Goal: Communication & Community: Share content

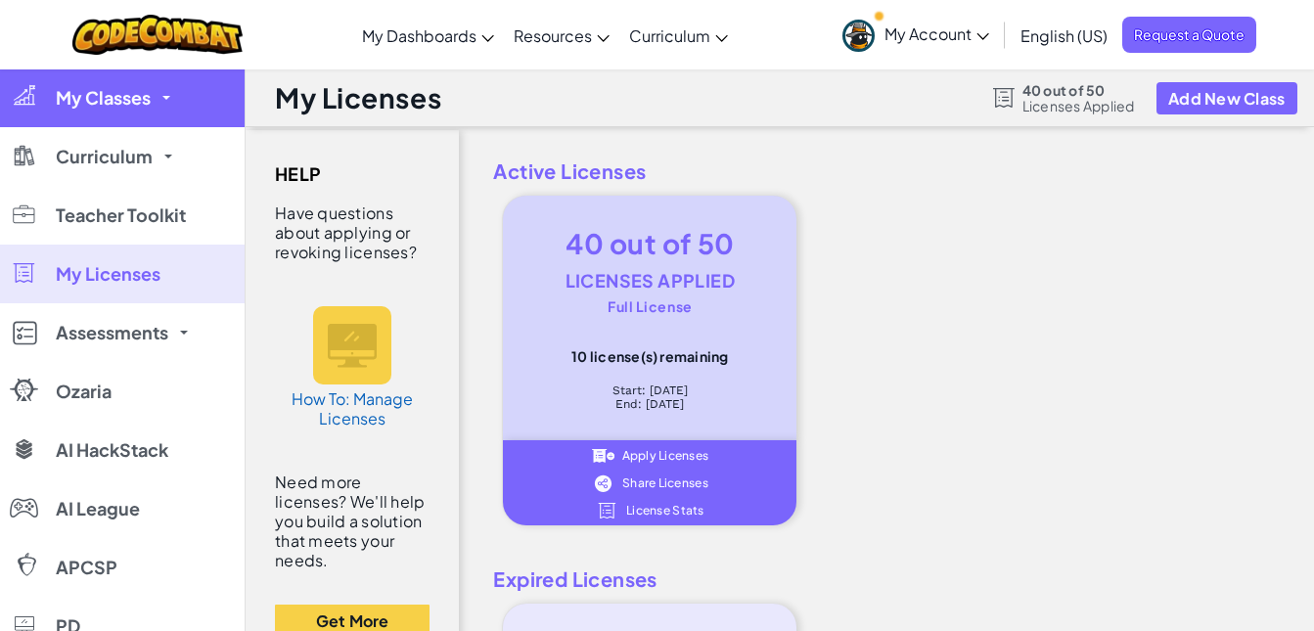
click at [145, 107] on span "My Classes" at bounding box center [103, 98] width 95 height 18
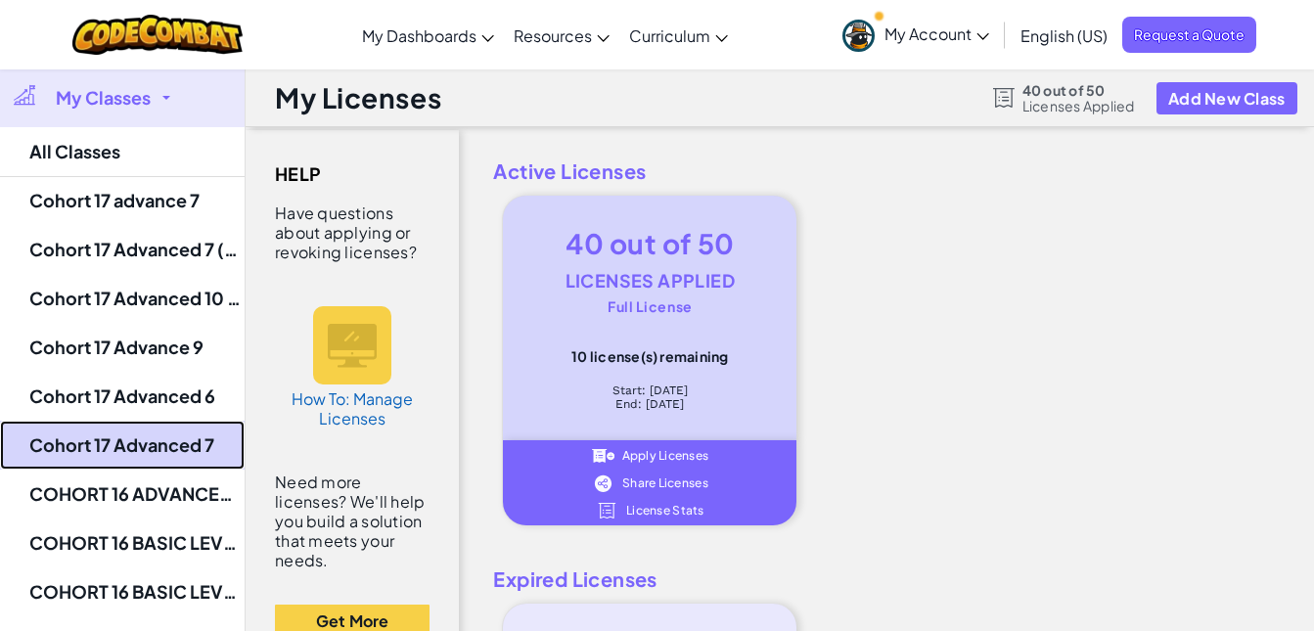
click at [162, 457] on link "Cohort 17 Advanced 7" at bounding box center [122, 445] width 245 height 49
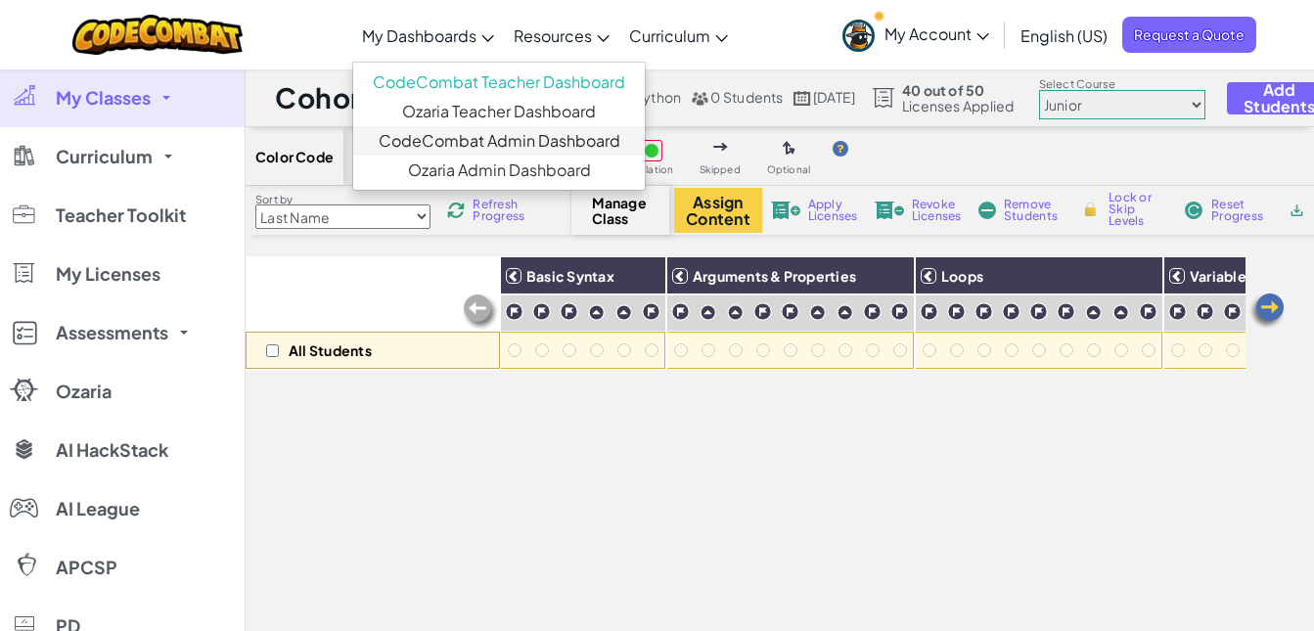
scroll to position [0, 318]
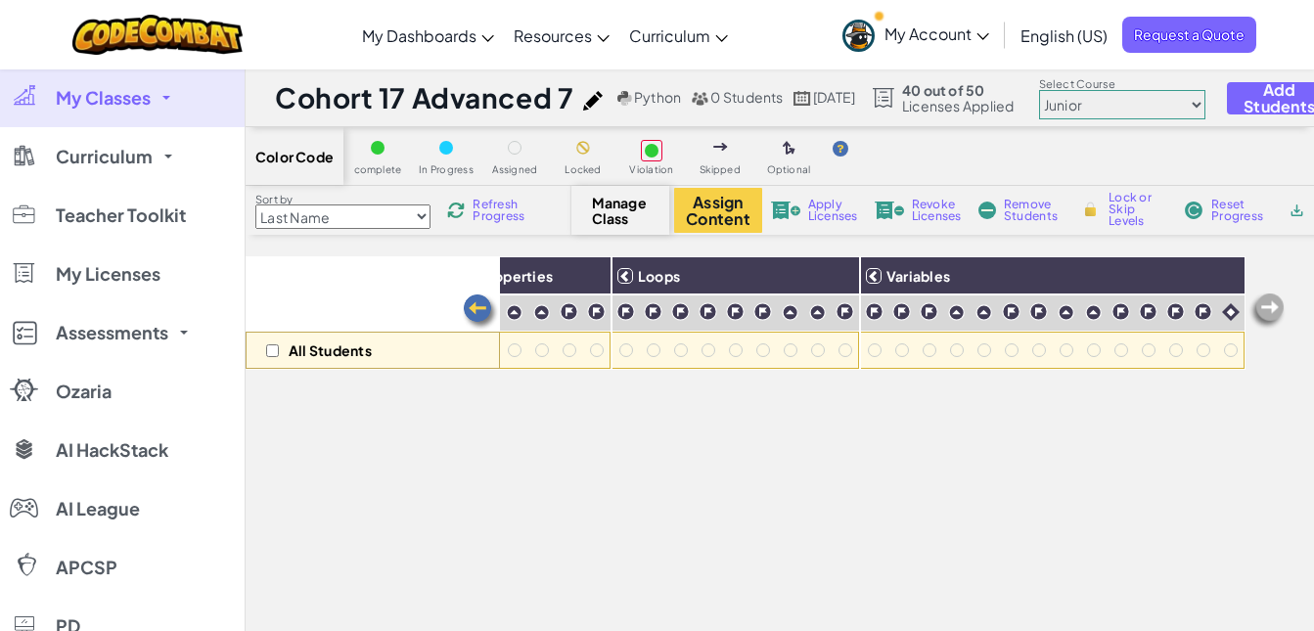
click at [1176, 186] on div "Sort by Last Name first Name Progress (High to Low) Progress (Low to Hight) Ref…" at bounding box center [833, 210] width 1174 height 49
click at [613, 218] on span "Manage Class" at bounding box center [621, 210] width 58 height 31
click at [697, 210] on button "Assign Content" at bounding box center [718, 210] width 88 height 45
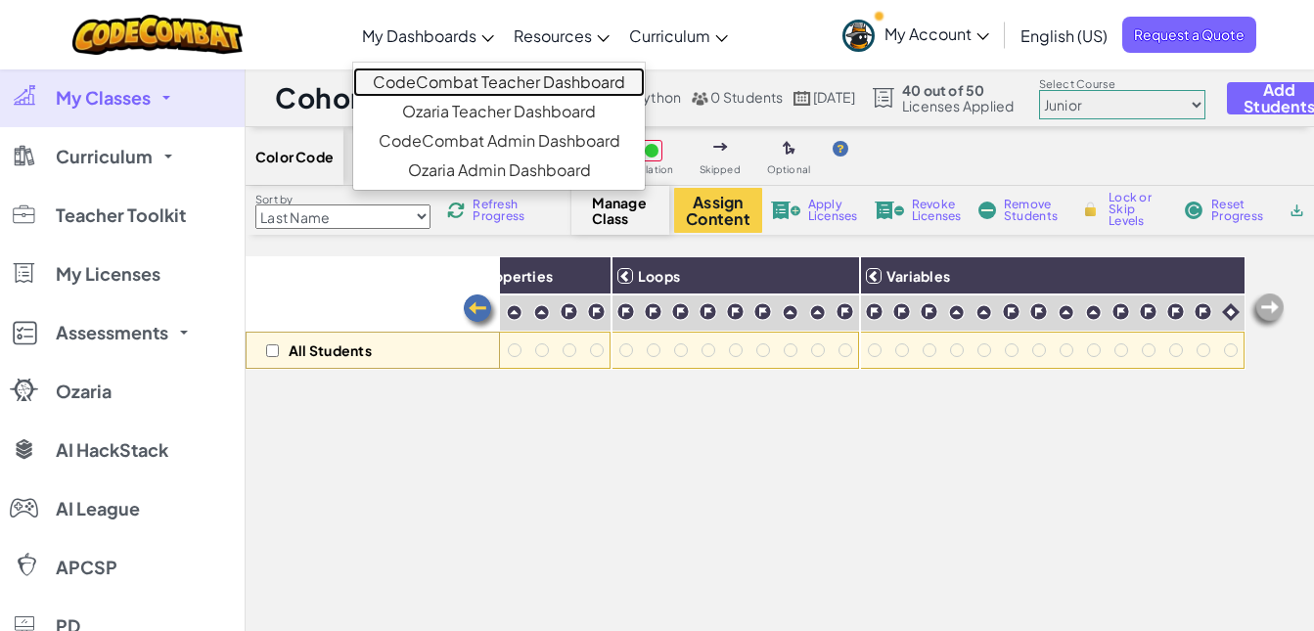
click at [458, 82] on link "CodeCombat Teacher Dashboard" at bounding box center [499, 81] width 292 height 29
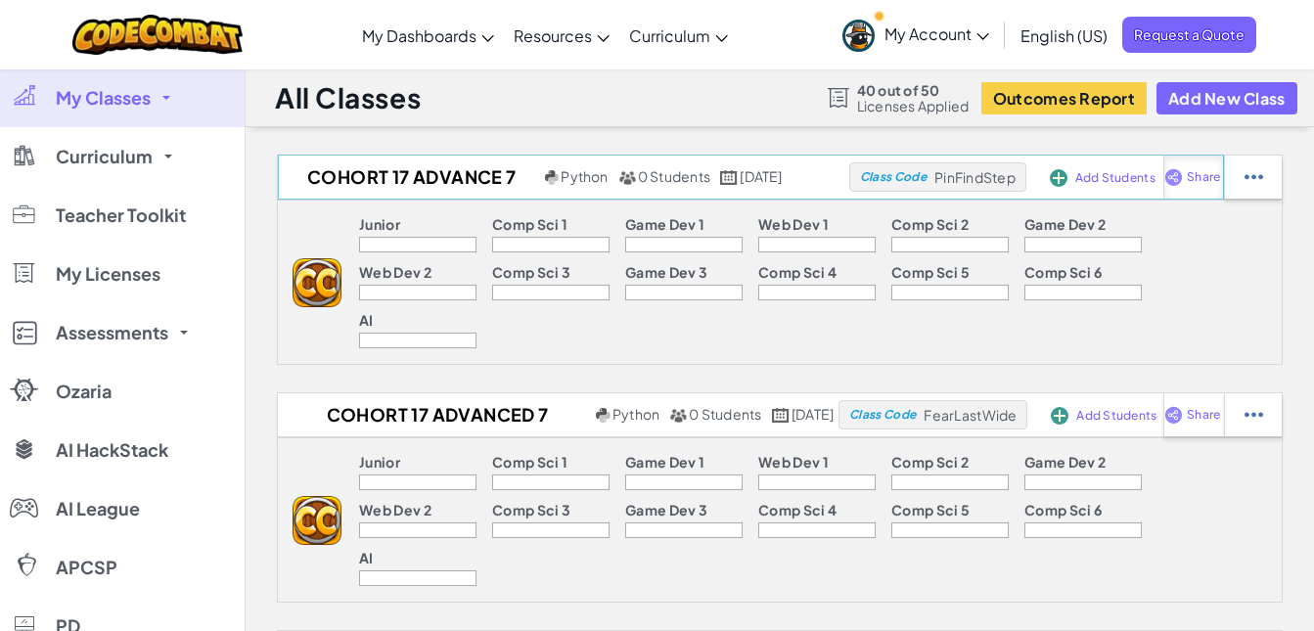
click at [1220, 172] on span "Share" at bounding box center [1203, 177] width 33 height 12
select select "write"
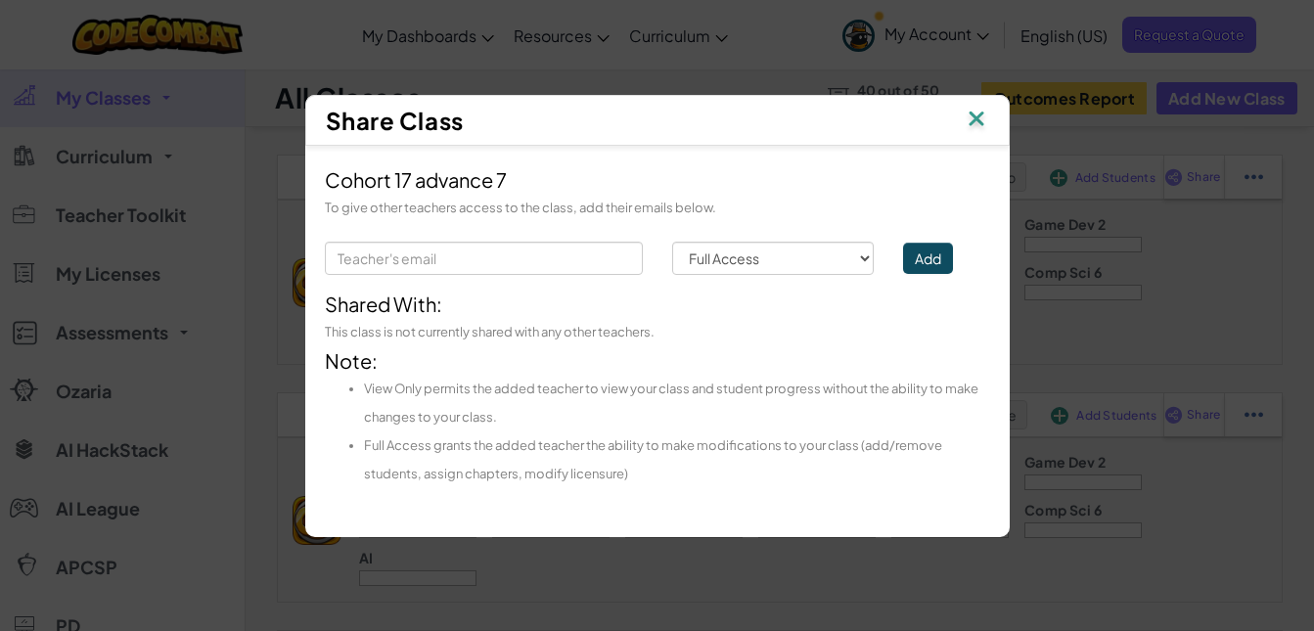
click at [1074, 300] on div "Share Class Cohort 17 advance 7 To give other teachers access to the class, add…" at bounding box center [657, 315] width 1314 height 631
click at [976, 120] on img at bounding box center [976, 120] width 25 height 29
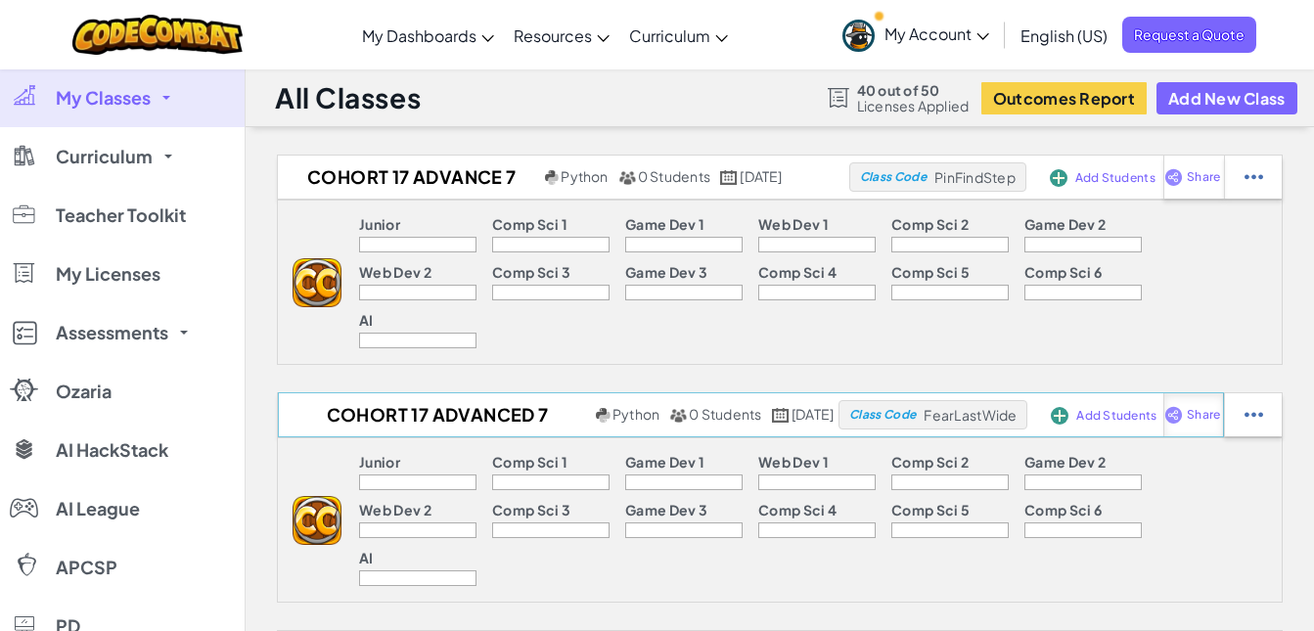
click at [1220, 183] on span "Share" at bounding box center [1203, 177] width 33 height 12
select select "write"
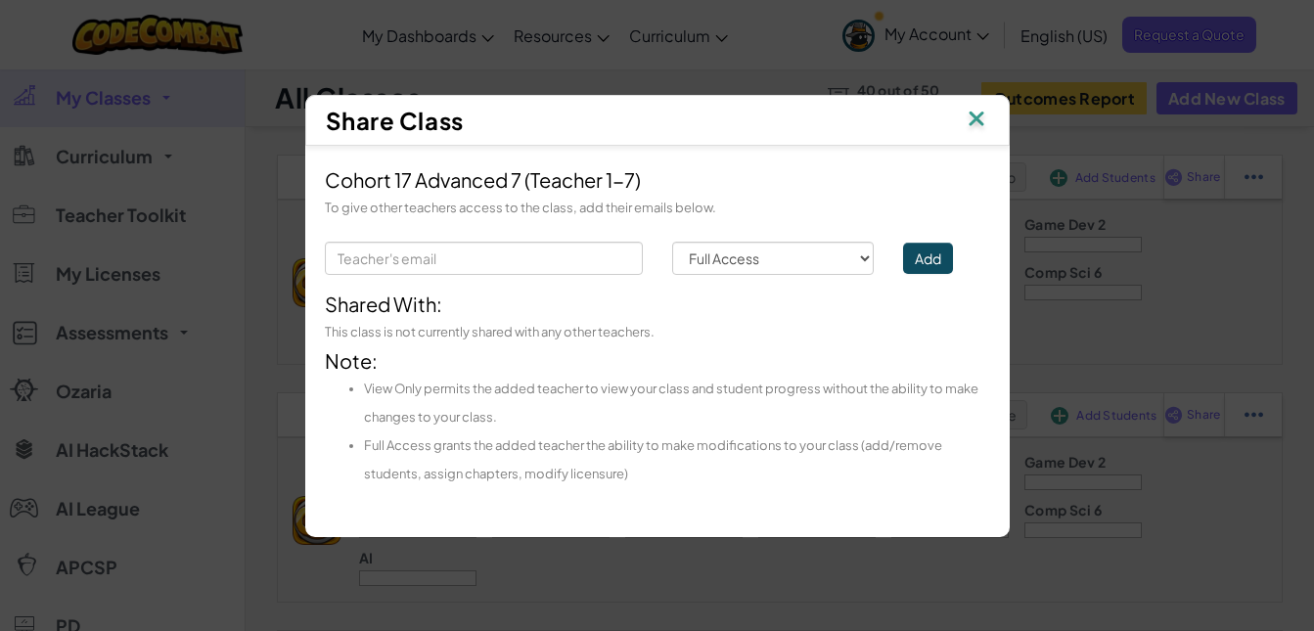
click at [976, 119] on img at bounding box center [976, 120] width 25 height 29
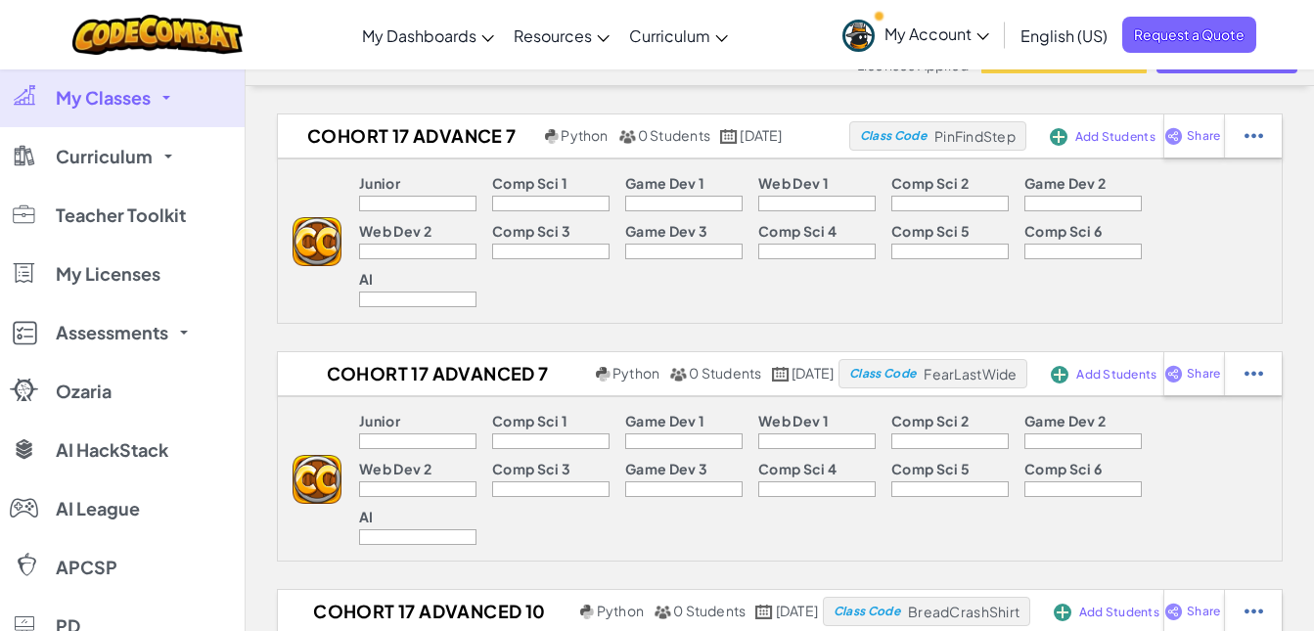
scroll to position [83, 0]
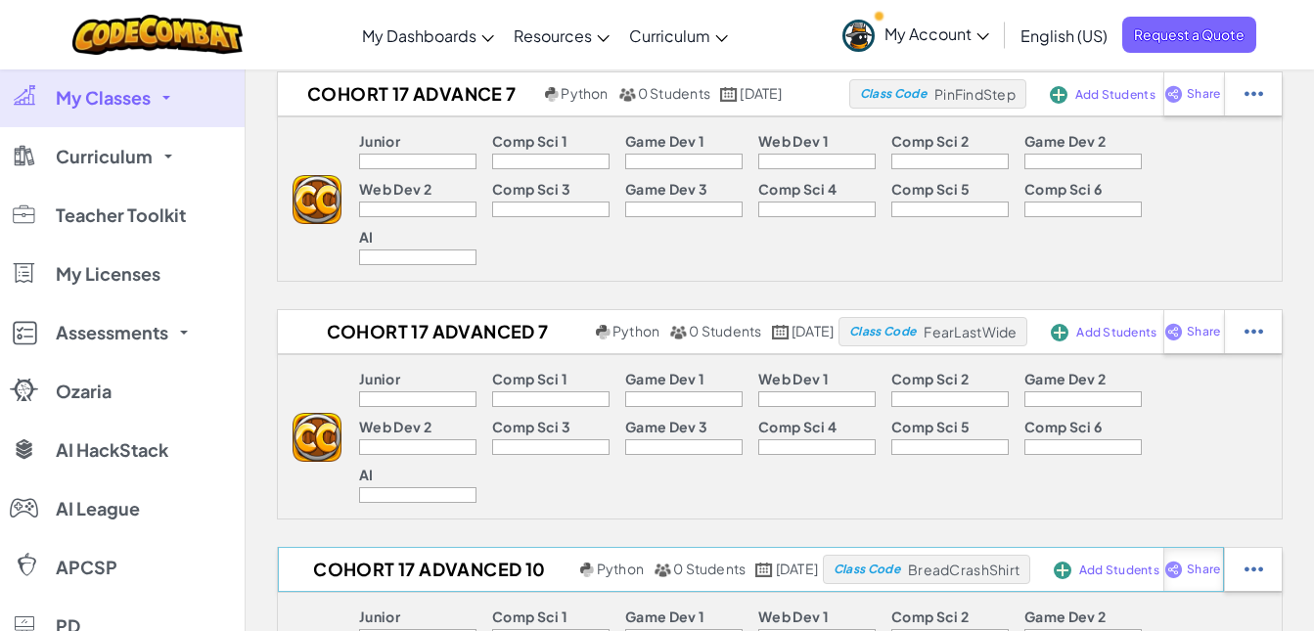
click at [1220, 100] on span "Share" at bounding box center [1203, 94] width 33 height 12
select select "write"
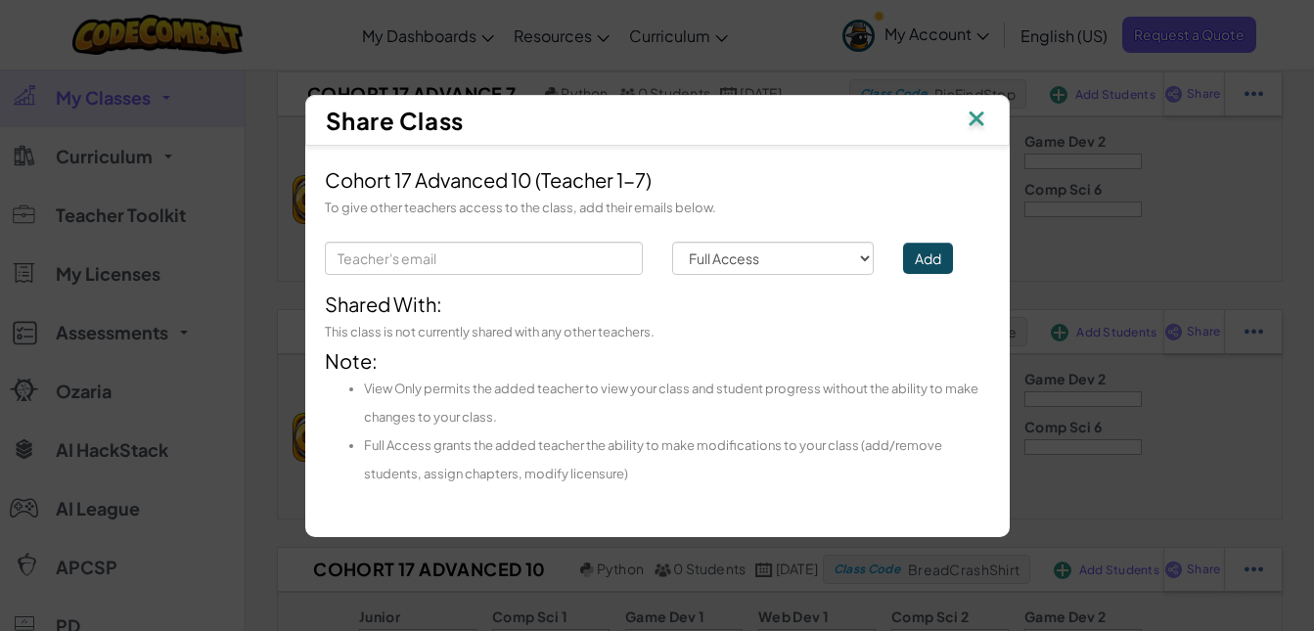
click at [977, 112] on img at bounding box center [976, 120] width 25 height 29
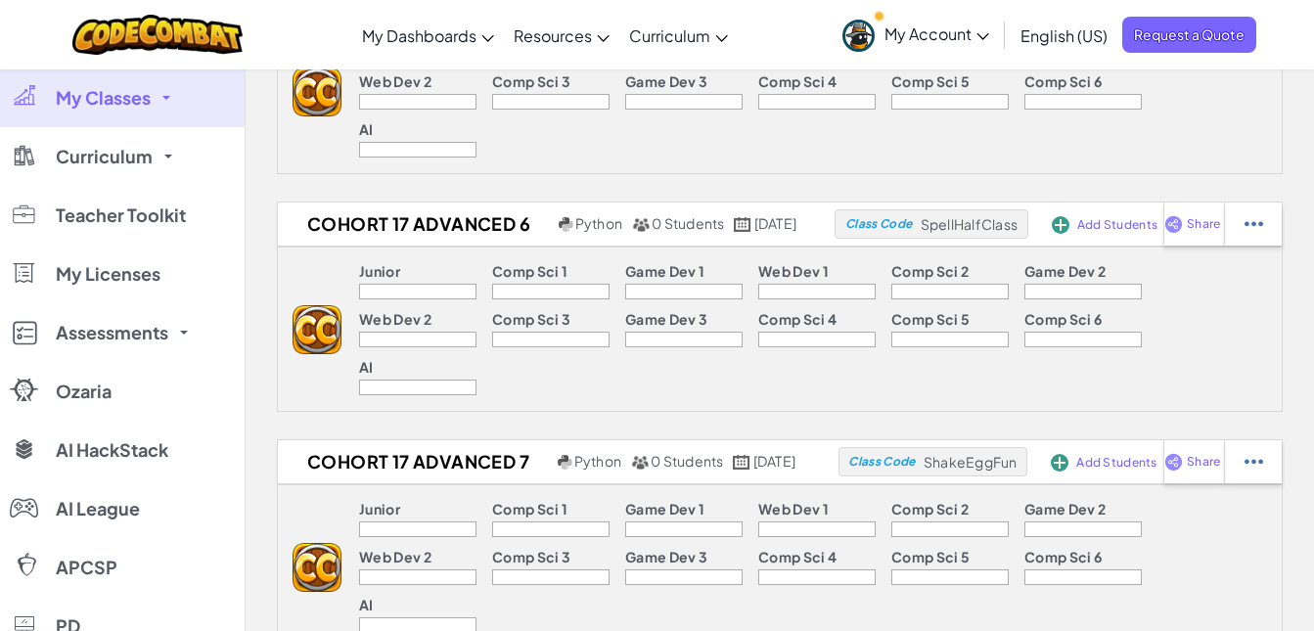
scroll to position [876, 0]
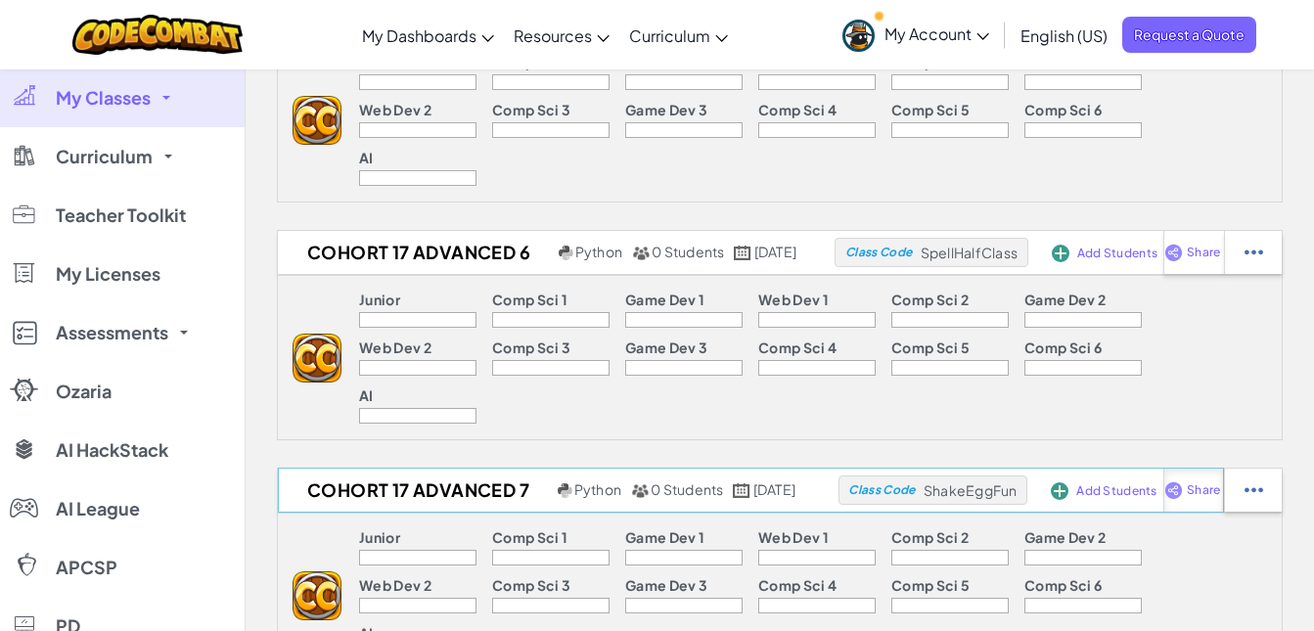
select select "write"
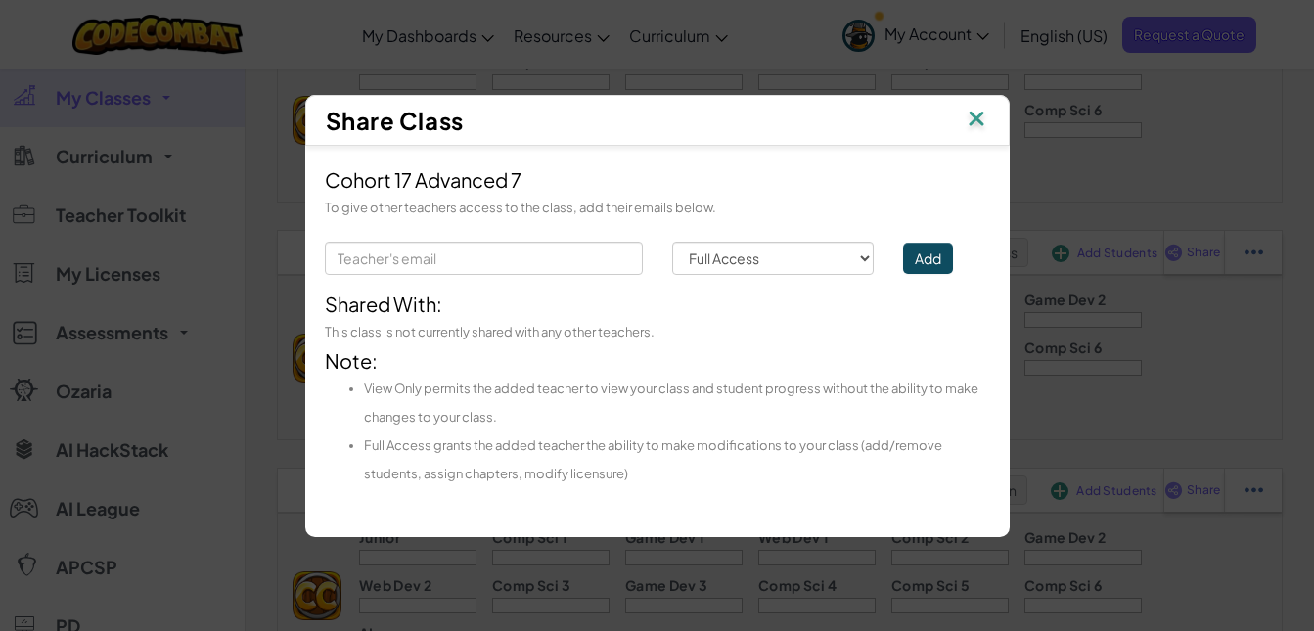
click at [980, 112] on img at bounding box center [976, 120] width 25 height 29
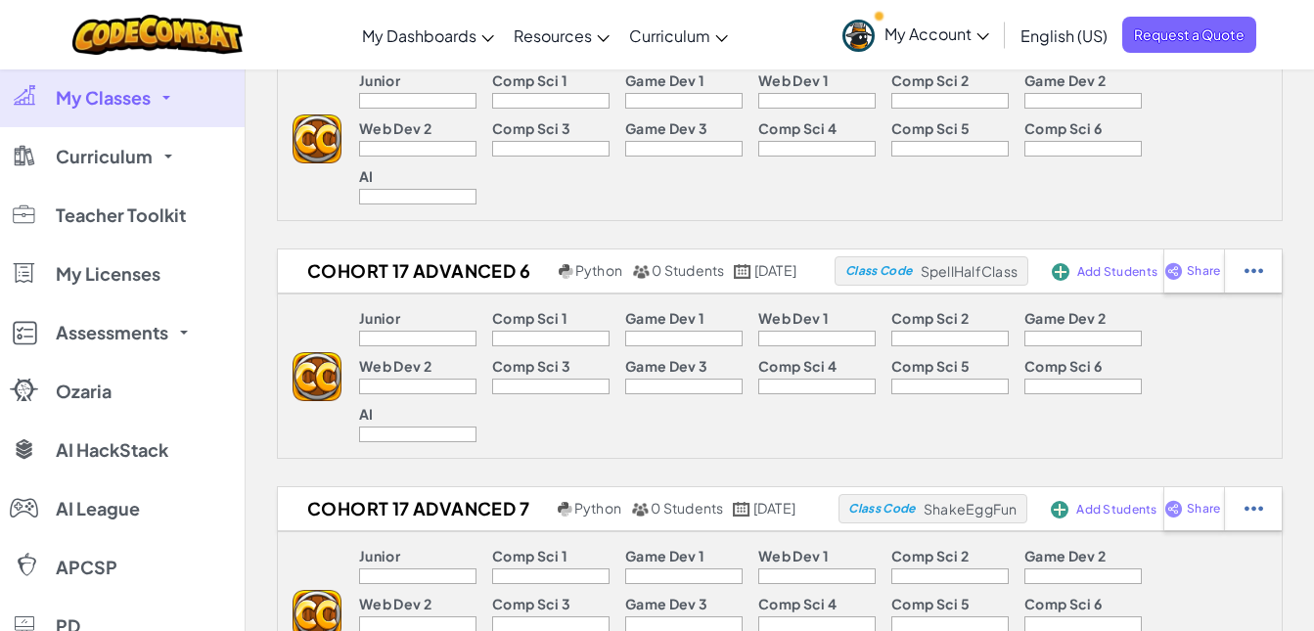
scroll to position [797, 0]
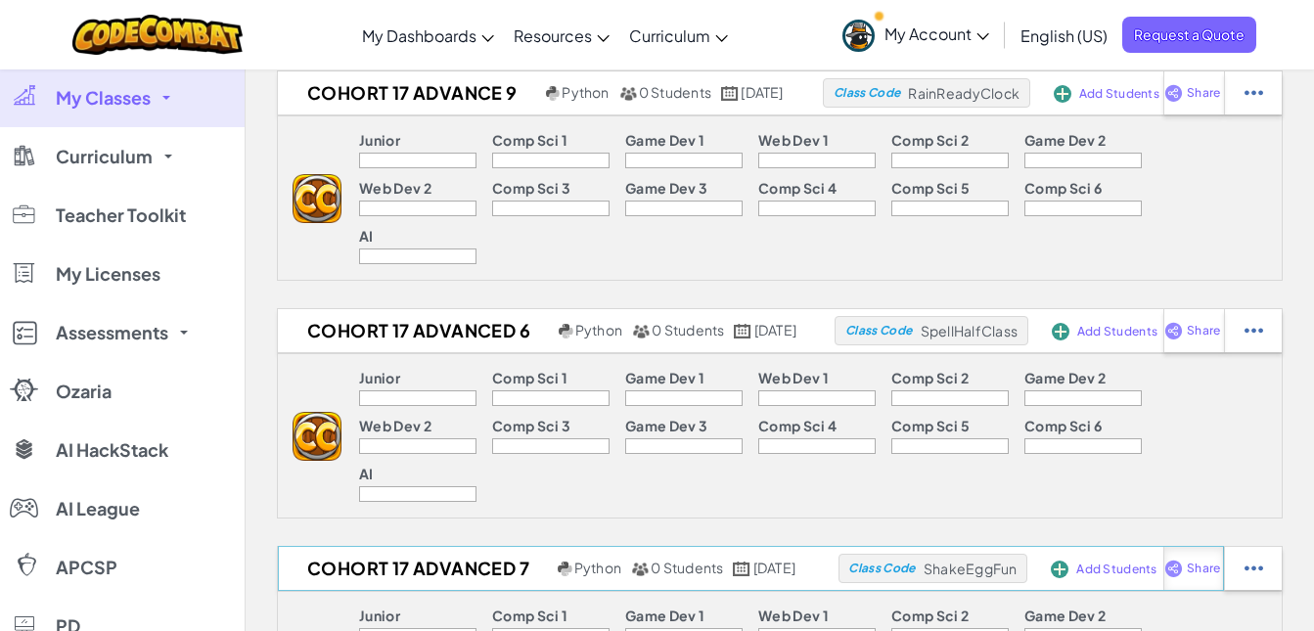
select select "write"
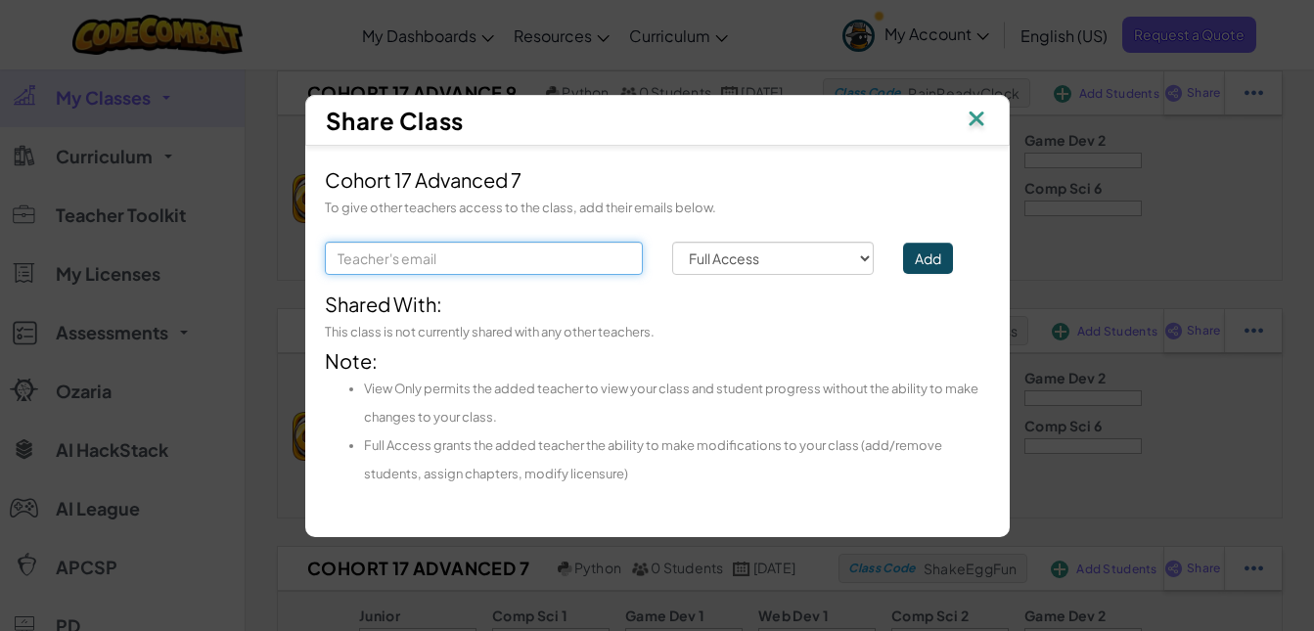
click at [502, 268] on input "text" at bounding box center [484, 258] width 318 height 33
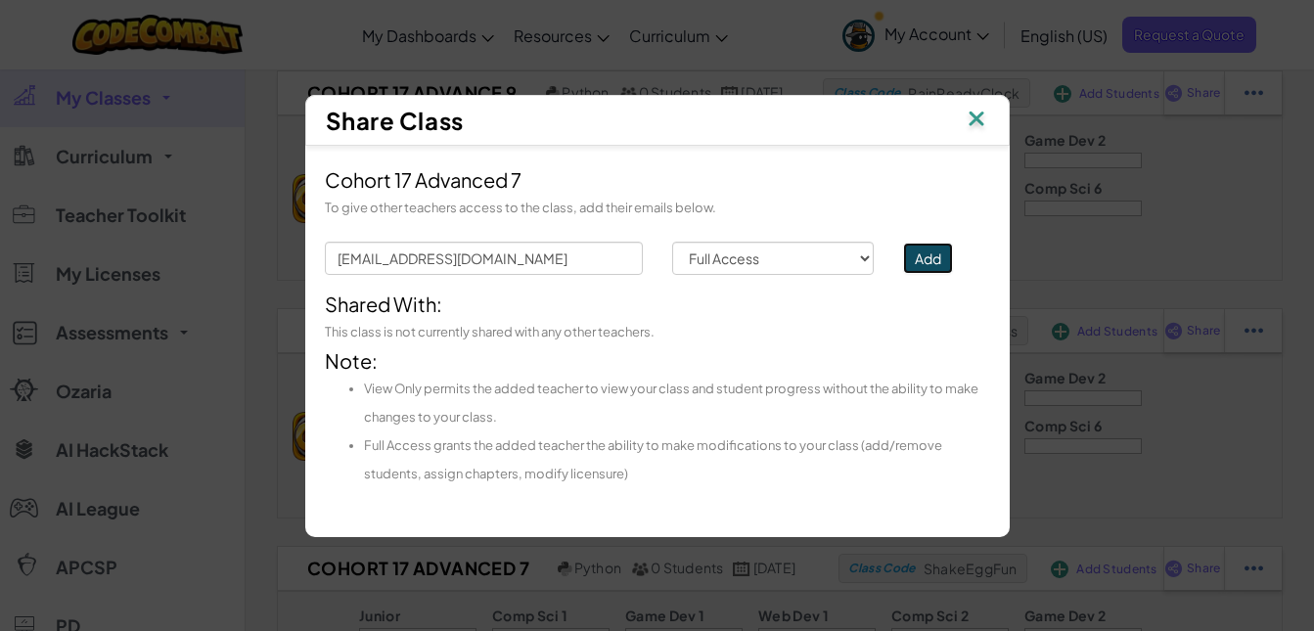
click at [937, 258] on button "Add" at bounding box center [928, 258] width 50 height 31
click at [925, 264] on div "Add" at bounding box center [945, 258] width 115 height 33
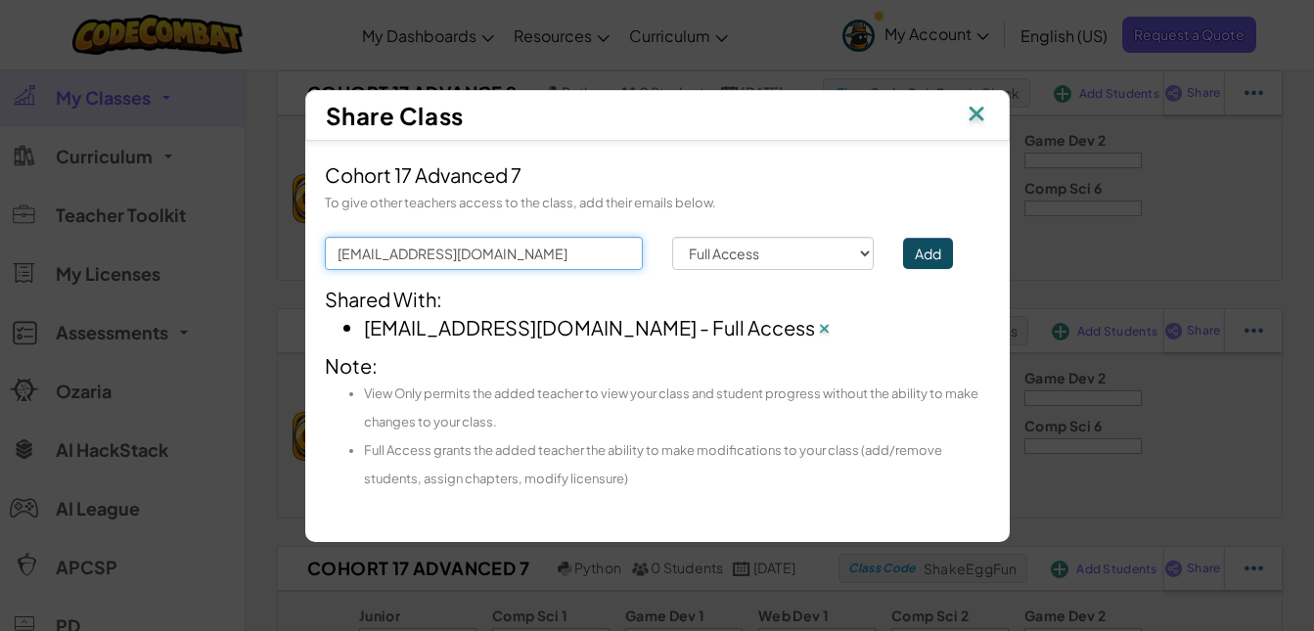
click at [549, 257] on input "[EMAIL_ADDRESS][DOMAIN_NAME]" at bounding box center [484, 253] width 318 height 33
type input "b"
click at [573, 259] on input "text" at bounding box center [484, 253] width 318 height 33
click at [517, 262] on input "text" at bounding box center [484, 253] width 318 height 33
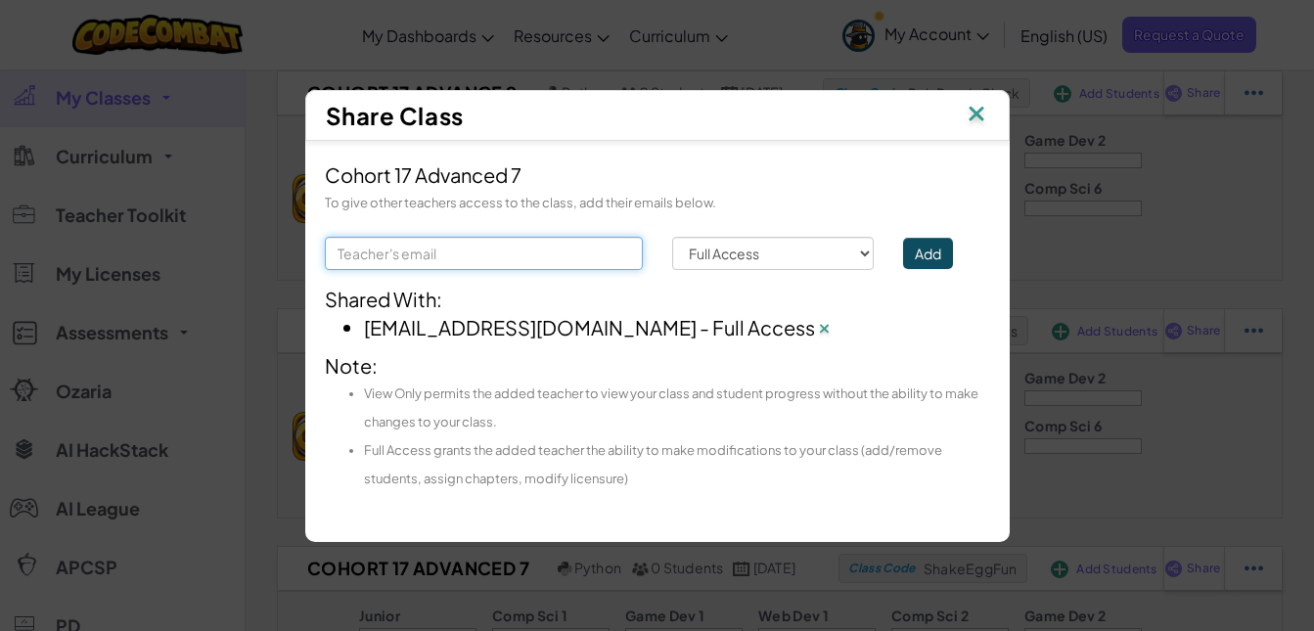
click at [517, 256] on input "text" at bounding box center [484, 253] width 318 height 33
click at [919, 250] on button "Add" at bounding box center [928, 253] width 50 height 31
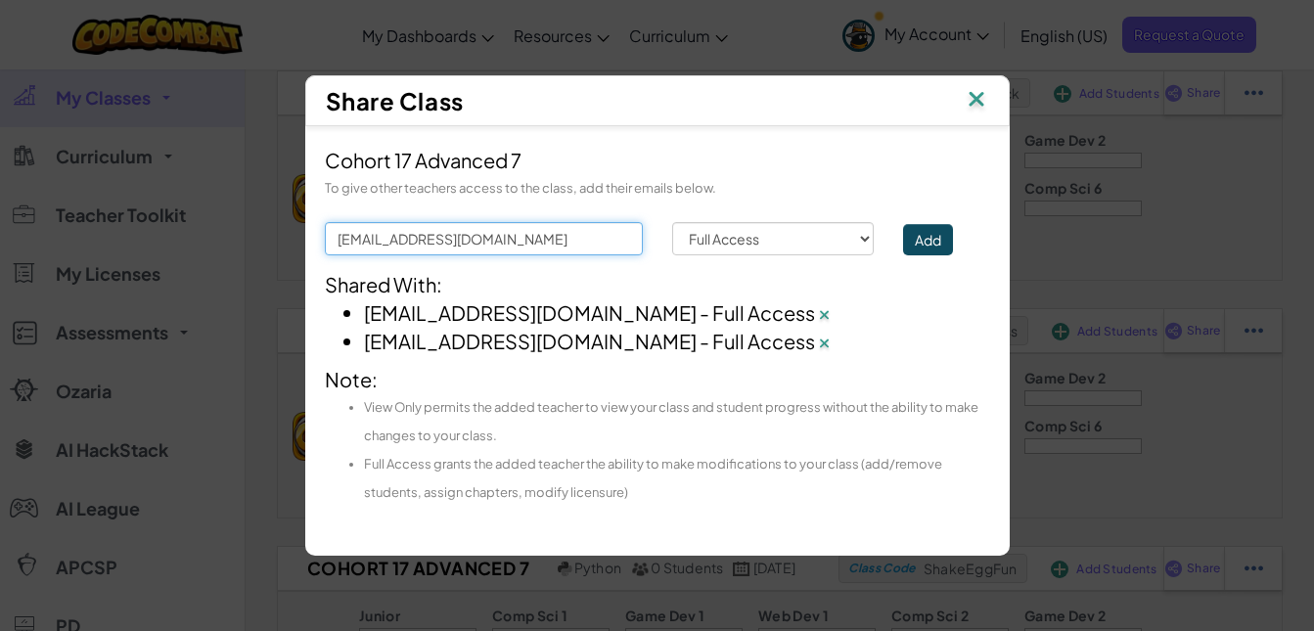
click at [546, 233] on input "[EMAIL_ADDRESS][DOMAIN_NAME]" at bounding box center [484, 238] width 318 height 33
type input "k"
click at [513, 247] on input "text" at bounding box center [484, 238] width 318 height 33
type input "[EMAIL_ADDRESS][DOMAIN_NAME]"
click at [938, 234] on button "Add" at bounding box center [928, 239] width 50 height 31
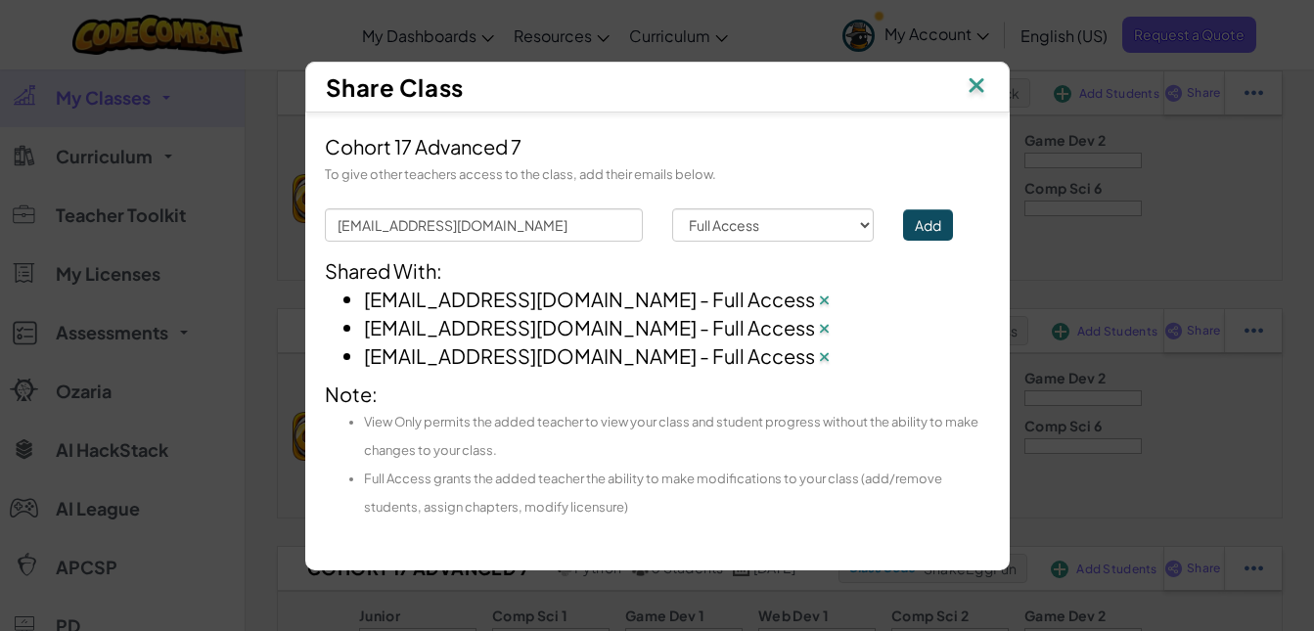
click at [973, 82] on img at bounding box center [976, 86] width 25 height 29
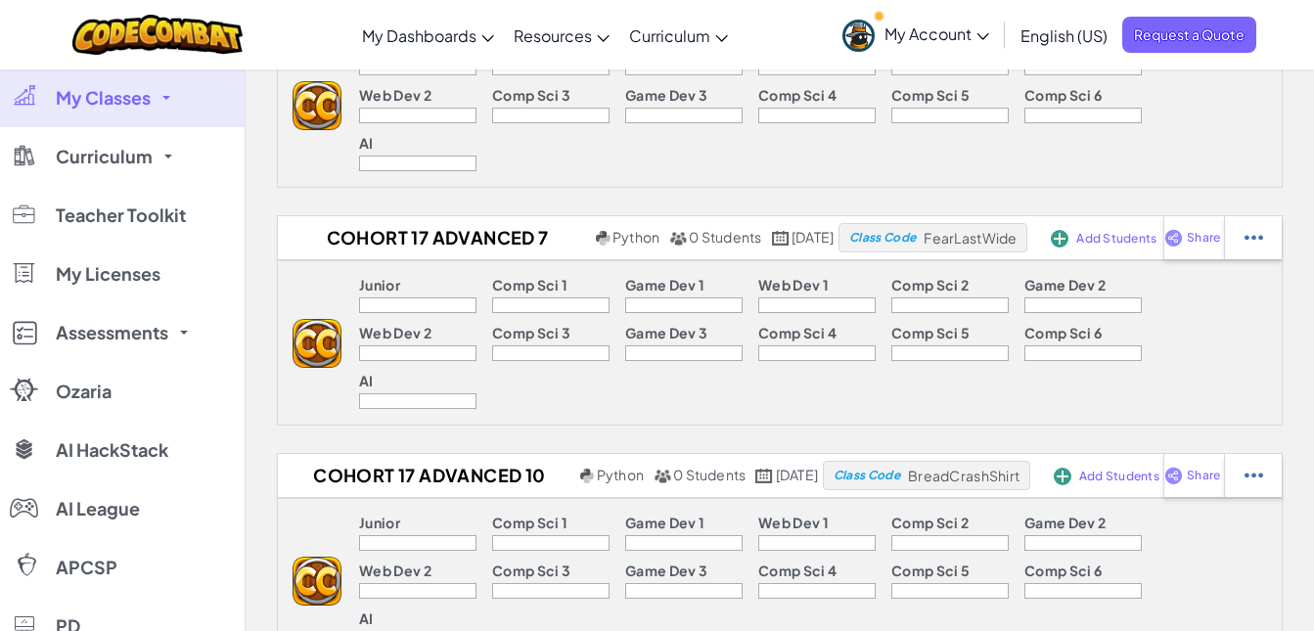
scroll to position [0, 0]
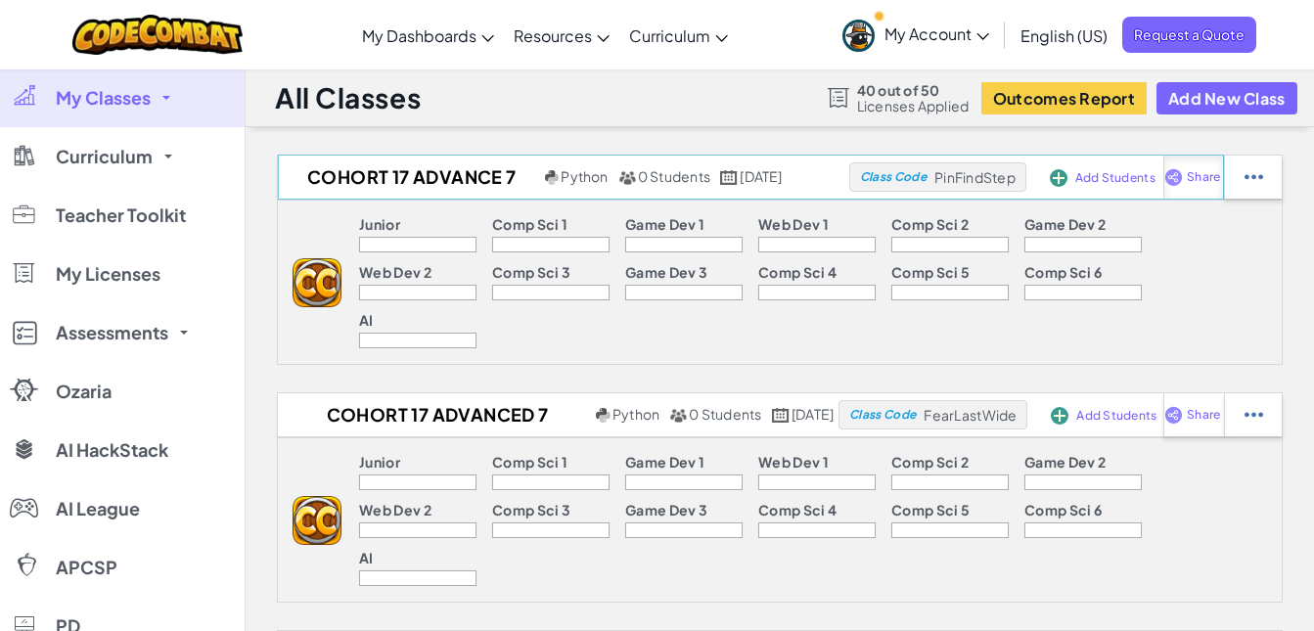
click at [1220, 181] on span "Share" at bounding box center [1203, 177] width 33 height 12
select select "write"
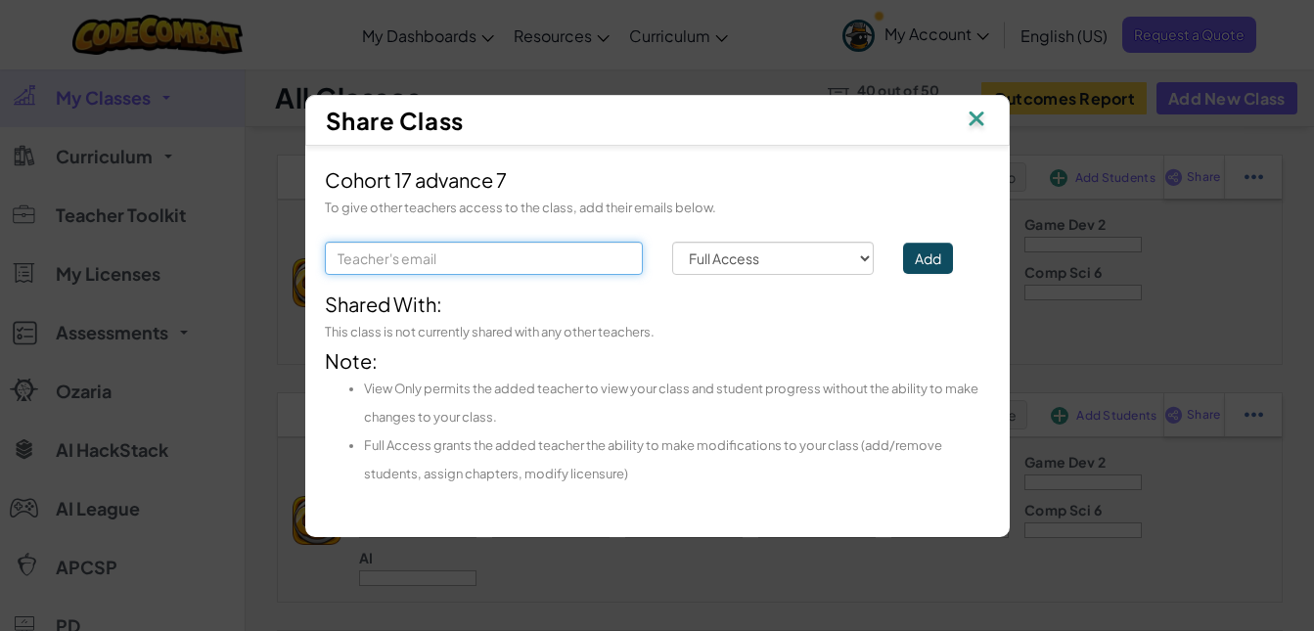
click at [553, 245] on input "text" at bounding box center [484, 258] width 318 height 33
click at [975, 118] on img at bounding box center [976, 120] width 25 height 29
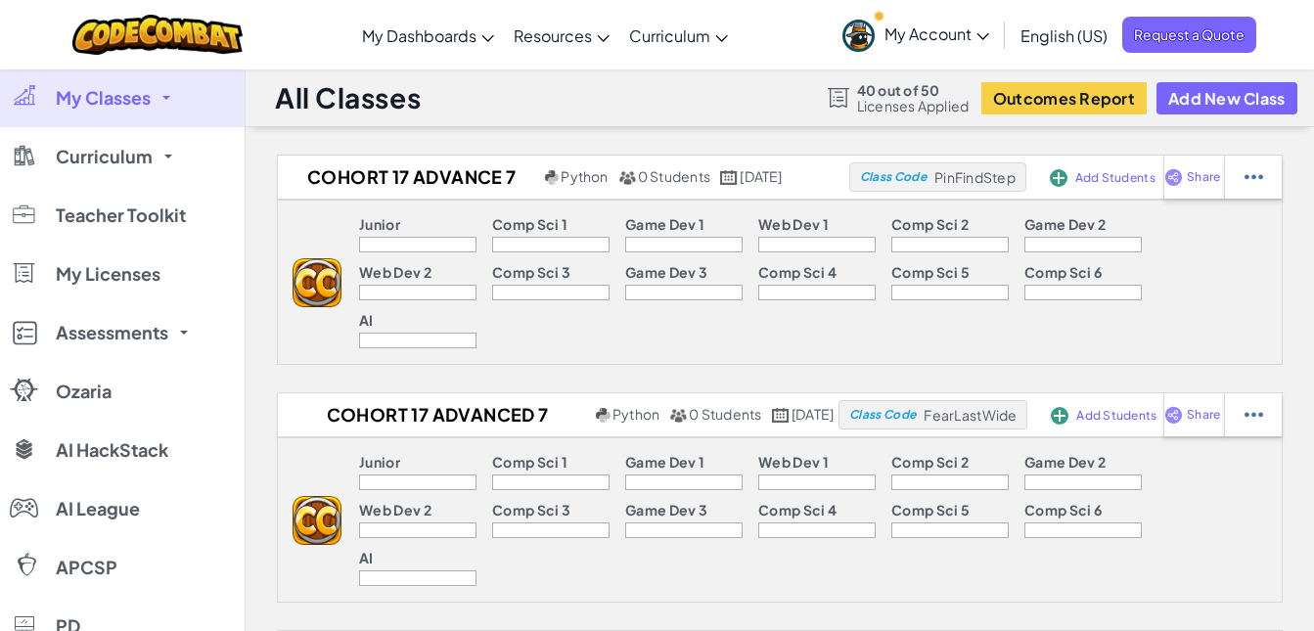
click at [975, 118] on div "All Classes 40 out of 50 Licenses Applied Outcomes Report Add New Class" at bounding box center [780, 97] width 1068 height 59
click at [1224, 166] on div "Share" at bounding box center [1193, 177] width 61 height 43
select select "write"
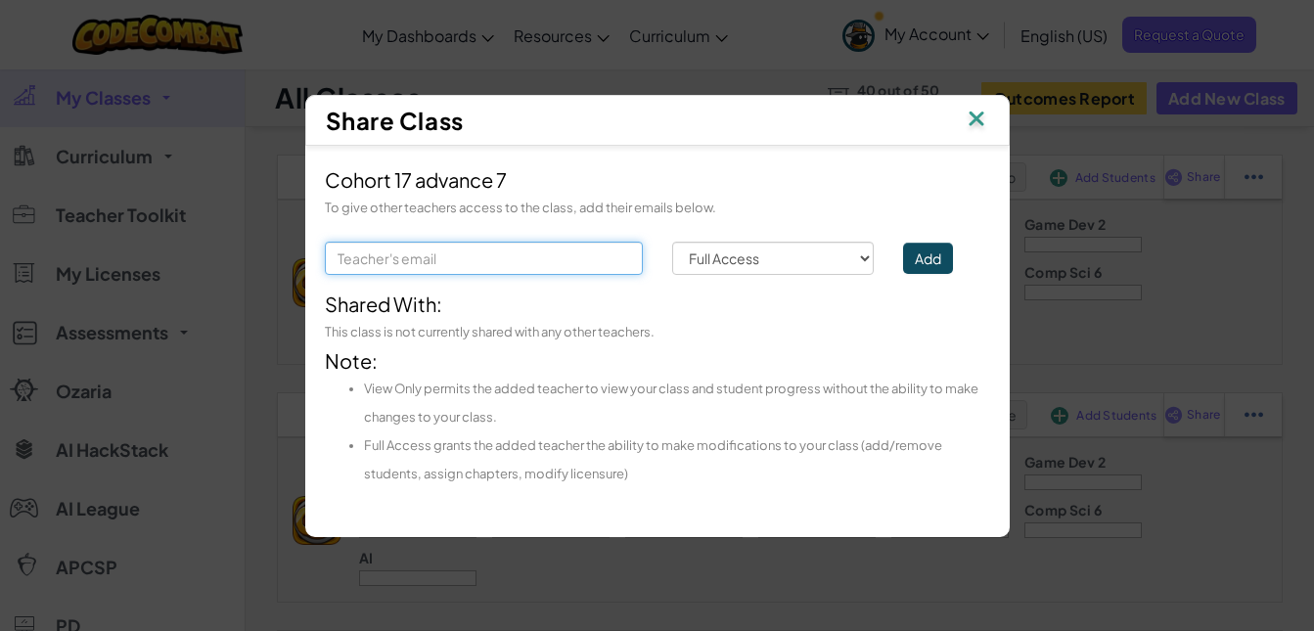
click at [600, 251] on input "text" at bounding box center [484, 258] width 318 height 33
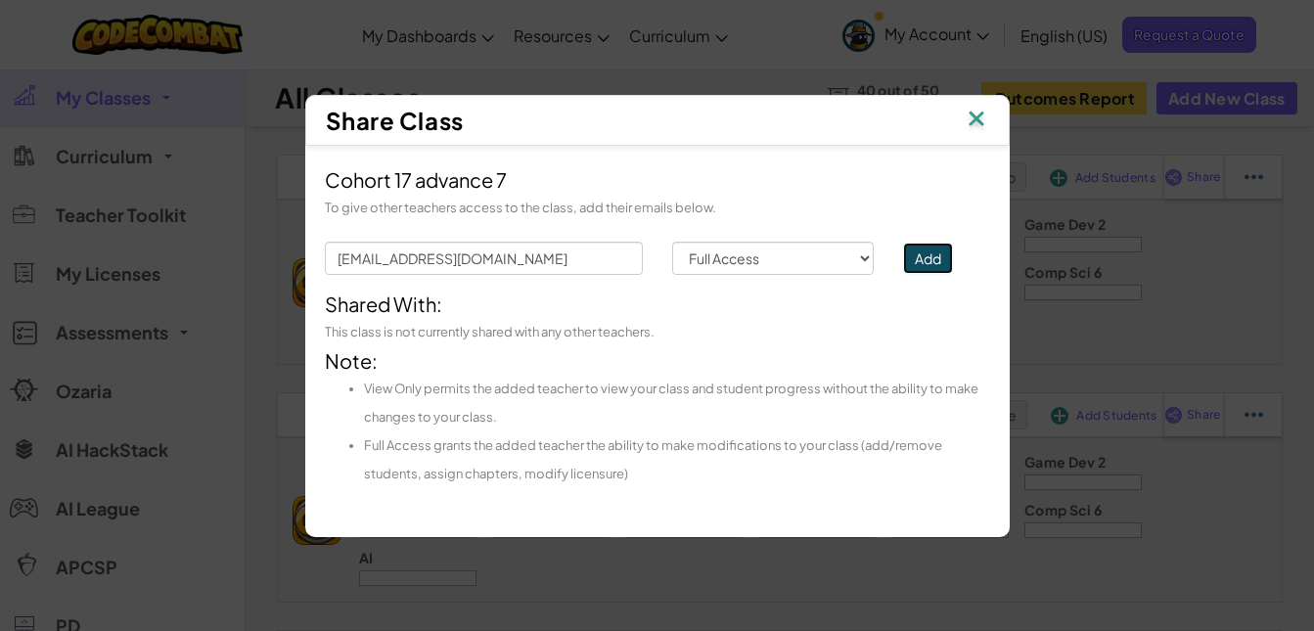
click at [941, 259] on button "Add" at bounding box center [928, 258] width 50 height 31
drag, startPoint x: 557, startPoint y: 262, endPoint x: 537, endPoint y: 266, distance: 20.0
click at [537, 266] on input "[EMAIL_ADDRESS][DOMAIN_NAME]" at bounding box center [484, 258] width 318 height 33
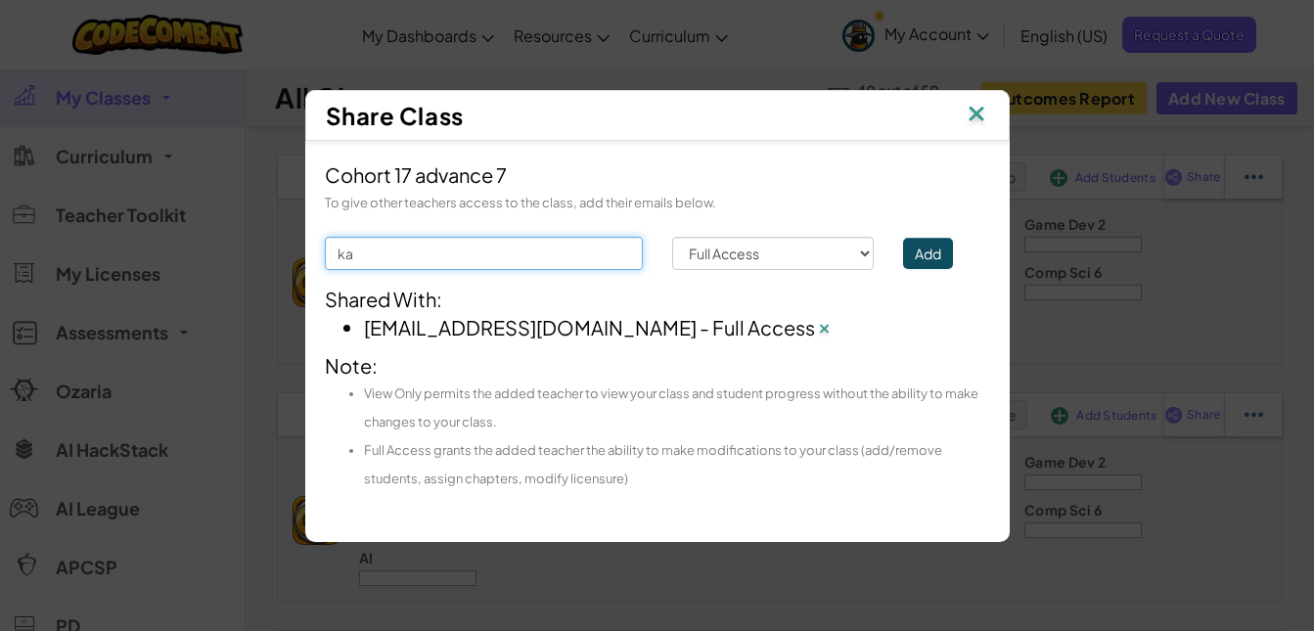
type input "k"
click at [376, 250] on input "text" at bounding box center [484, 253] width 318 height 33
click at [923, 247] on button "Add" at bounding box center [928, 253] width 50 height 31
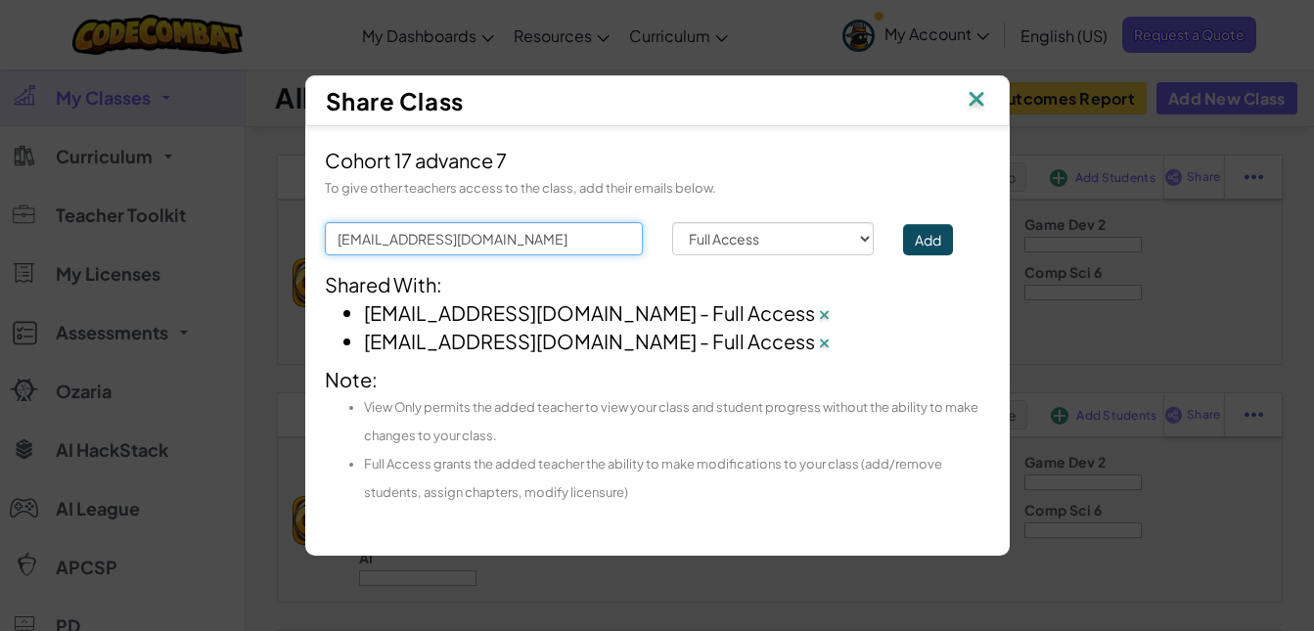
click at [546, 239] on input "[EMAIL_ADDRESS][DOMAIN_NAME]" at bounding box center [484, 238] width 318 height 33
type input "b"
click at [551, 233] on input "text" at bounding box center [484, 238] width 318 height 33
type input "[EMAIL_ADDRESS][DOMAIN_NAME]"
click at [938, 244] on button "Add" at bounding box center [928, 239] width 50 height 31
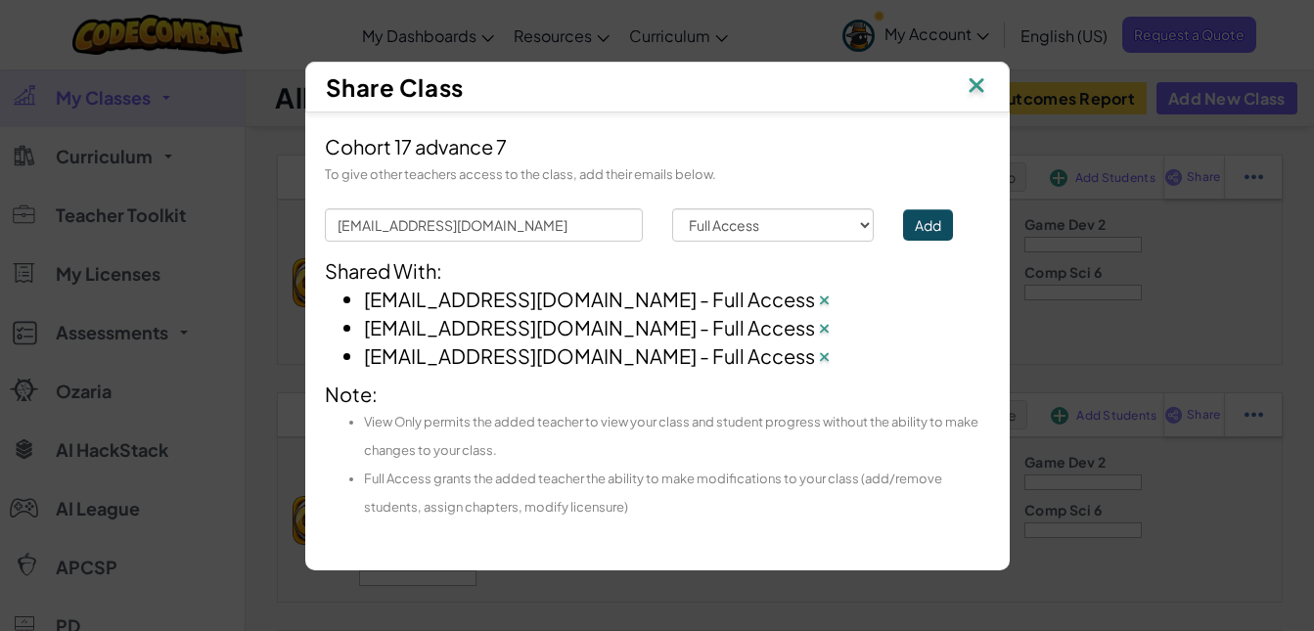
click at [976, 86] on img at bounding box center [976, 86] width 25 height 29
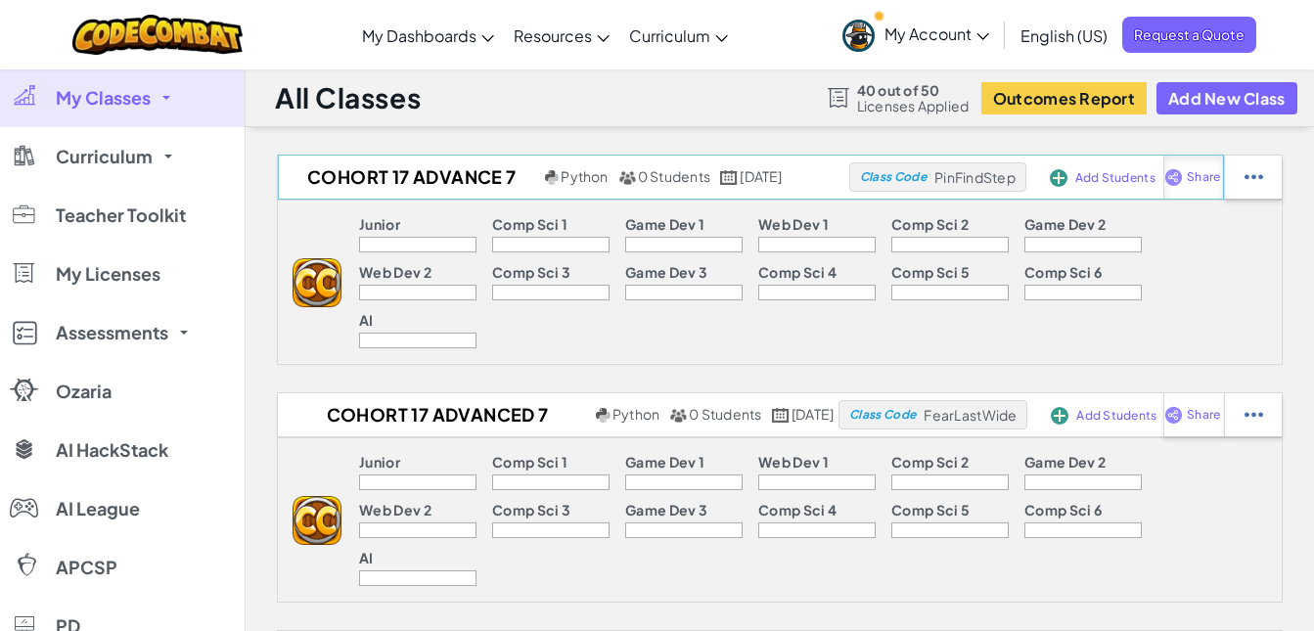
click at [1183, 175] on img at bounding box center [1173, 177] width 19 height 18
select select "write"
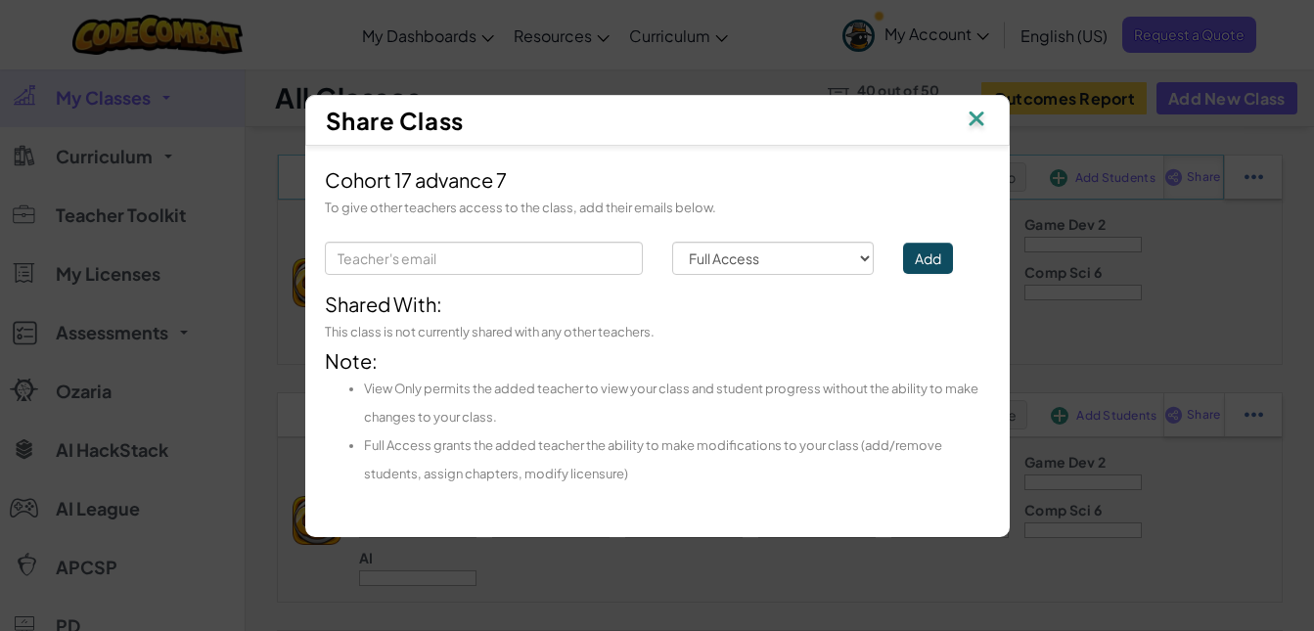
click at [1216, 173] on div "Share Class Cohort 17 advance 7 To give other teachers access to the class, add…" at bounding box center [657, 315] width 1314 height 631
click at [588, 261] on input "text" at bounding box center [484, 258] width 318 height 33
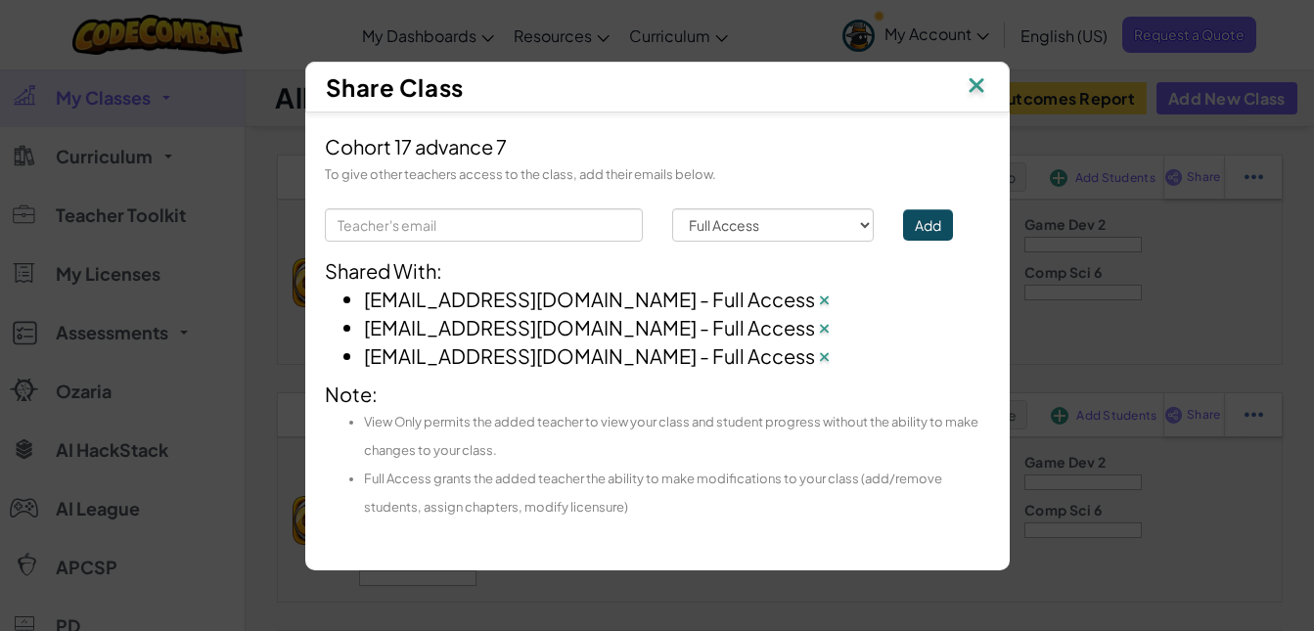
click at [977, 85] on img at bounding box center [976, 86] width 25 height 29
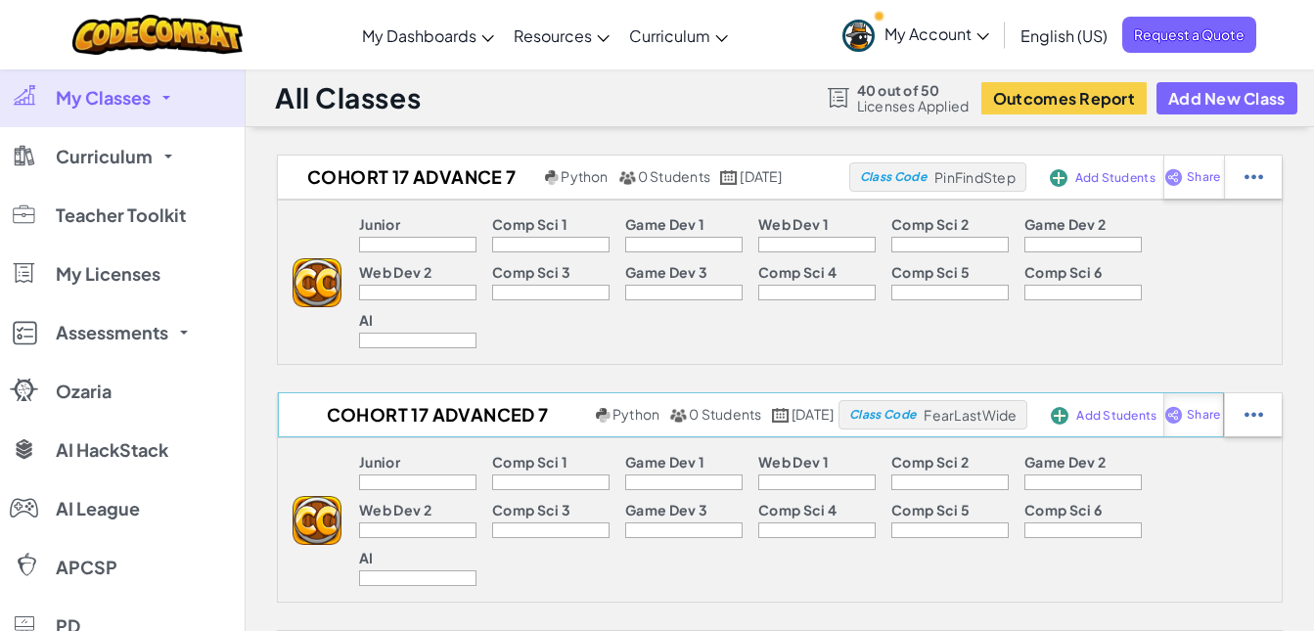
click at [1220, 183] on span "Share" at bounding box center [1203, 177] width 33 height 12
select select "write"
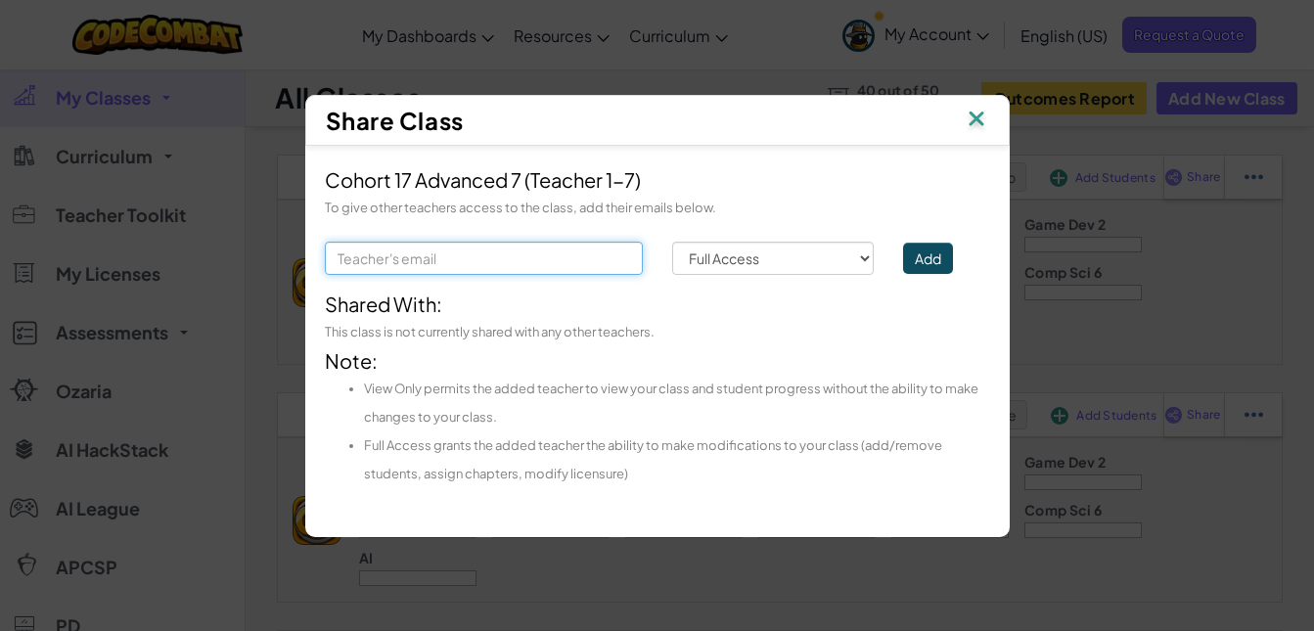
click at [614, 261] on input "text" at bounding box center [484, 258] width 318 height 33
click at [927, 67] on div "Share Class Cohort 17 Advanced 7 (Teacher 1-7) To give other teachers access to…" at bounding box center [657, 315] width 1314 height 631
click at [444, 255] on input "text" at bounding box center [484, 258] width 318 height 33
click at [422, 263] on input "text" at bounding box center [484, 258] width 318 height 33
click at [392, 265] on input "text" at bounding box center [484, 258] width 318 height 33
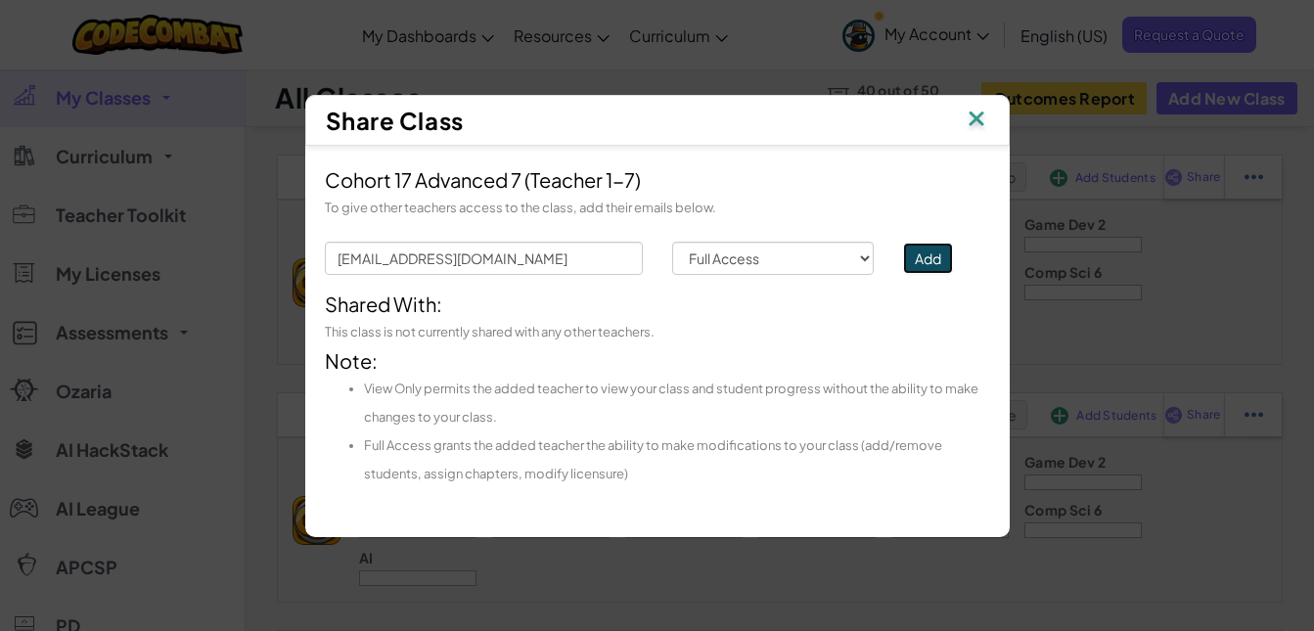
click at [937, 264] on button "Add" at bounding box center [928, 258] width 50 height 31
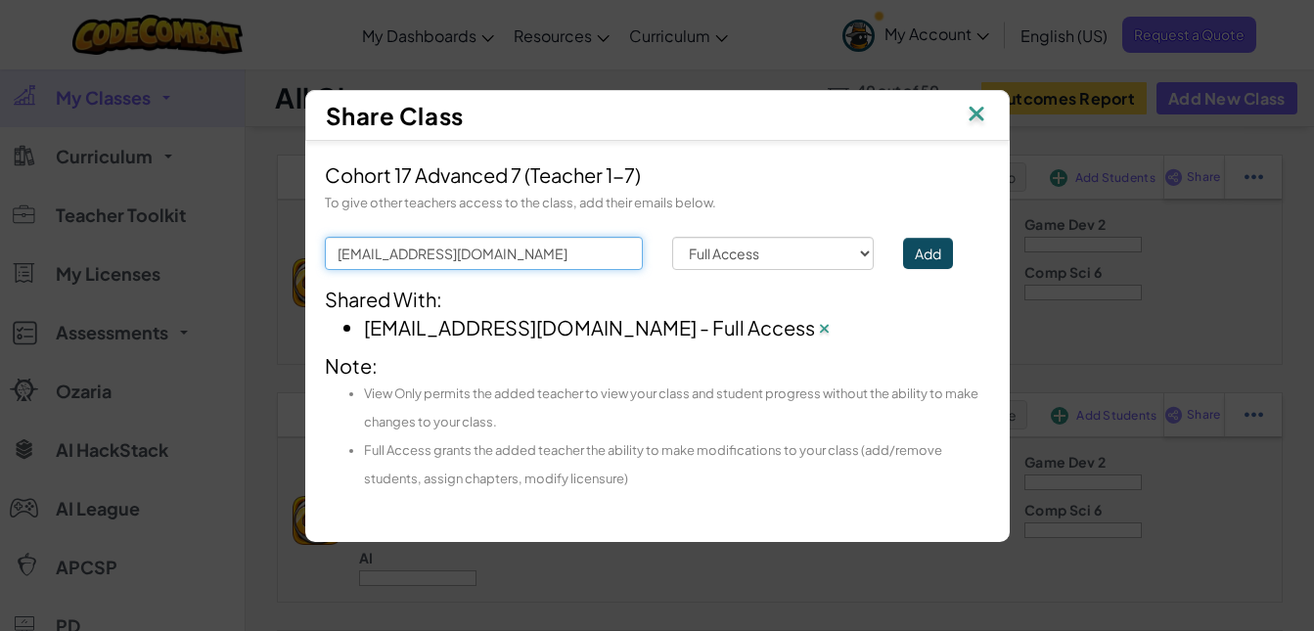
click at [535, 251] on input "[EMAIL_ADDRESS][DOMAIN_NAME]" at bounding box center [484, 253] width 318 height 33
type input "b"
click at [535, 251] on input "text" at bounding box center [484, 253] width 318 height 33
click at [427, 250] on input "text" at bounding box center [484, 253] width 318 height 33
click at [917, 245] on button "Add" at bounding box center [928, 253] width 50 height 31
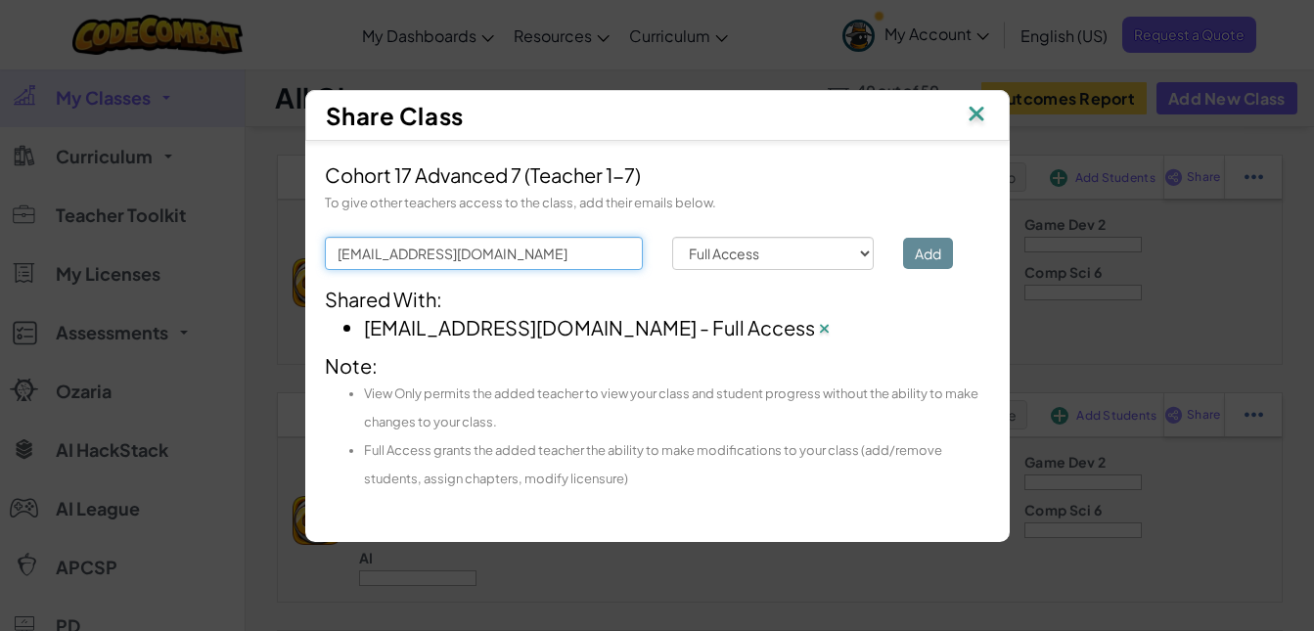
click at [555, 253] on input "[EMAIL_ADDRESS][DOMAIN_NAME]" at bounding box center [484, 253] width 318 height 33
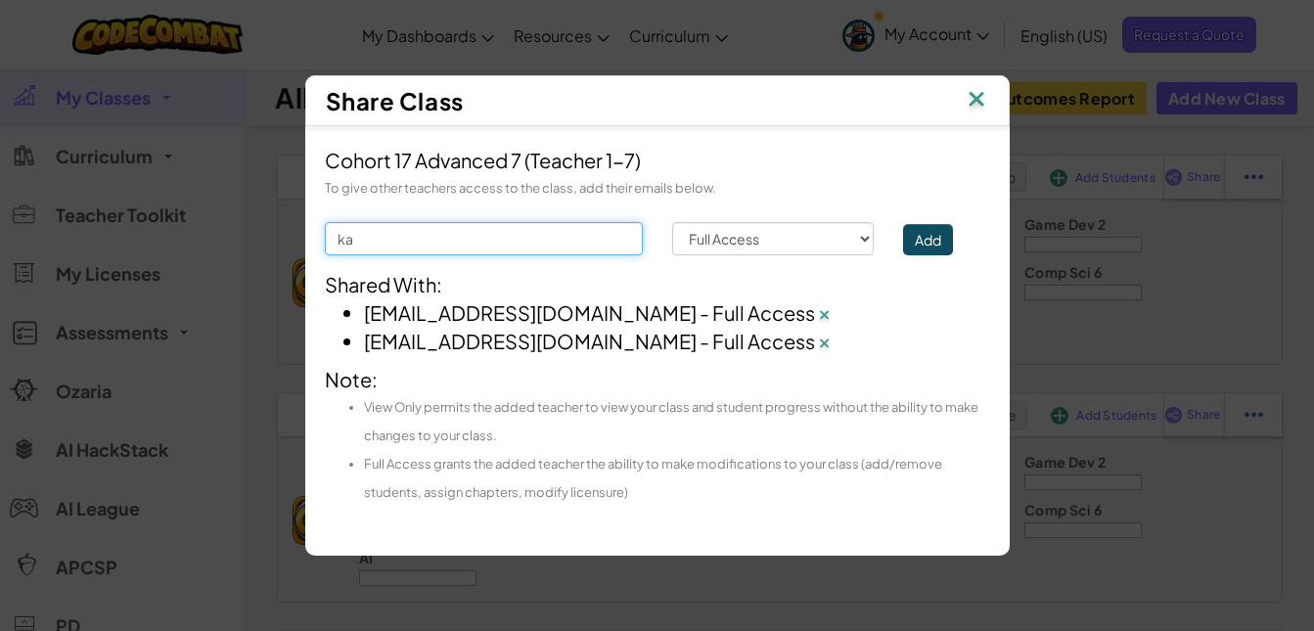
type input "k"
click at [467, 238] on input "text" at bounding box center [484, 238] width 318 height 33
click at [433, 240] on input "text" at bounding box center [484, 238] width 318 height 33
type input "[EMAIL_ADDRESS][DOMAIN_NAME]"
click at [920, 238] on button "Add" at bounding box center [928, 239] width 50 height 31
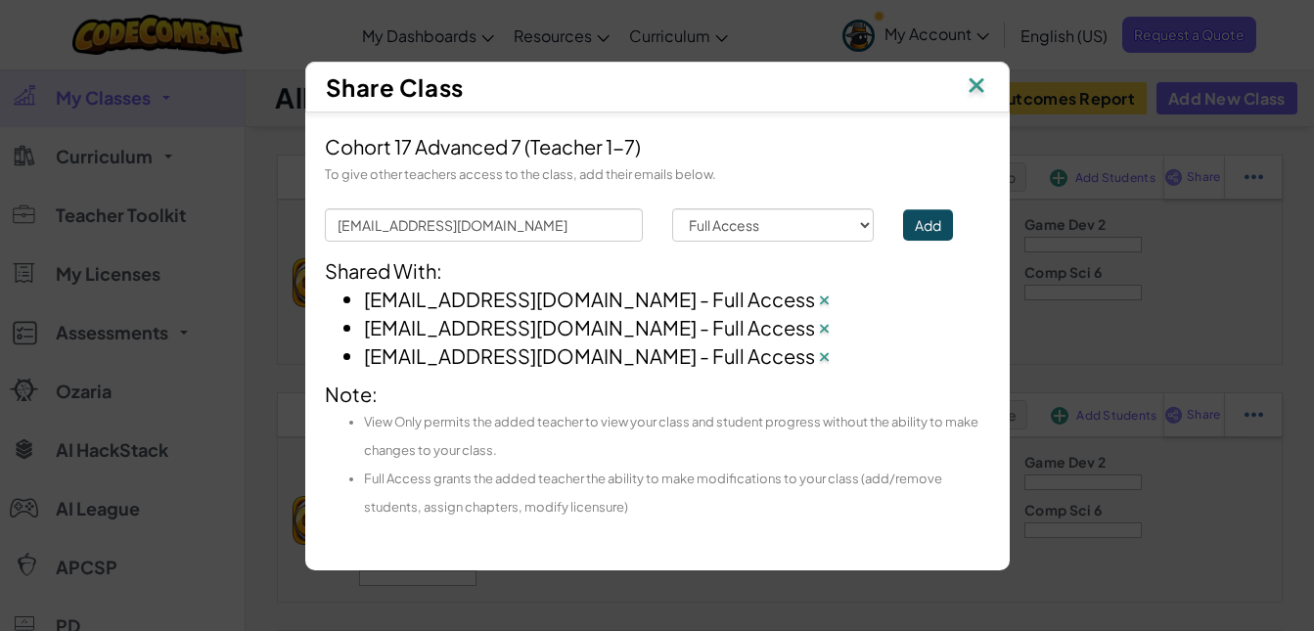
click at [976, 79] on img at bounding box center [976, 86] width 25 height 29
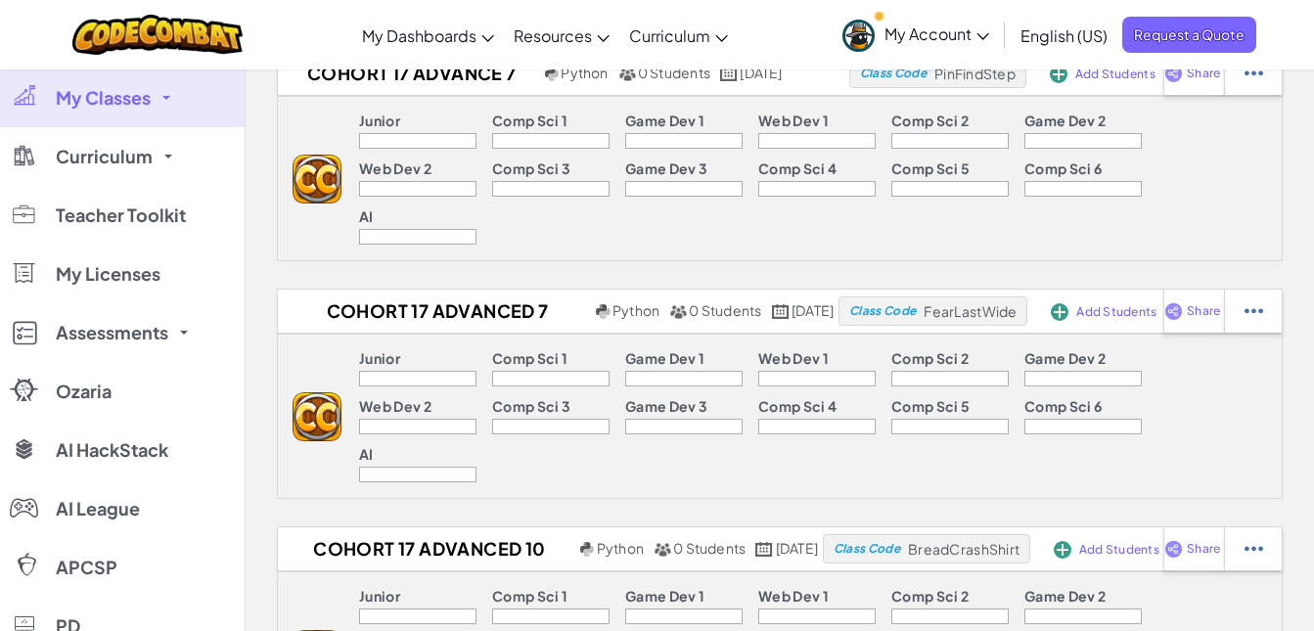
scroll to position [115, 0]
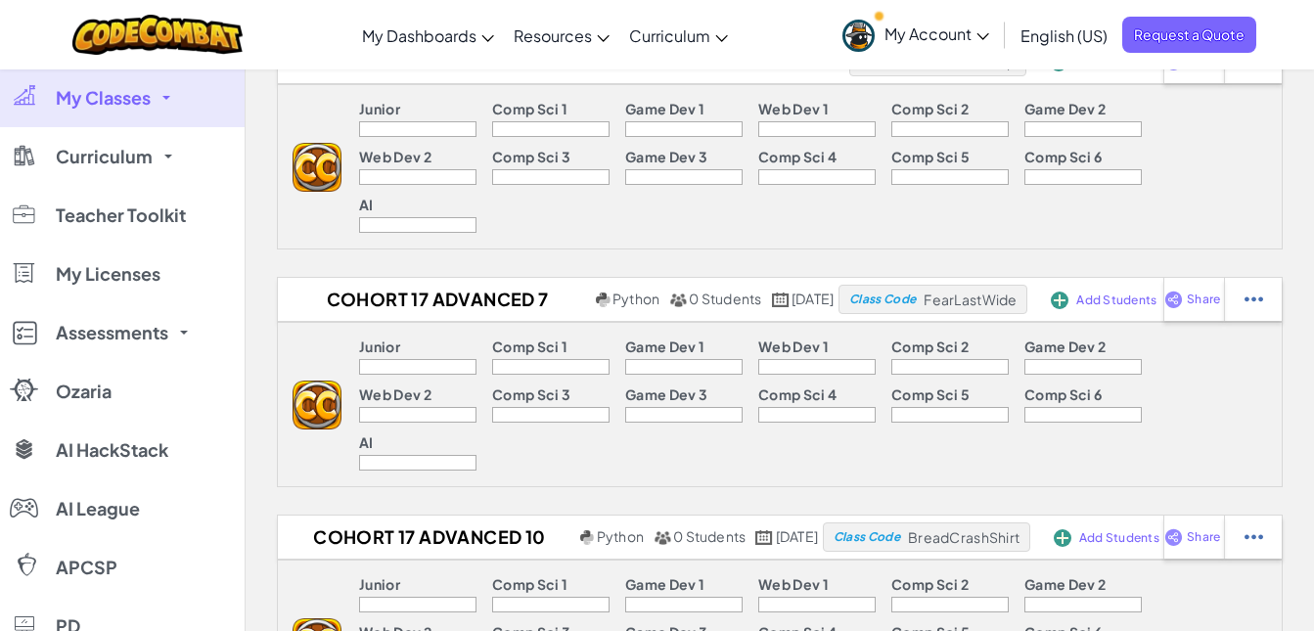
click at [1220, 67] on span "Share" at bounding box center [1203, 62] width 33 height 12
select select "write"
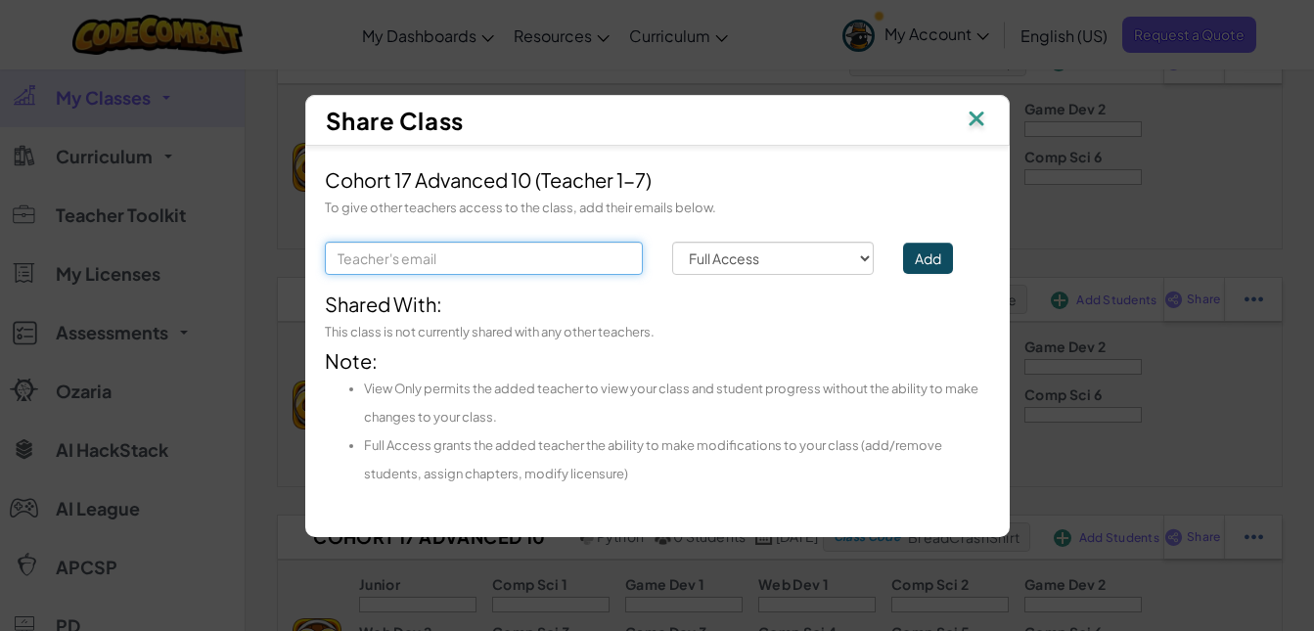
click at [485, 259] on input "text" at bounding box center [484, 258] width 318 height 33
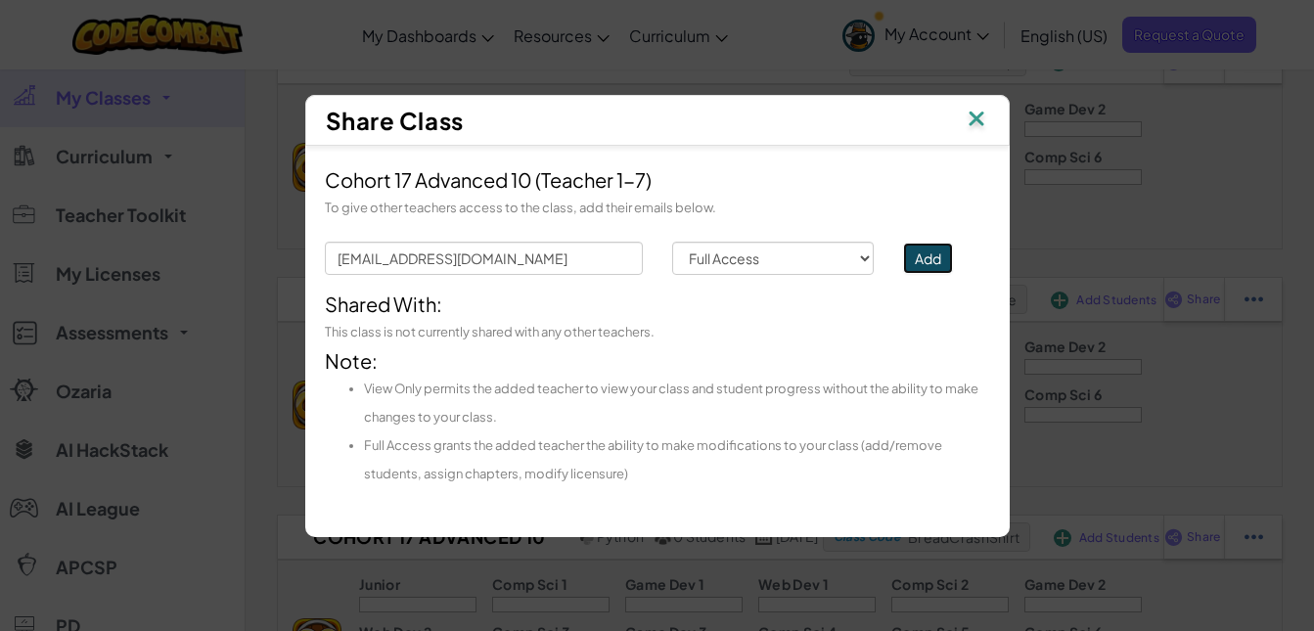
click at [934, 257] on button "Add" at bounding box center [928, 258] width 50 height 31
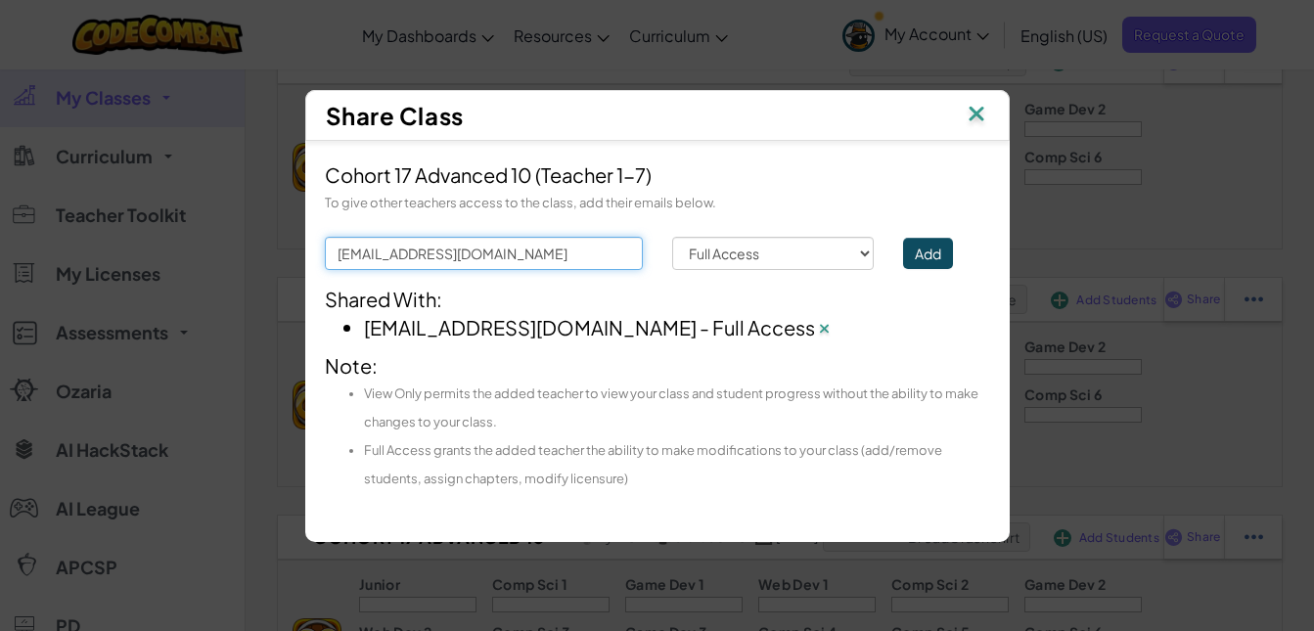
click at [547, 252] on input "[EMAIL_ADDRESS][DOMAIN_NAME]" at bounding box center [484, 253] width 318 height 33
click at [943, 252] on button "Add" at bounding box center [928, 253] width 50 height 31
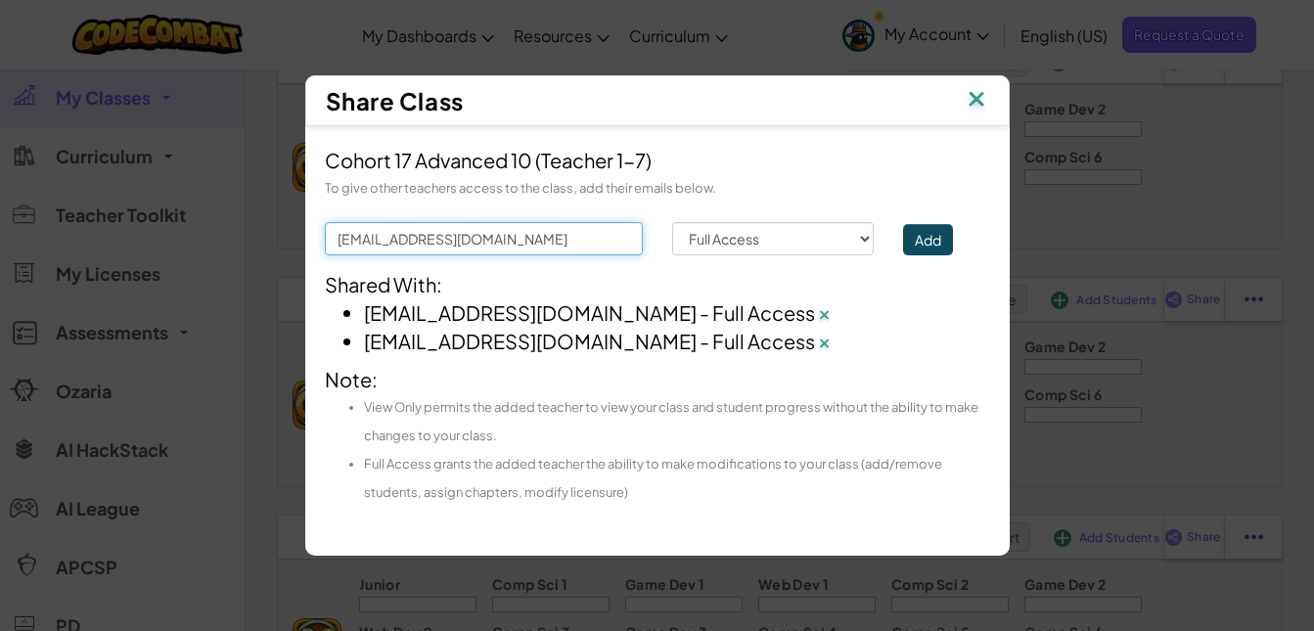
click at [518, 244] on input "[EMAIL_ADDRESS][DOMAIN_NAME]" at bounding box center [484, 238] width 318 height 33
type input "k"
click at [470, 244] on input "text" at bounding box center [484, 238] width 318 height 33
type input "[EMAIL_ADDRESS][DOMAIN_NAME]"
click at [927, 235] on button "Add" at bounding box center [928, 239] width 50 height 31
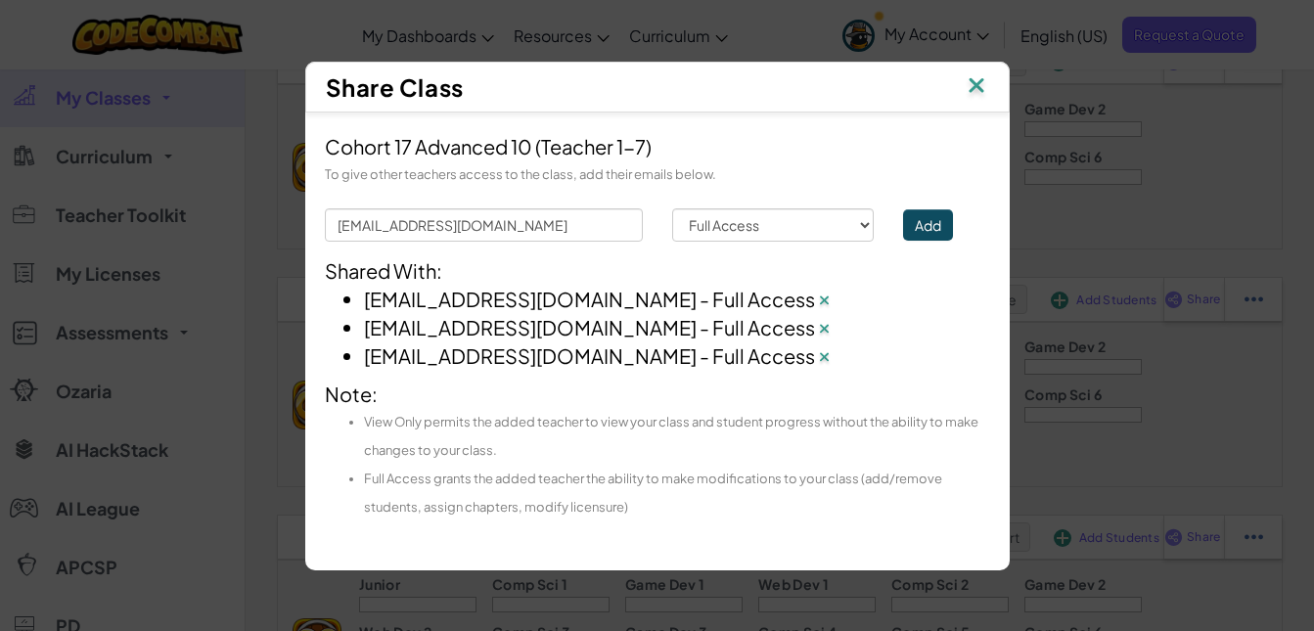
click at [979, 83] on img at bounding box center [976, 86] width 25 height 29
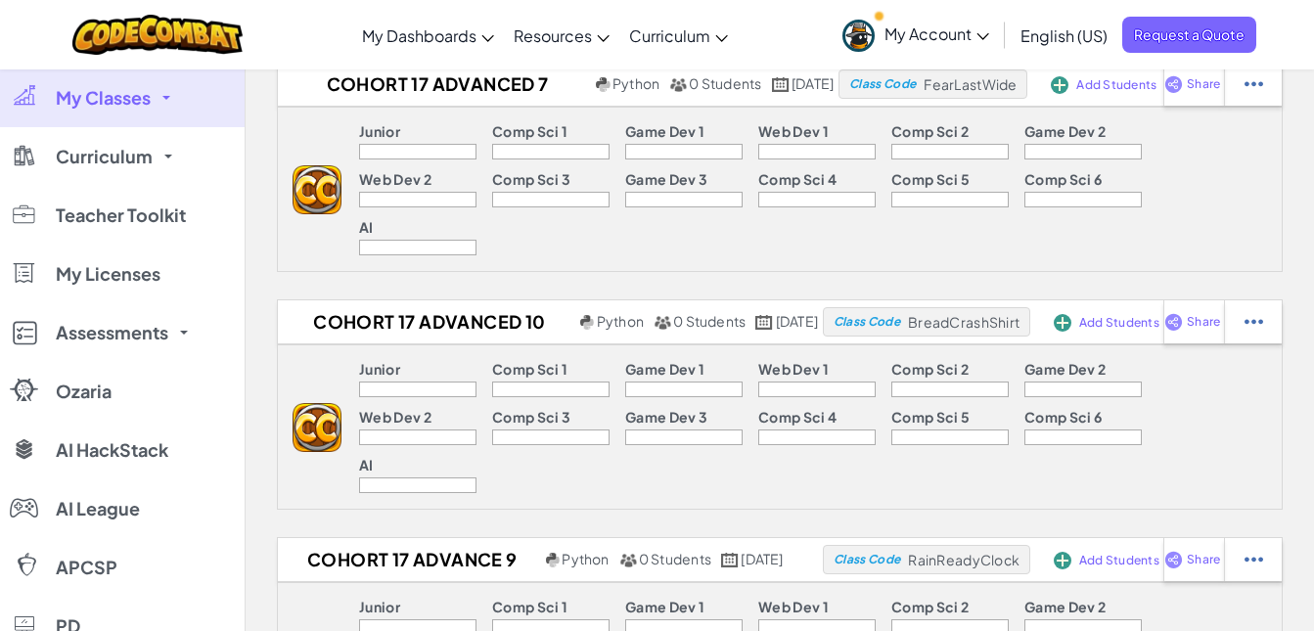
scroll to position [373, 0]
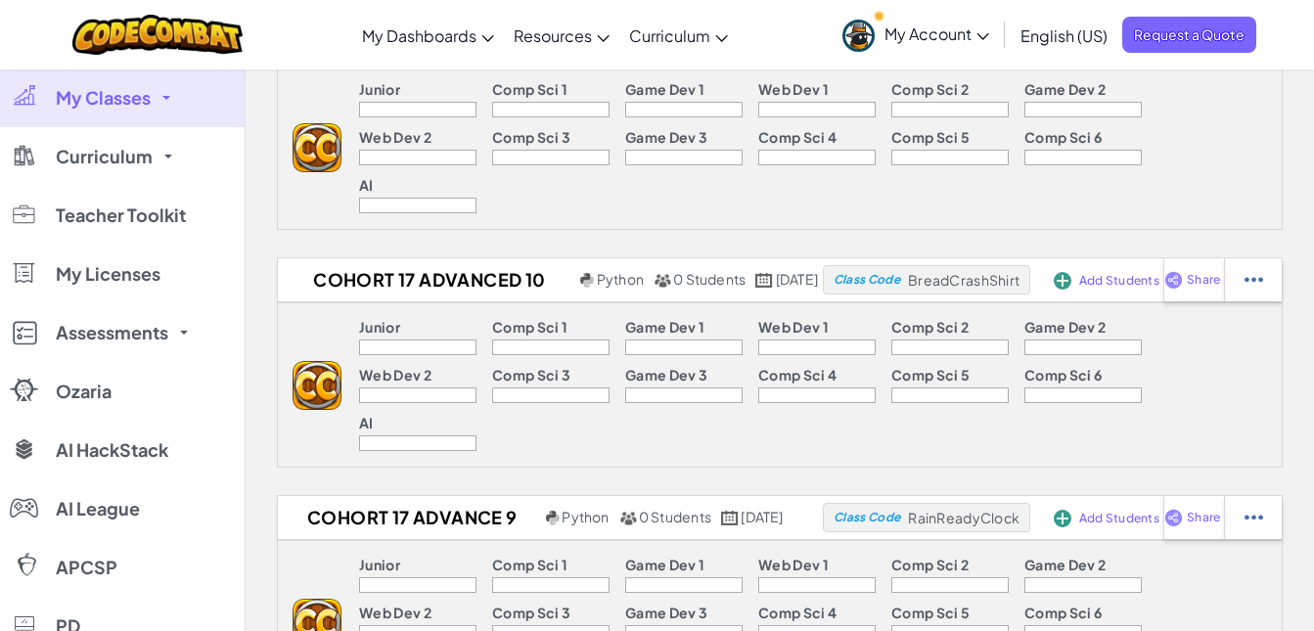
select select "write"
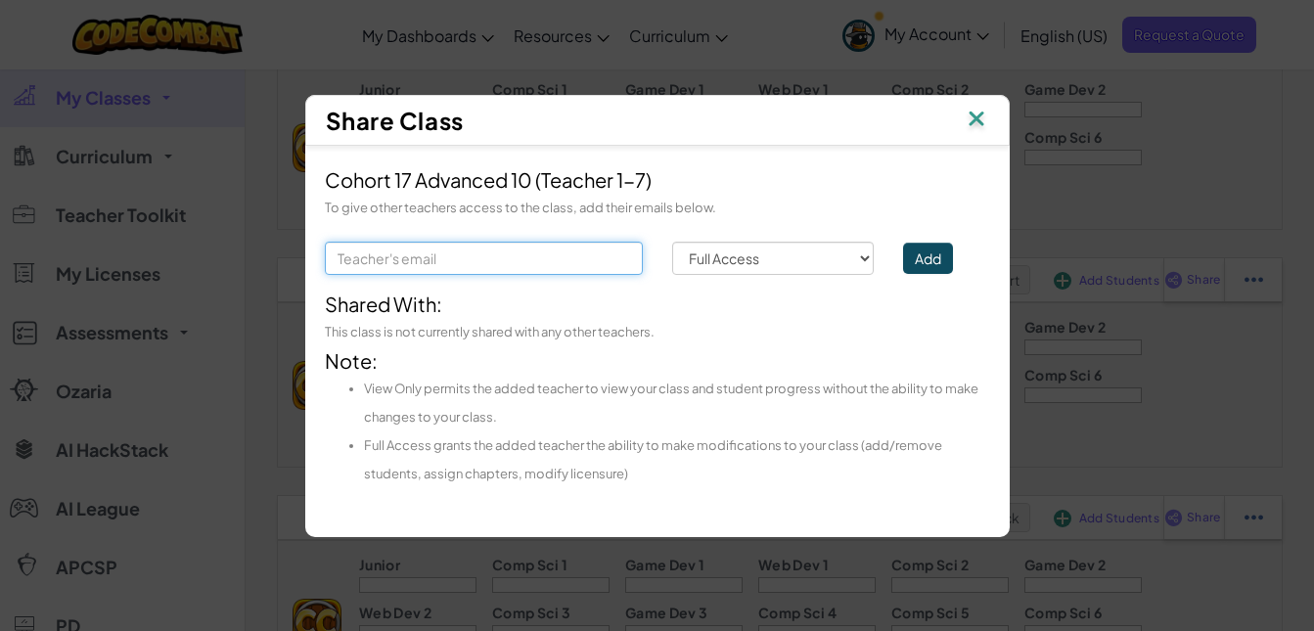
click at [391, 253] on input "text" at bounding box center [484, 258] width 318 height 33
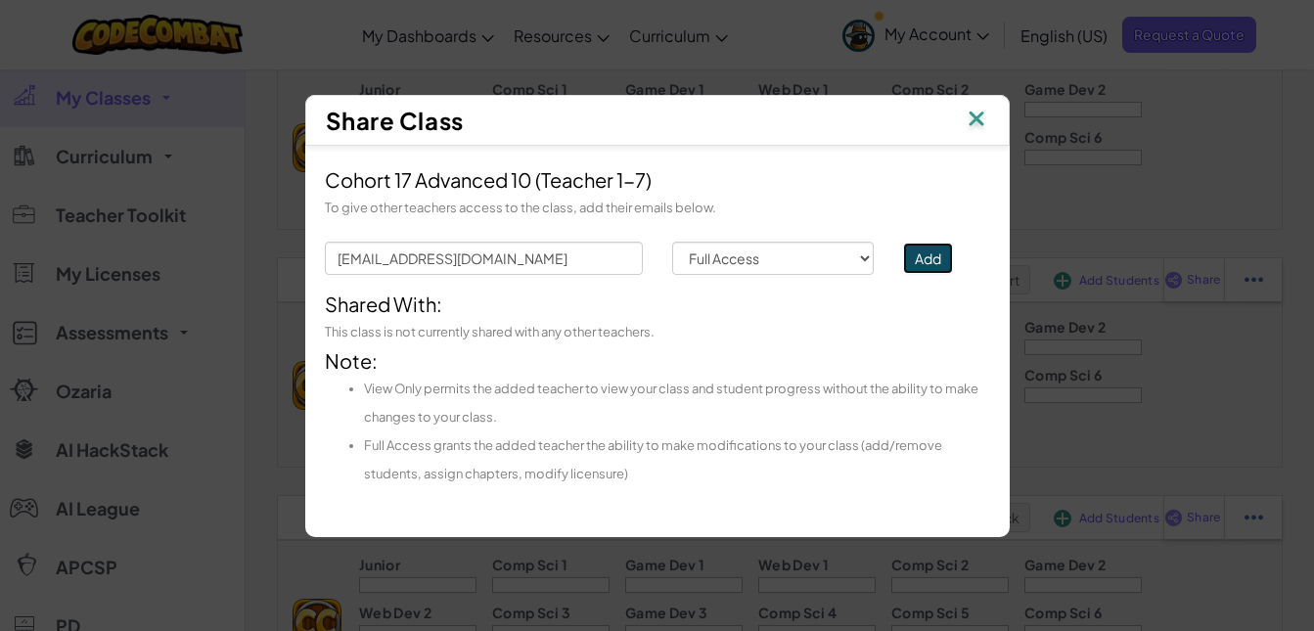
click at [928, 265] on button "Add" at bounding box center [928, 258] width 50 height 31
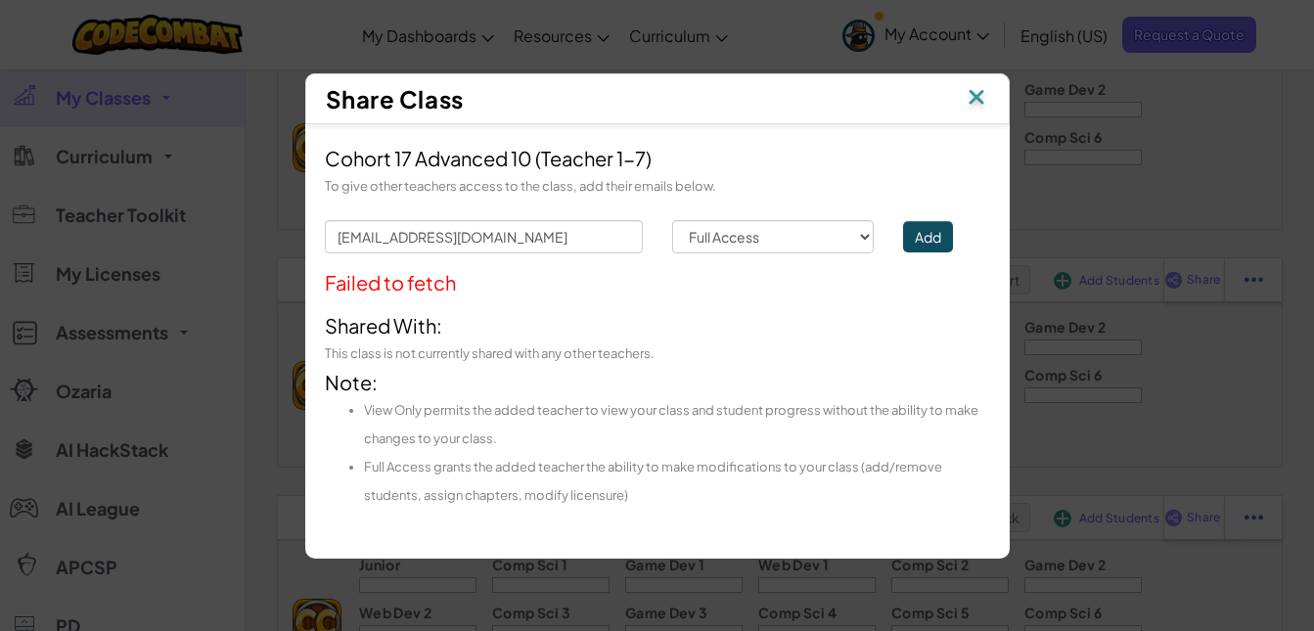
click at [619, 294] on div "Failed to fetch" at bounding box center [657, 282] width 665 height 28
click at [917, 234] on button "Add" at bounding box center [928, 236] width 50 height 31
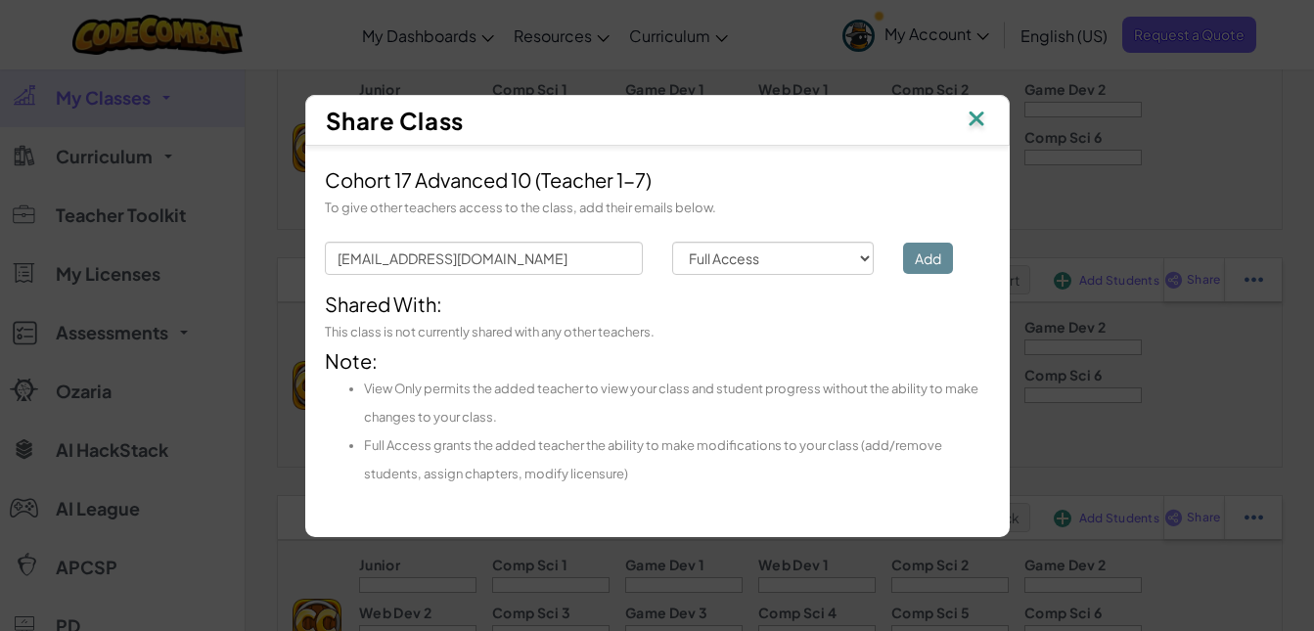
click at [934, 254] on div "Add" at bounding box center [945, 258] width 115 height 33
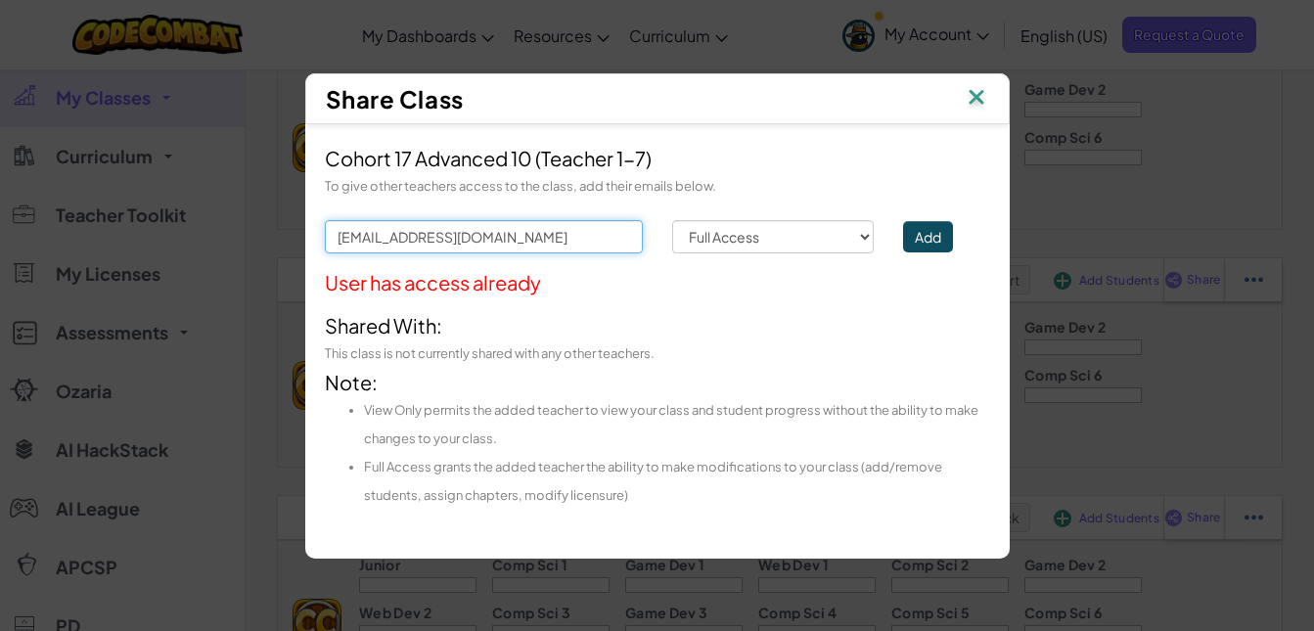
click at [567, 232] on input "[EMAIL_ADDRESS][DOMAIN_NAME]" at bounding box center [484, 236] width 318 height 33
click at [536, 235] on input "[EMAIL_ADDRESS][DOMAIN_NAME]" at bounding box center [484, 236] width 318 height 33
click at [588, 236] on input "[EMAIL_ADDRESS][DOMAIN_NAME]" at bounding box center [484, 236] width 318 height 33
type input "b"
click at [366, 236] on input "text" at bounding box center [484, 236] width 318 height 33
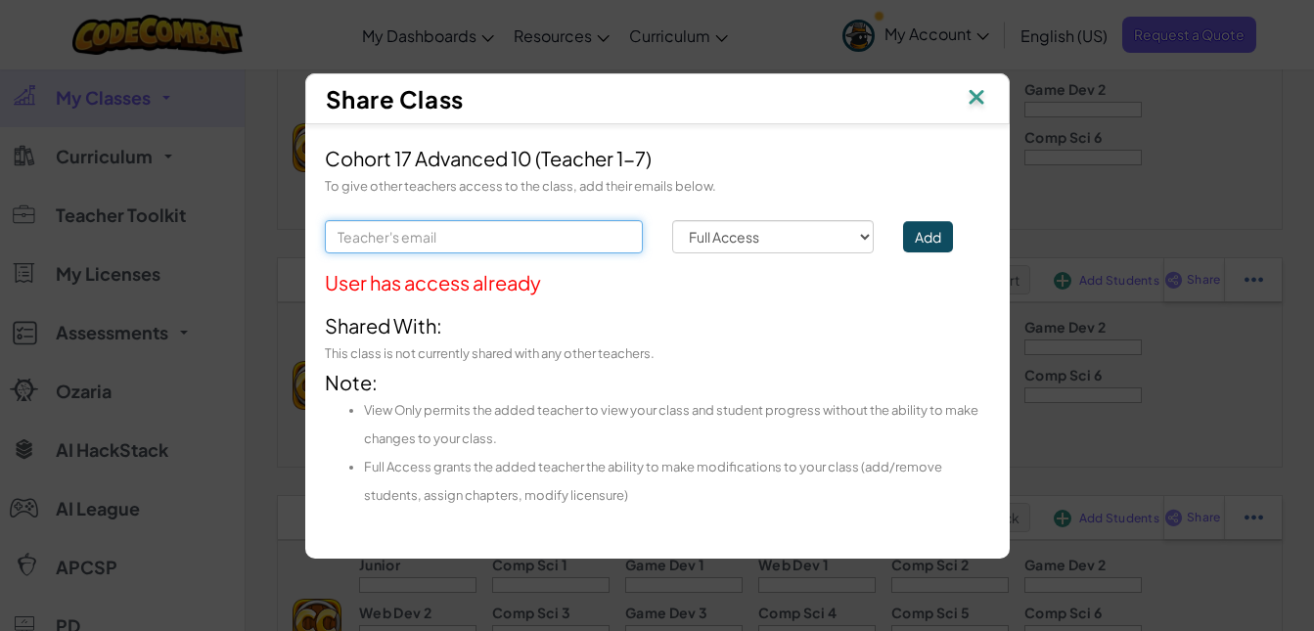
type input "[EMAIL_ADDRESS][DOMAIN_NAME]"
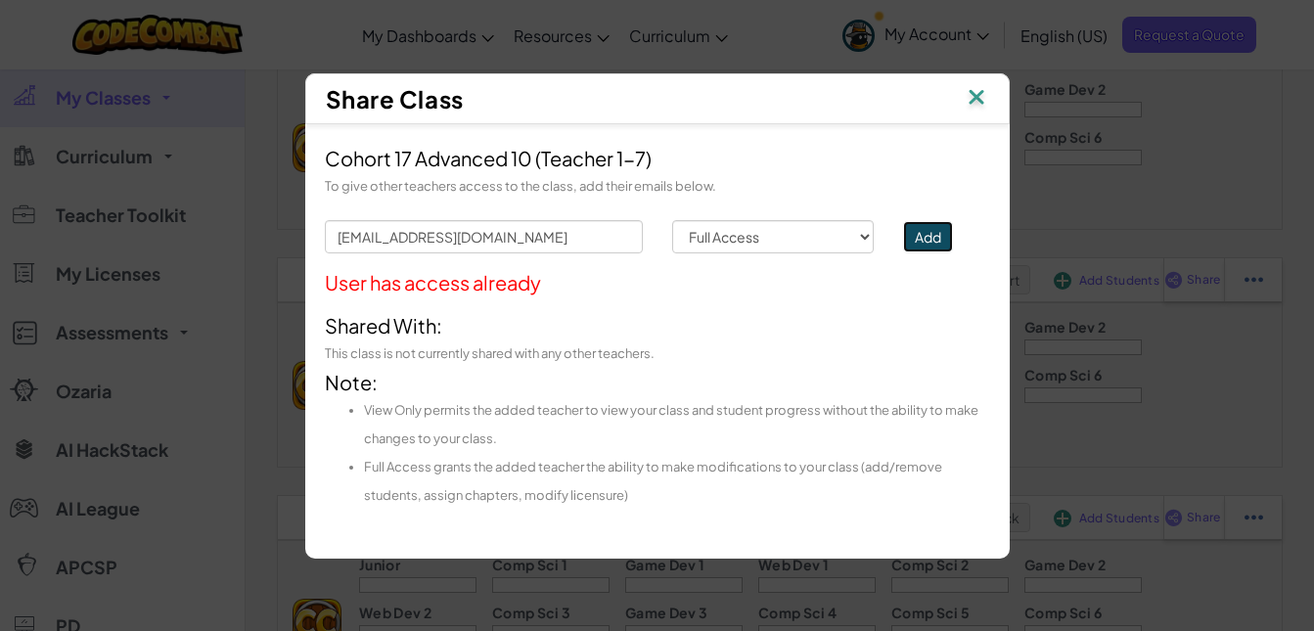
click at [920, 234] on button "Add" at bounding box center [928, 236] width 50 height 31
click at [940, 241] on button "Add" at bounding box center [928, 236] width 50 height 31
click at [976, 84] on img at bounding box center [976, 98] width 25 height 29
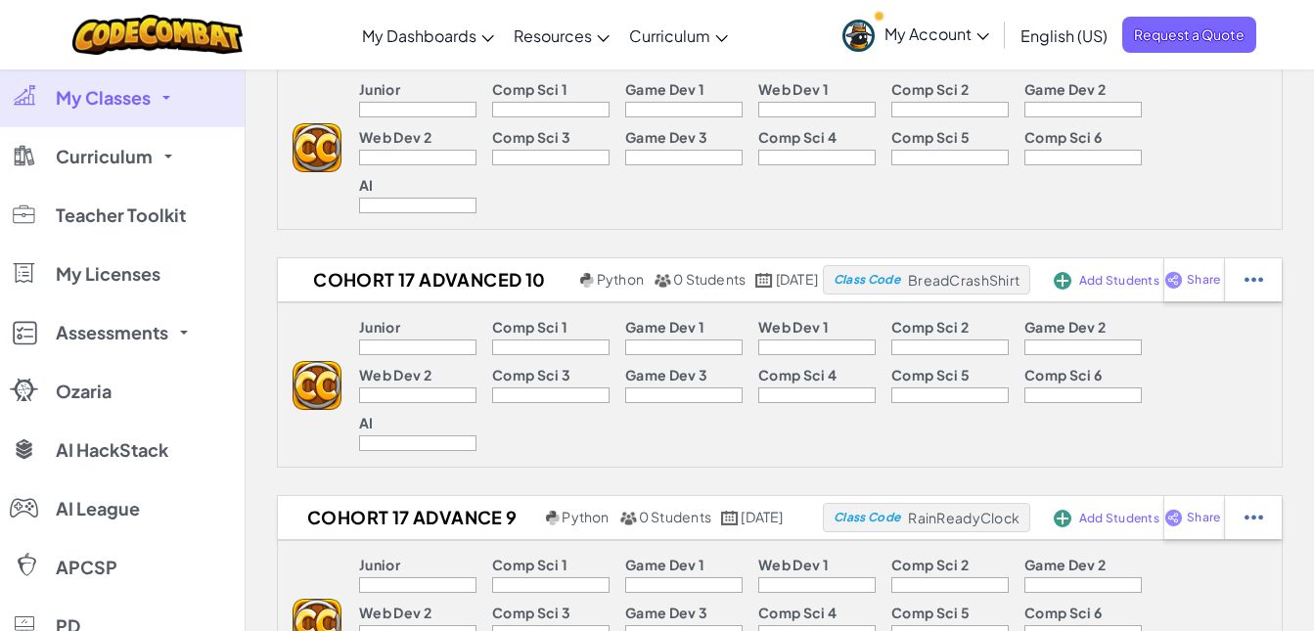
select select "write"
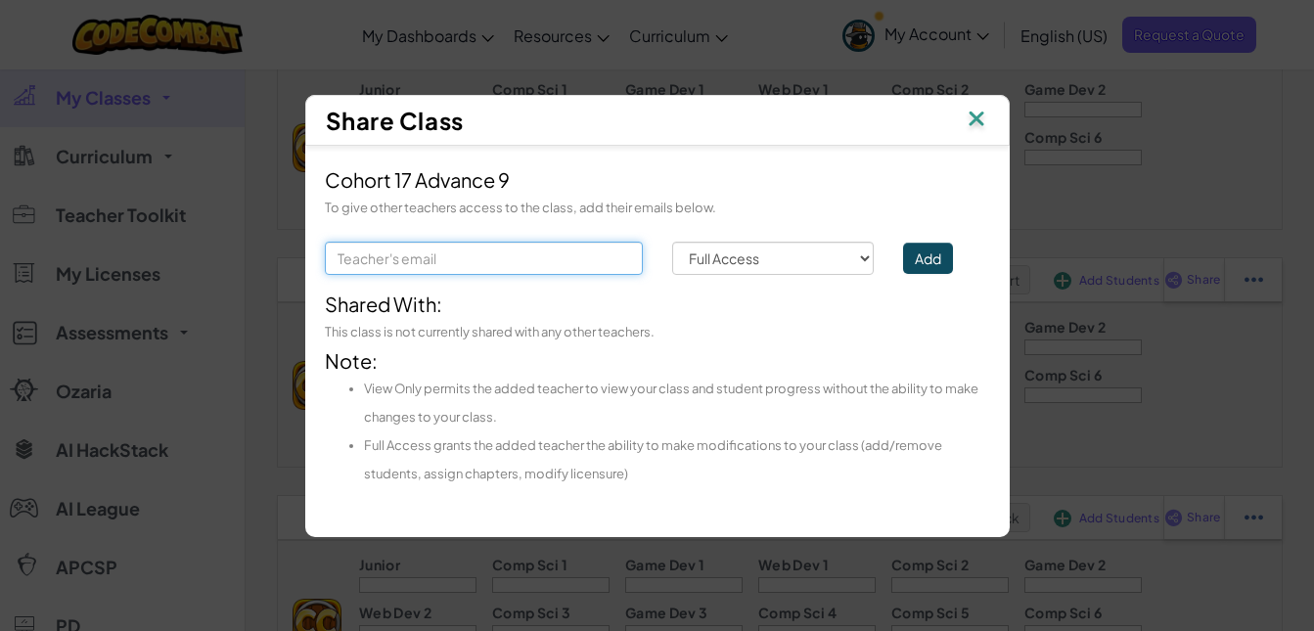
click at [489, 247] on input "text" at bounding box center [484, 258] width 318 height 33
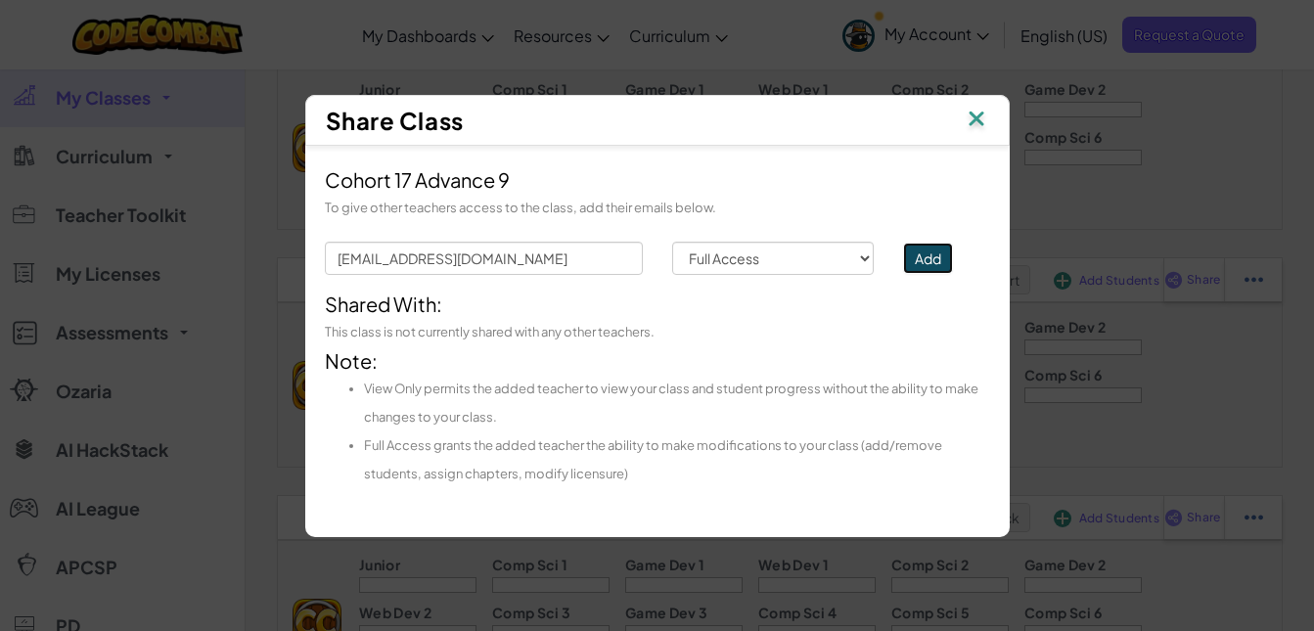
click at [936, 254] on button "Add" at bounding box center [928, 258] width 50 height 31
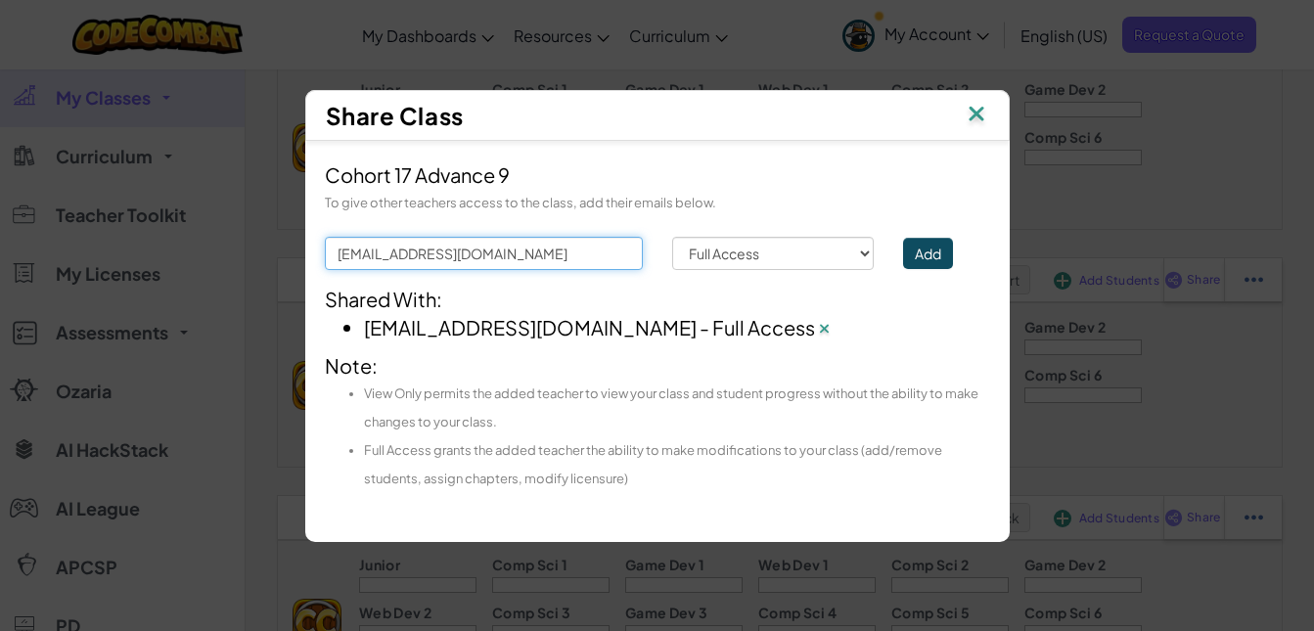
click at [553, 259] on input "[EMAIL_ADDRESS][DOMAIN_NAME]" at bounding box center [484, 253] width 318 height 33
type input "k"
click at [537, 259] on input "text" at bounding box center [484, 253] width 318 height 33
click at [915, 250] on button "Add" at bounding box center [928, 253] width 50 height 31
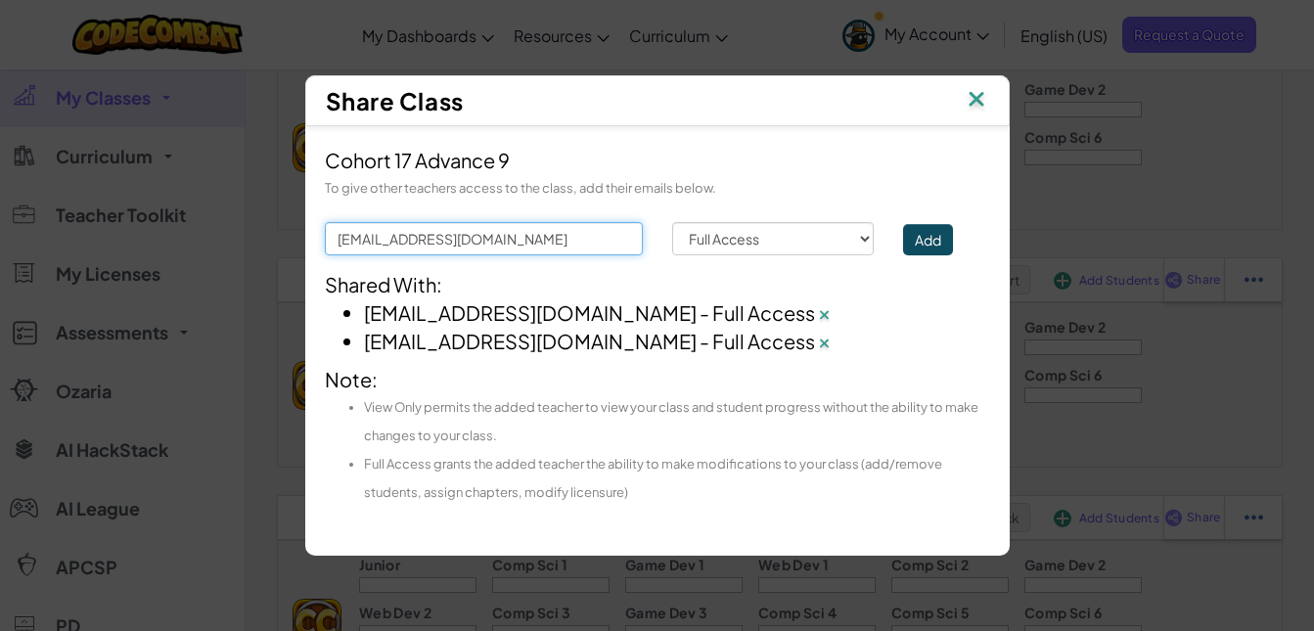
click at [542, 242] on input "[EMAIL_ADDRESS][DOMAIN_NAME]" at bounding box center [484, 238] width 318 height 33
type input "b"
click at [404, 250] on input "text" at bounding box center [484, 238] width 318 height 33
type input "[EMAIL_ADDRESS][DOMAIN_NAME]"
click at [939, 236] on button "Add" at bounding box center [928, 239] width 50 height 31
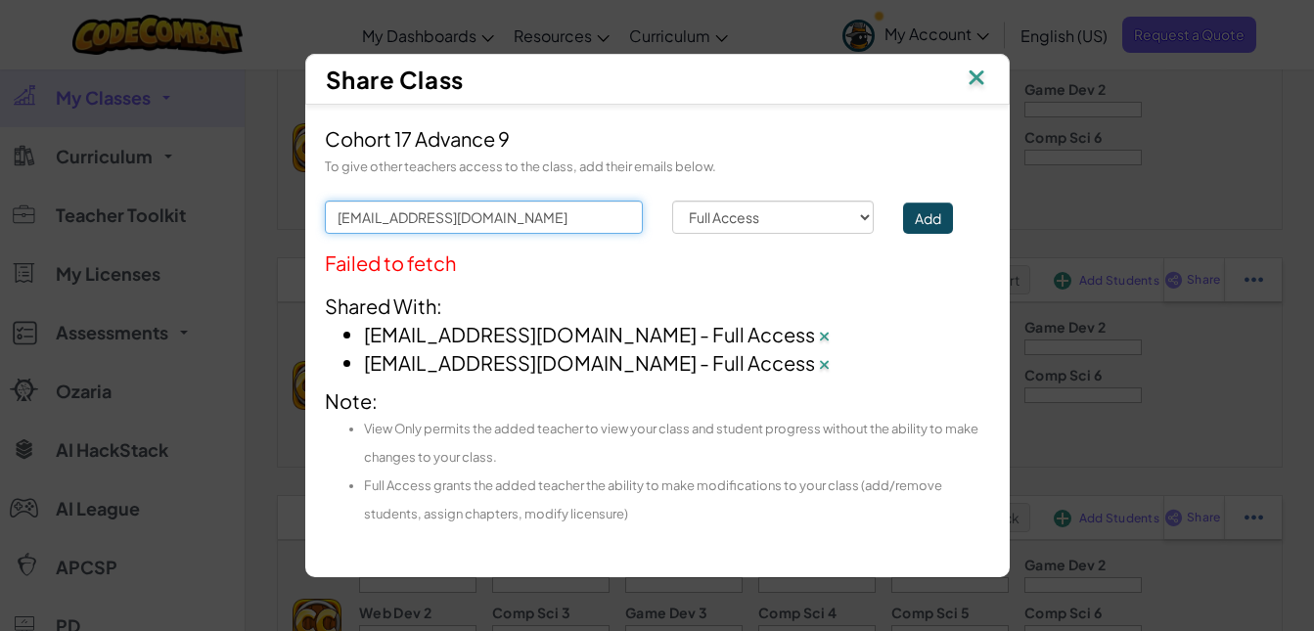
click at [503, 213] on input "[EMAIL_ADDRESS][DOMAIN_NAME]" at bounding box center [484, 217] width 318 height 33
click at [939, 221] on button "Add" at bounding box center [928, 217] width 50 height 31
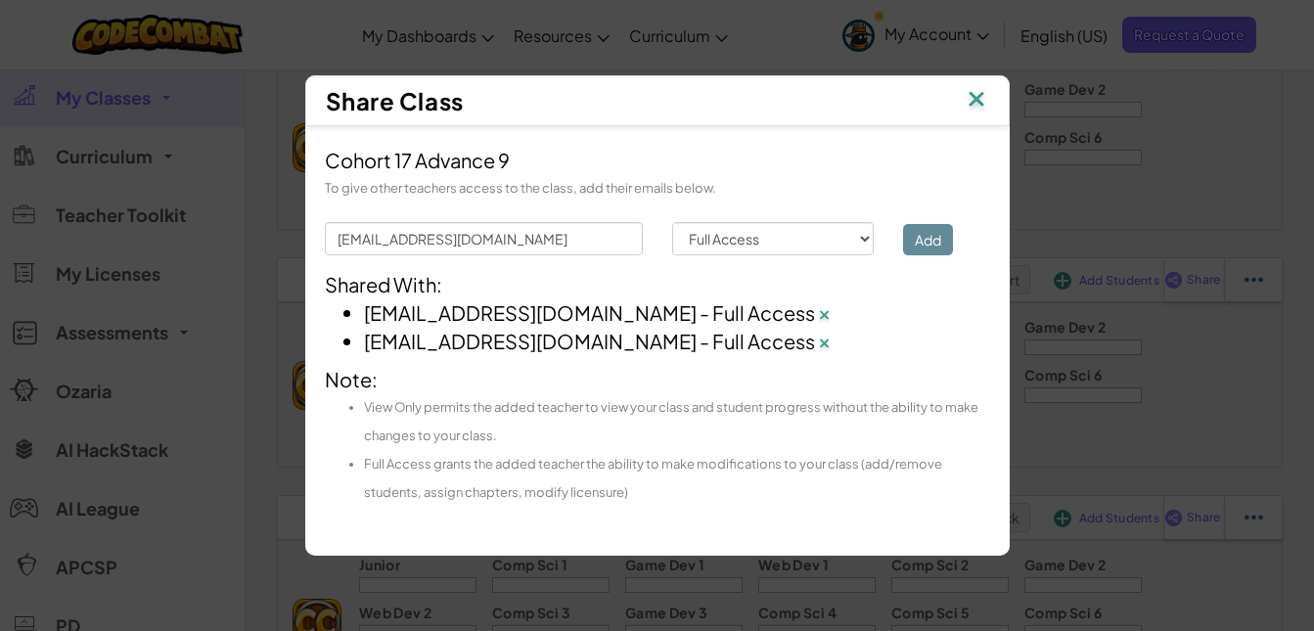
click at [927, 214] on form "[EMAIL_ADDRESS][DOMAIN_NAME] Permission Full Access View Only Add" at bounding box center [657, 228] width 665 height 53
click at [921, 240] on div "Add" at bounding box center [945, 238] width 115 height 33
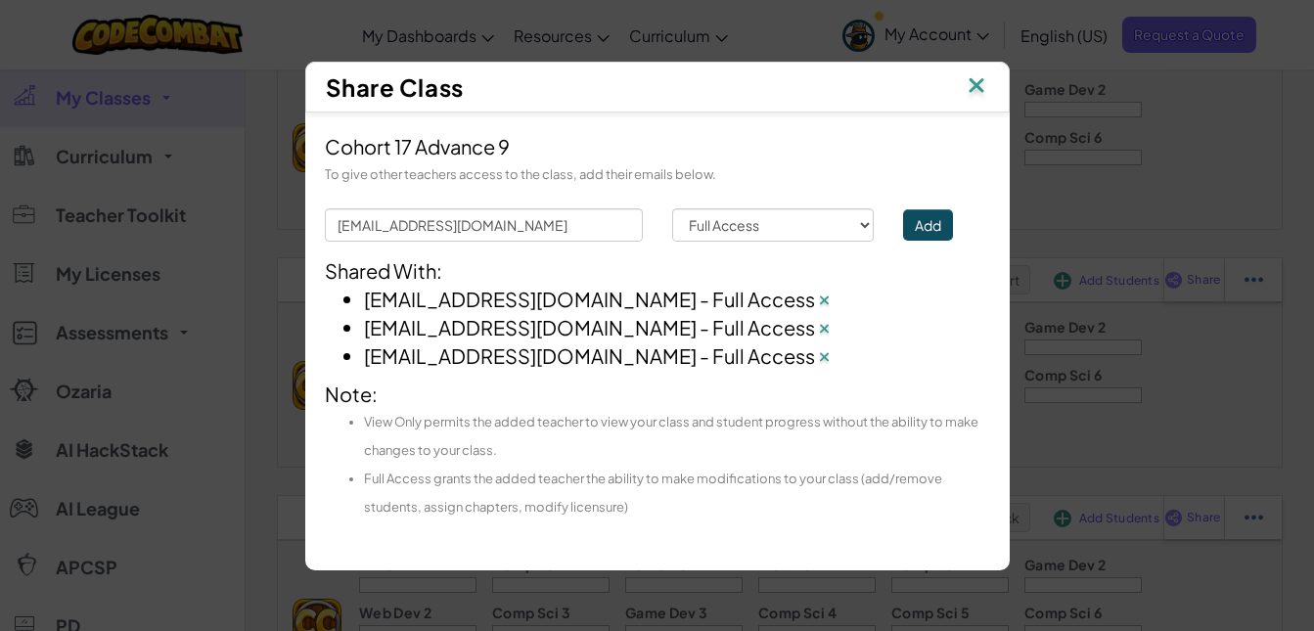
click at [976, 80] on img at bounding box center [976, 86] width 25 height 29
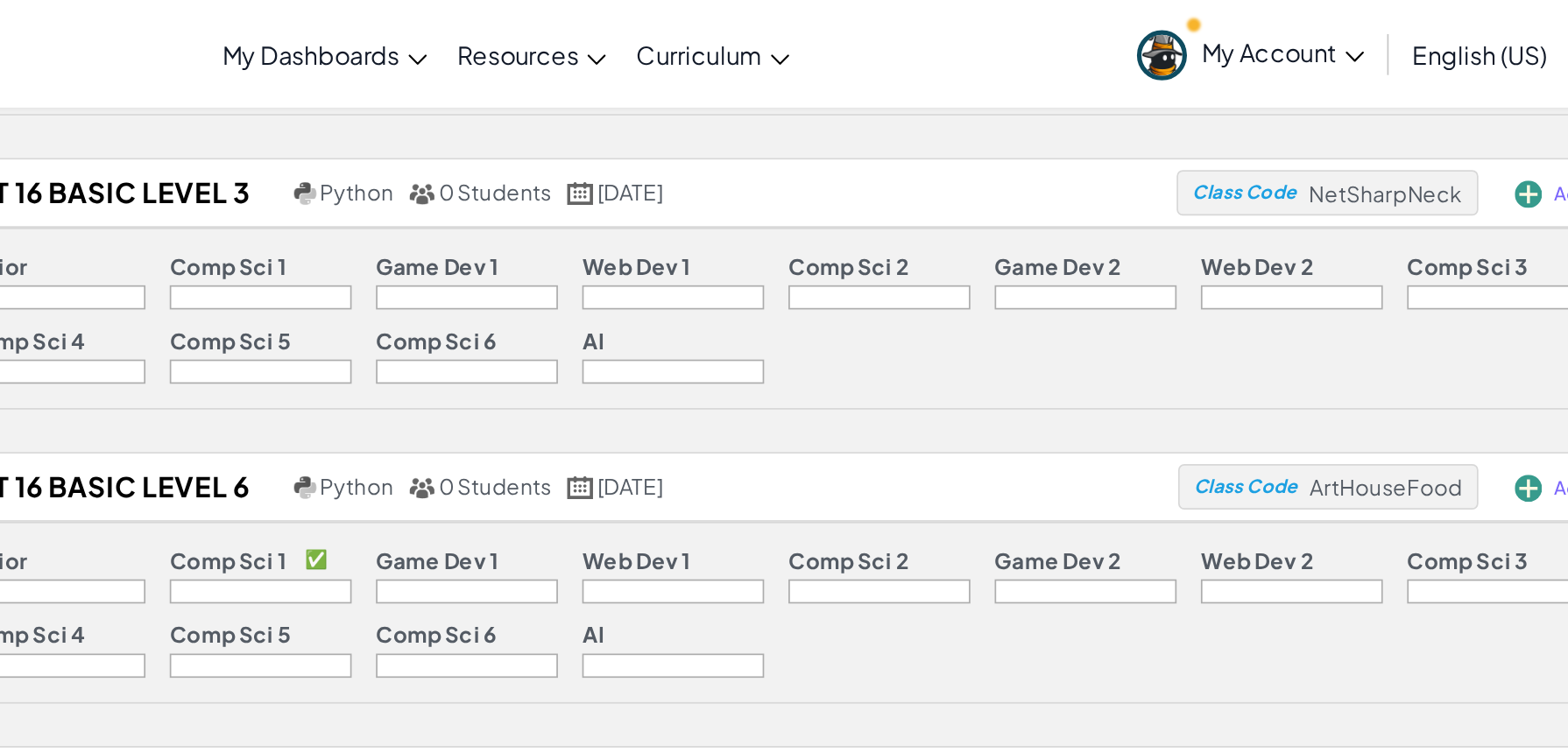
scroll to position [1236, 0]
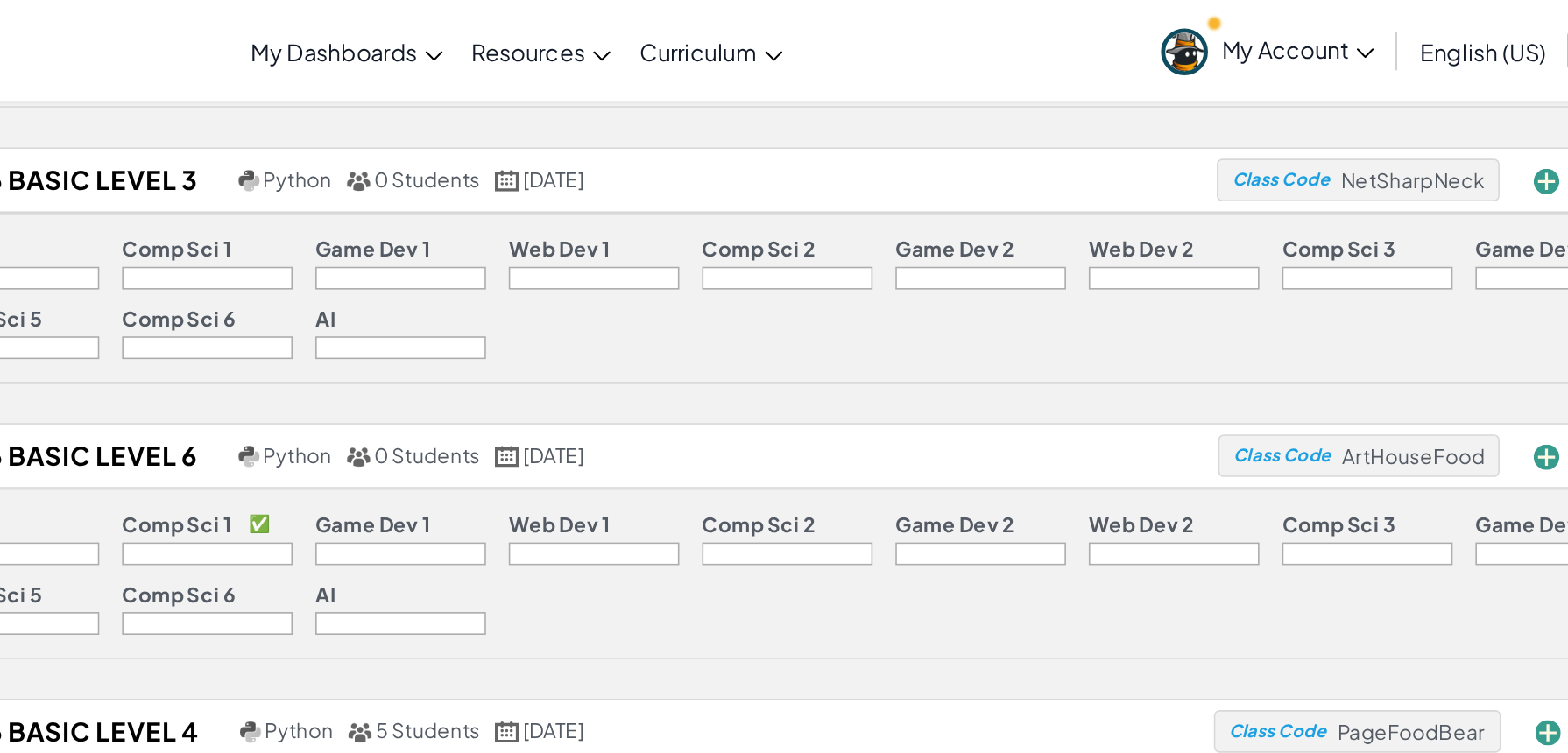
drag, startPoint x: 1003, startPoint y: 28, endPoint x: 886, endPoint y: 205, distance: 212.2
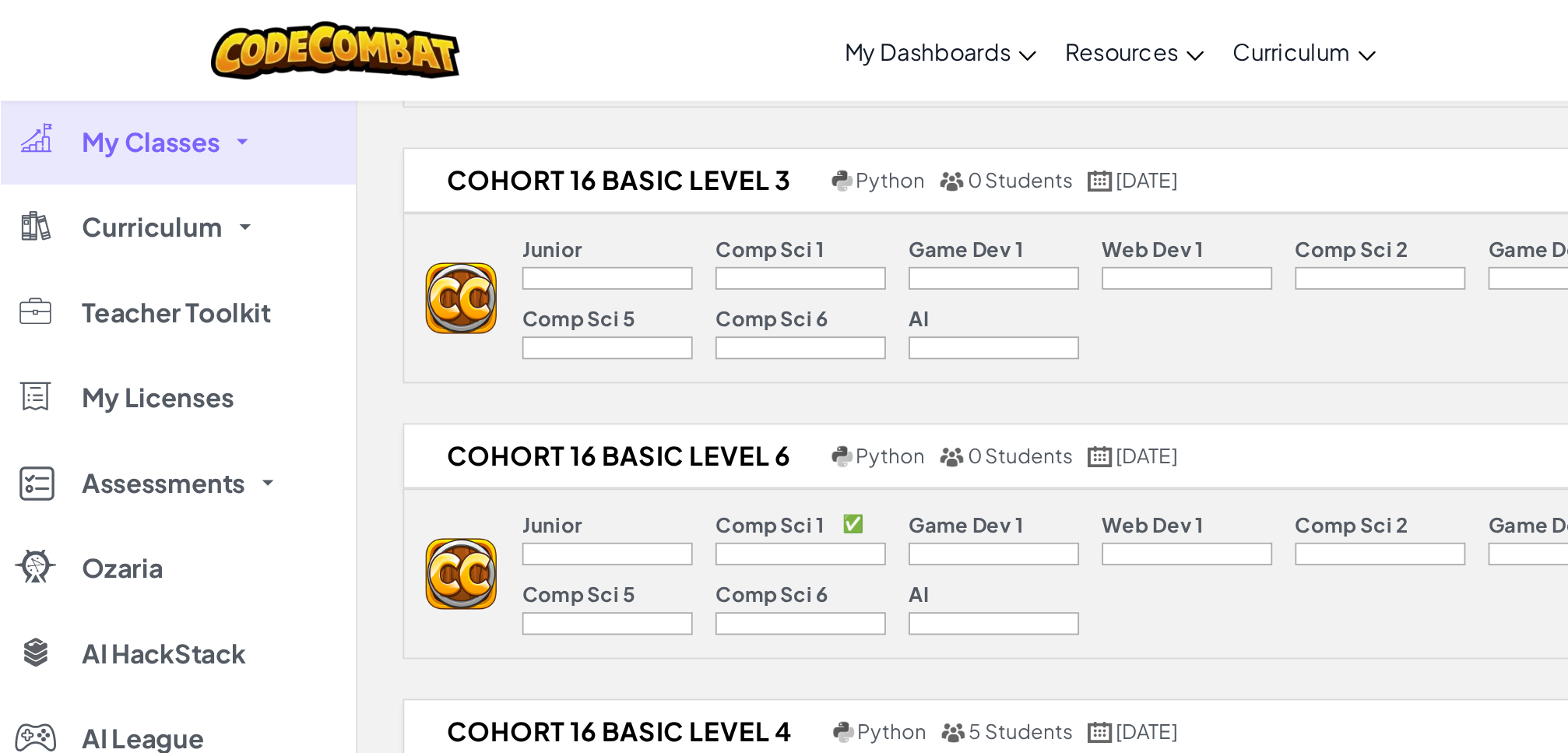
scroll to position [1098, 0]
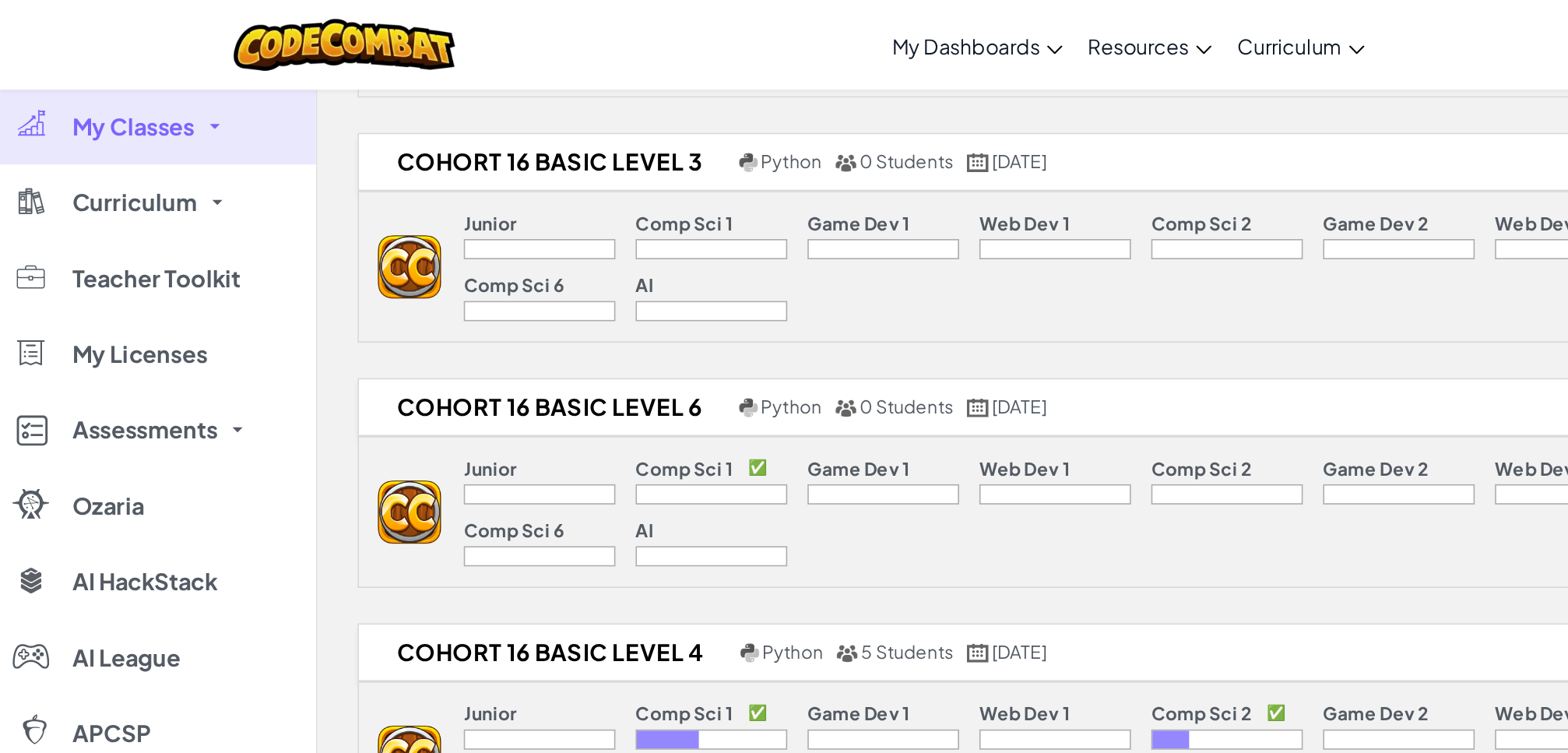
drag, startPoint x: 936, startPoint y: 157, endPoint x: 579, endPoint y: 185, distance: 358.1
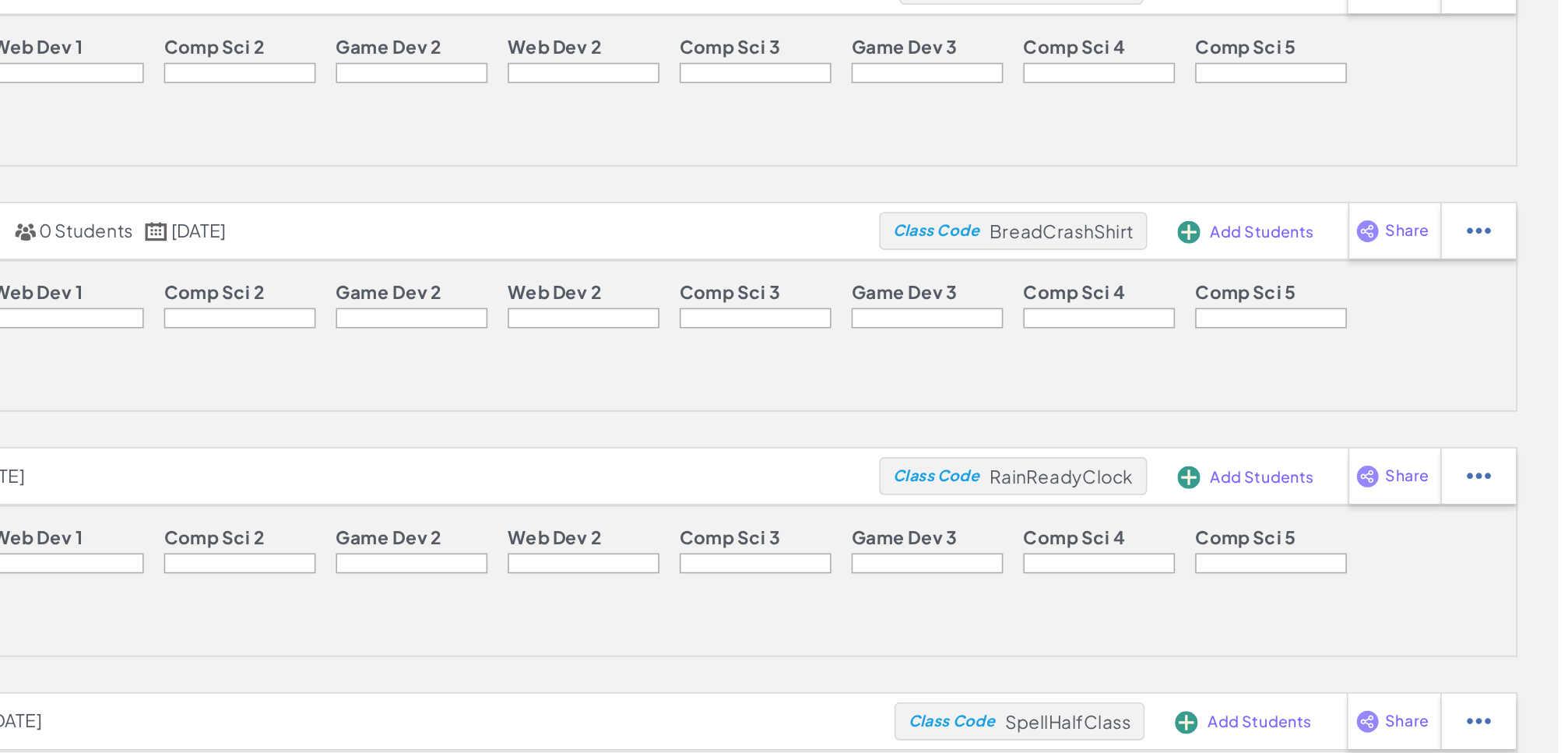
scroll to position [16, 0]
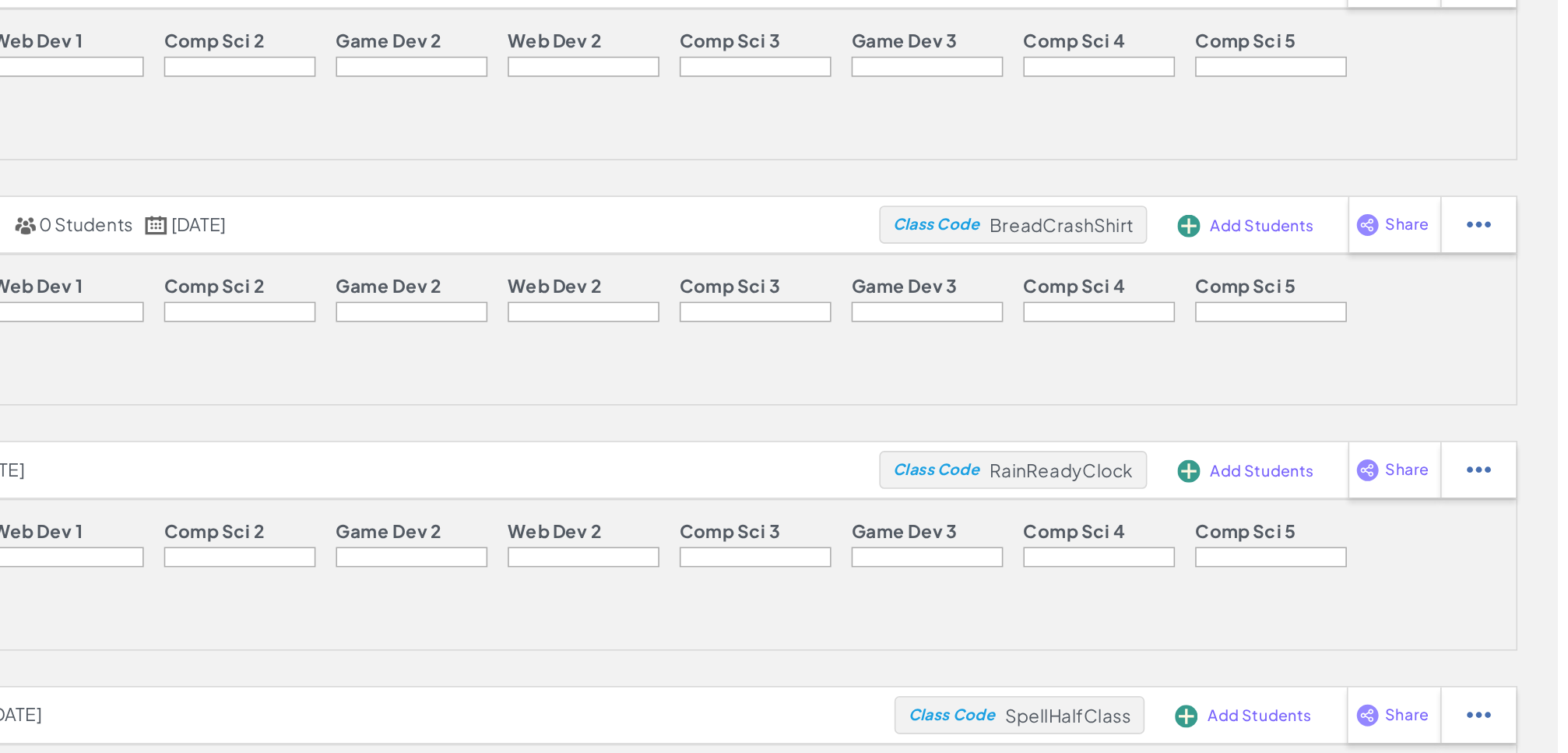
click at [1045, 132] on img at bounding box center [1451, 126] width 15 height 14
select select "write"
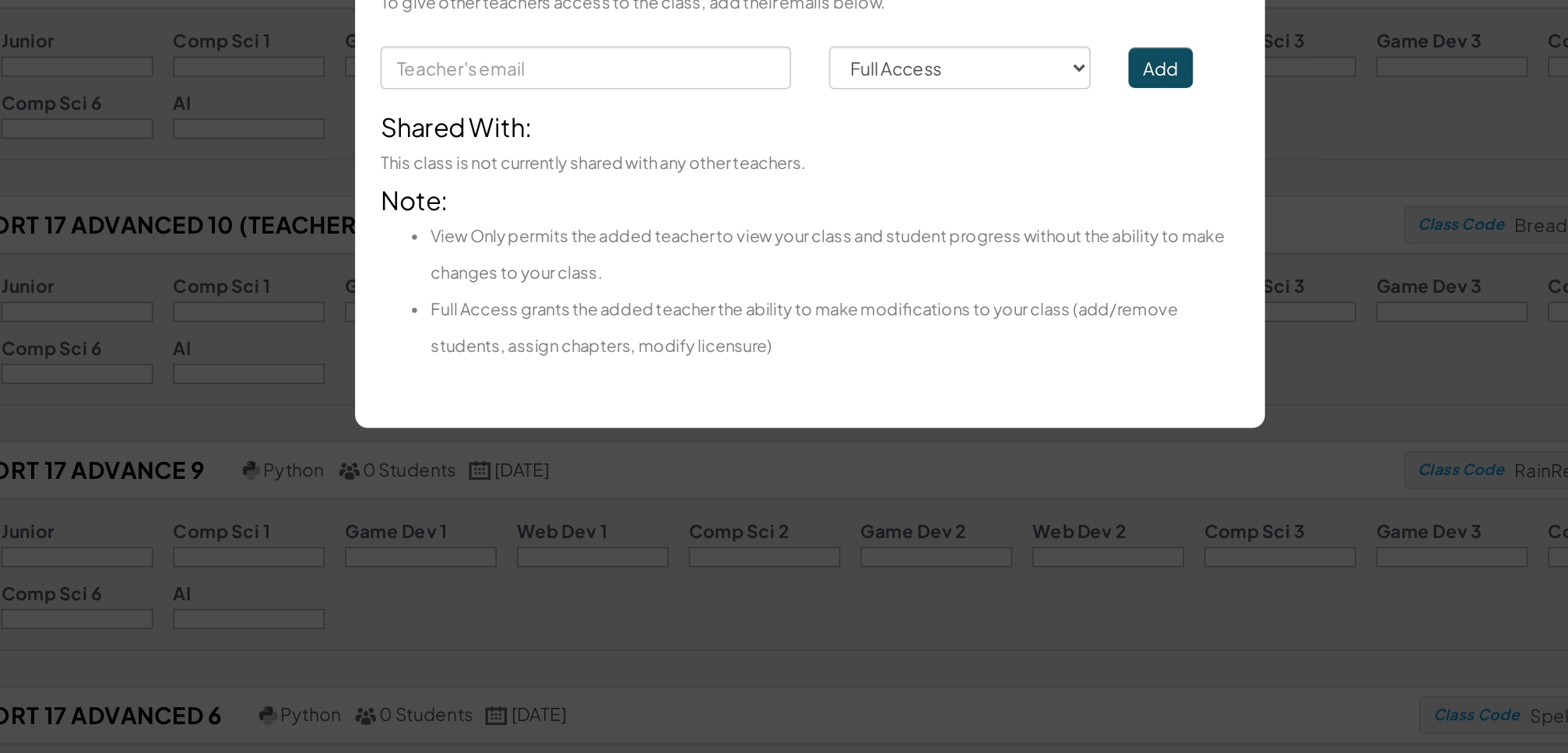
scroll to position [14, 0]
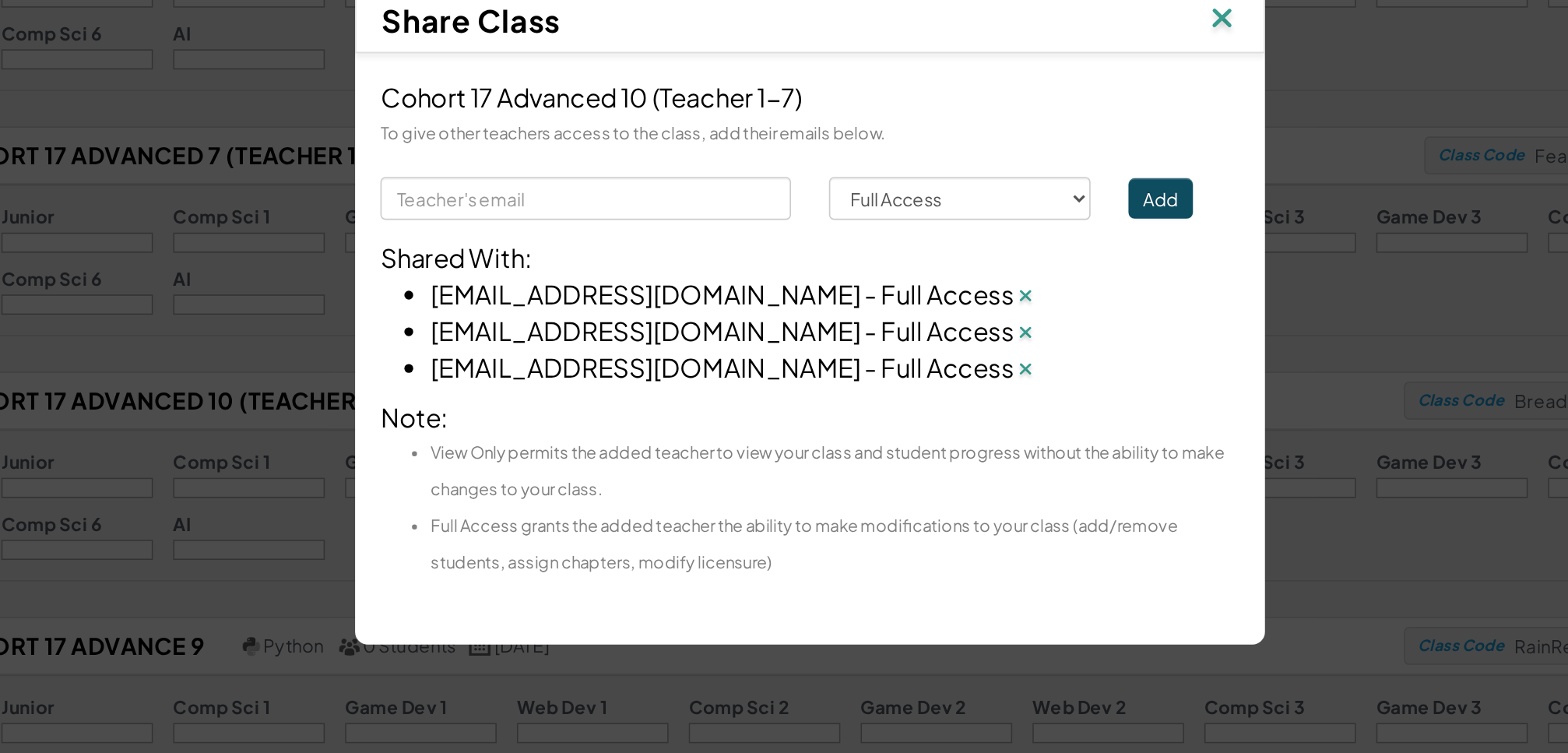
click at [738, 337] on div "Shared With:" at bounding box center [783, 341] width 529 height 22
click at [1037, 194] on img at bounding box center [1037, 194] width 20 height 23
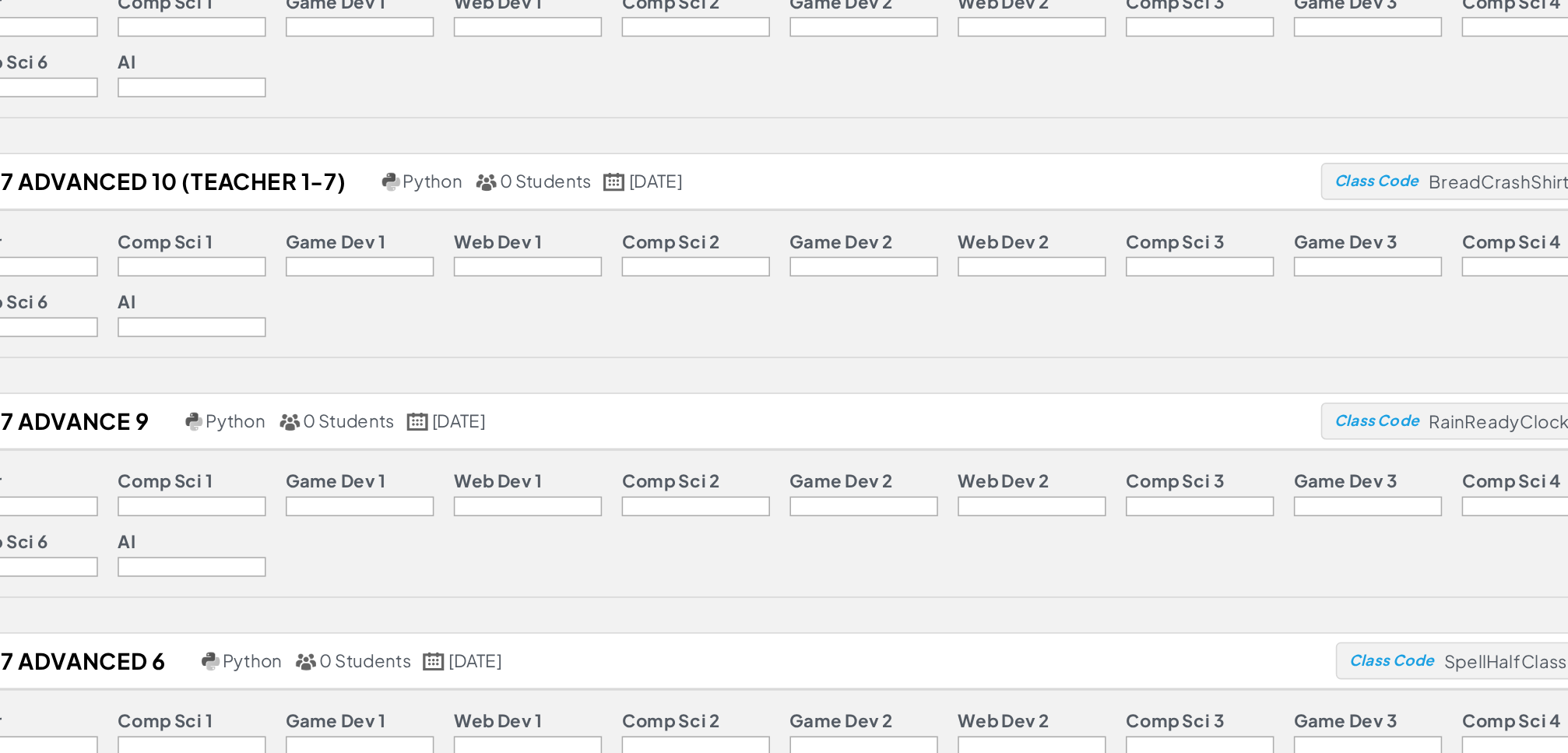
scroll to position [71, 0]
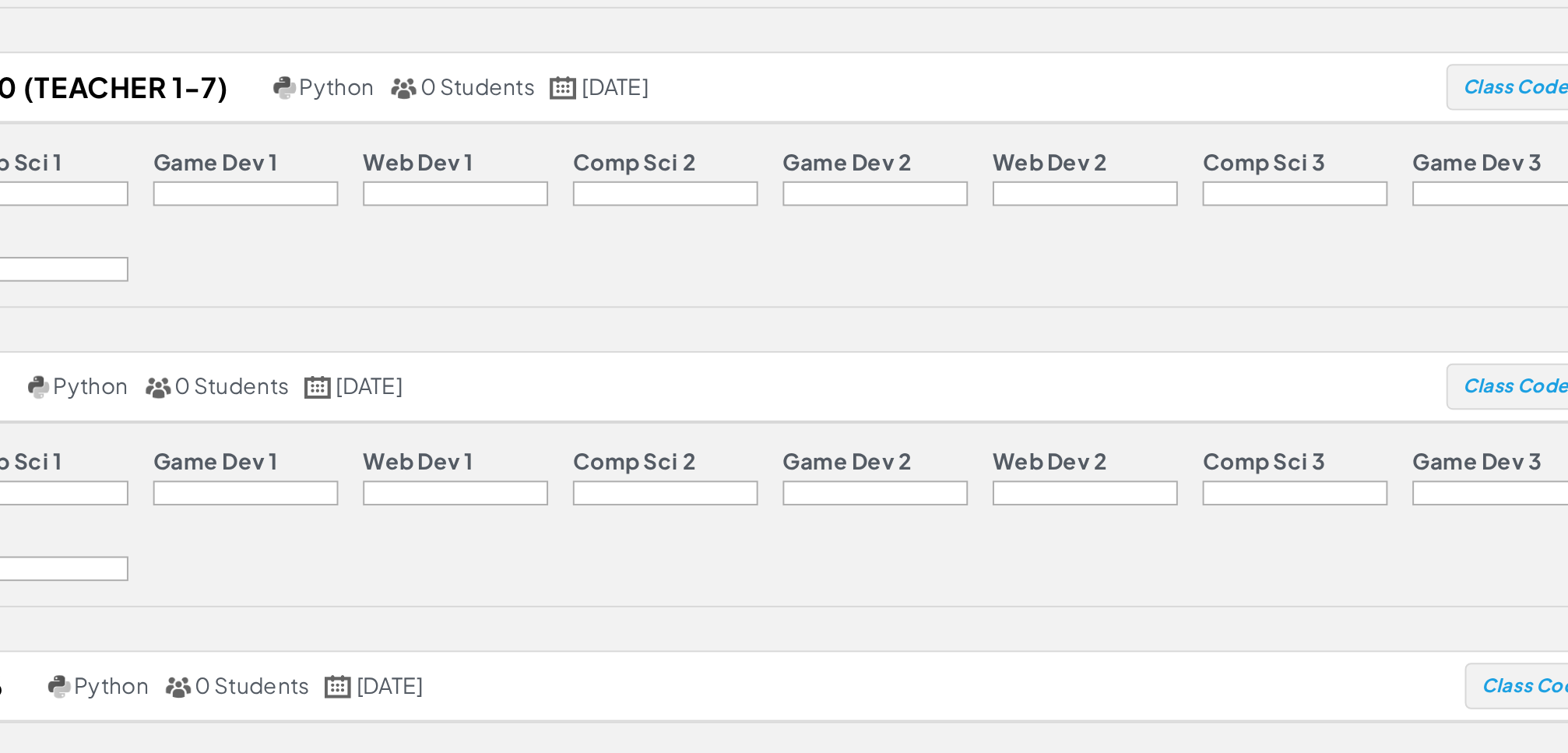
click at [448, 168] on div at bounding box center [438, 162] width 93 height 13
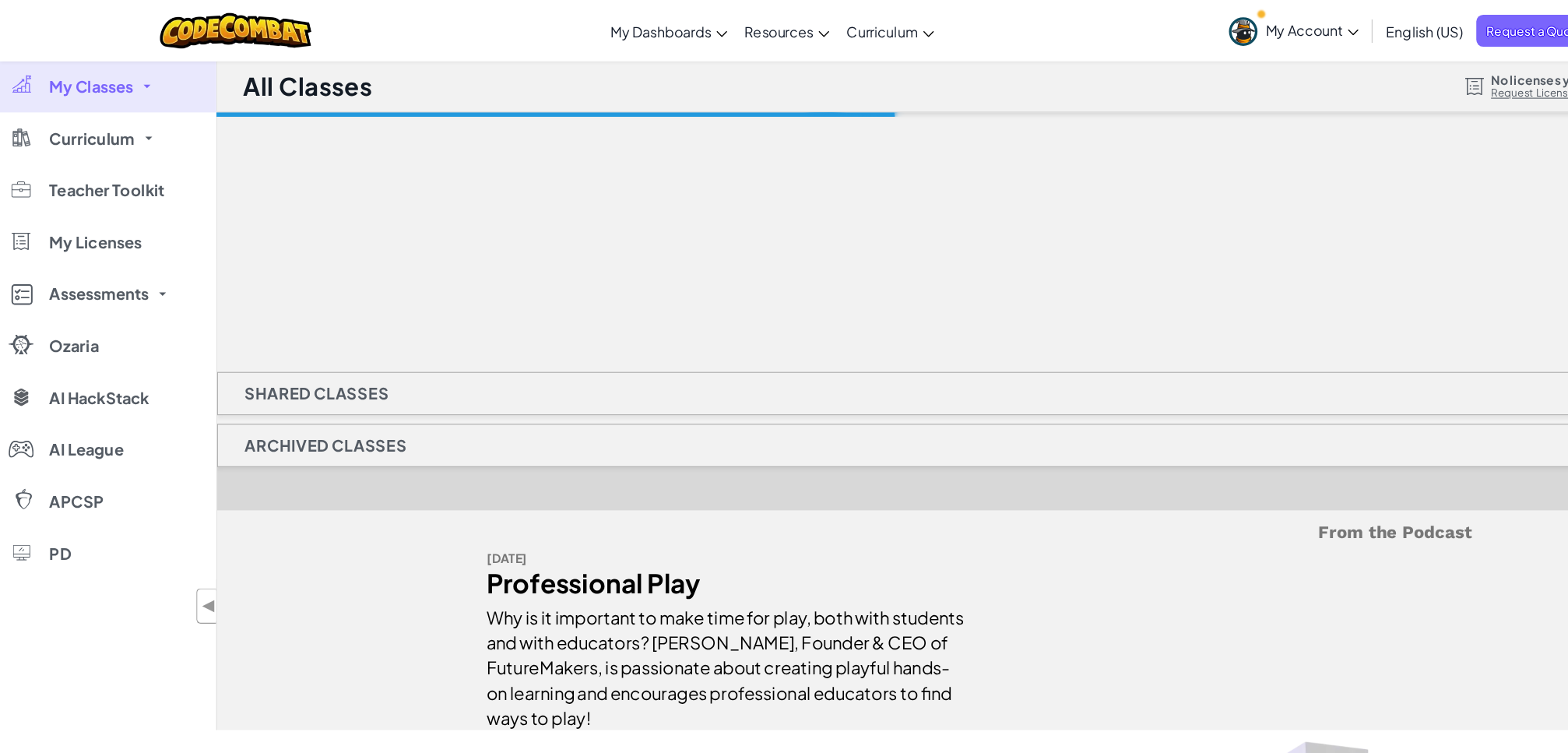
click at [673, 367] on div "Shared Classes" at bounding box center [882, 354] width 1373 height 39
click at [332, 351] on h1 "Shared Classes" at bounding box center [286, 354] width 178 height 39
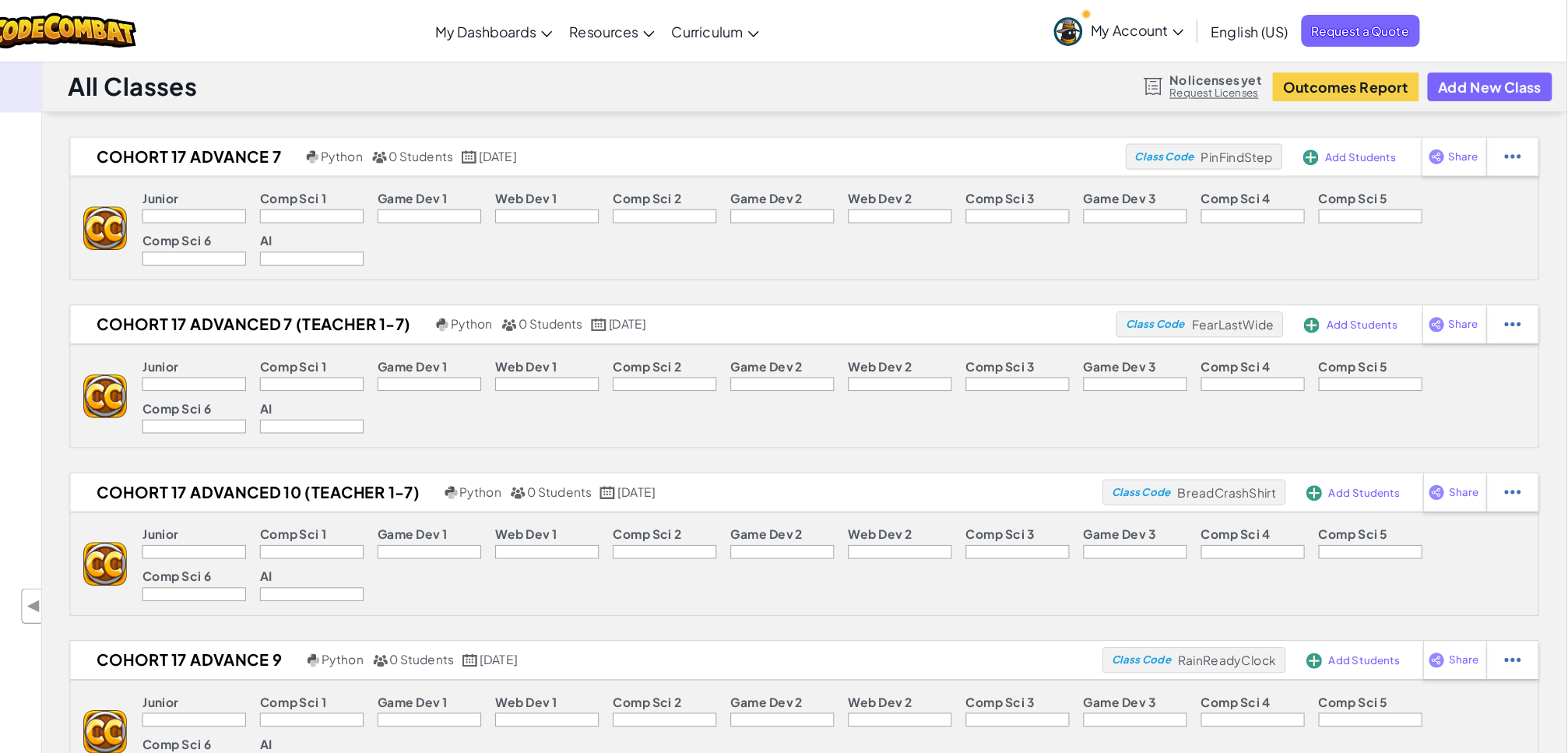
click at [1480, 146] on span "Share" at bounding box center [1474, 141] width 26 height 10
select select "write"
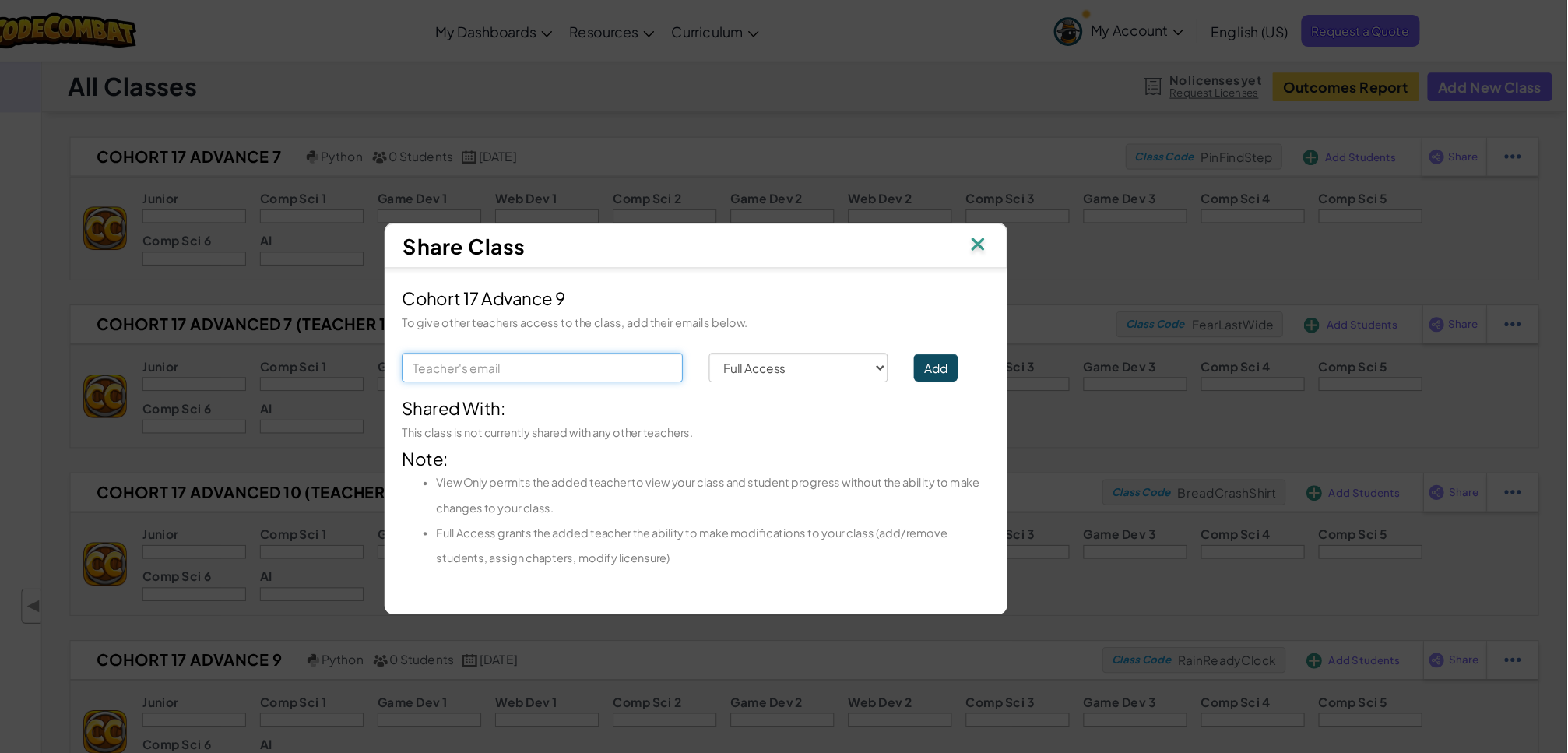
click at [728, 329] on input "text" at bounding box center [646, 330] width 253 height 26
click at [670, 338] on input "text" at bounding box center [646, 330] width 253 height 26
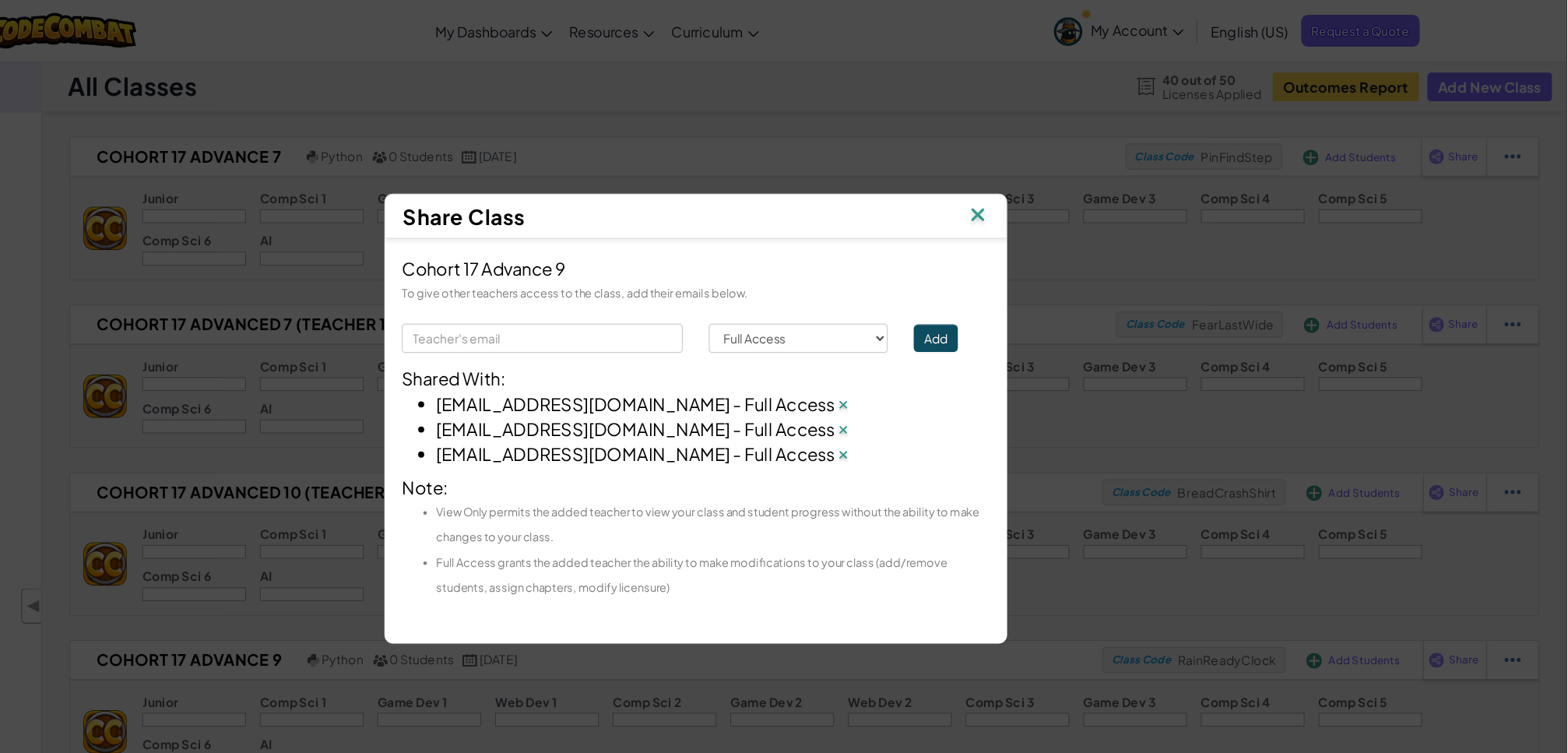
click at [1036, 191] on img at bounding box center [1037, 194] width 20 height 23
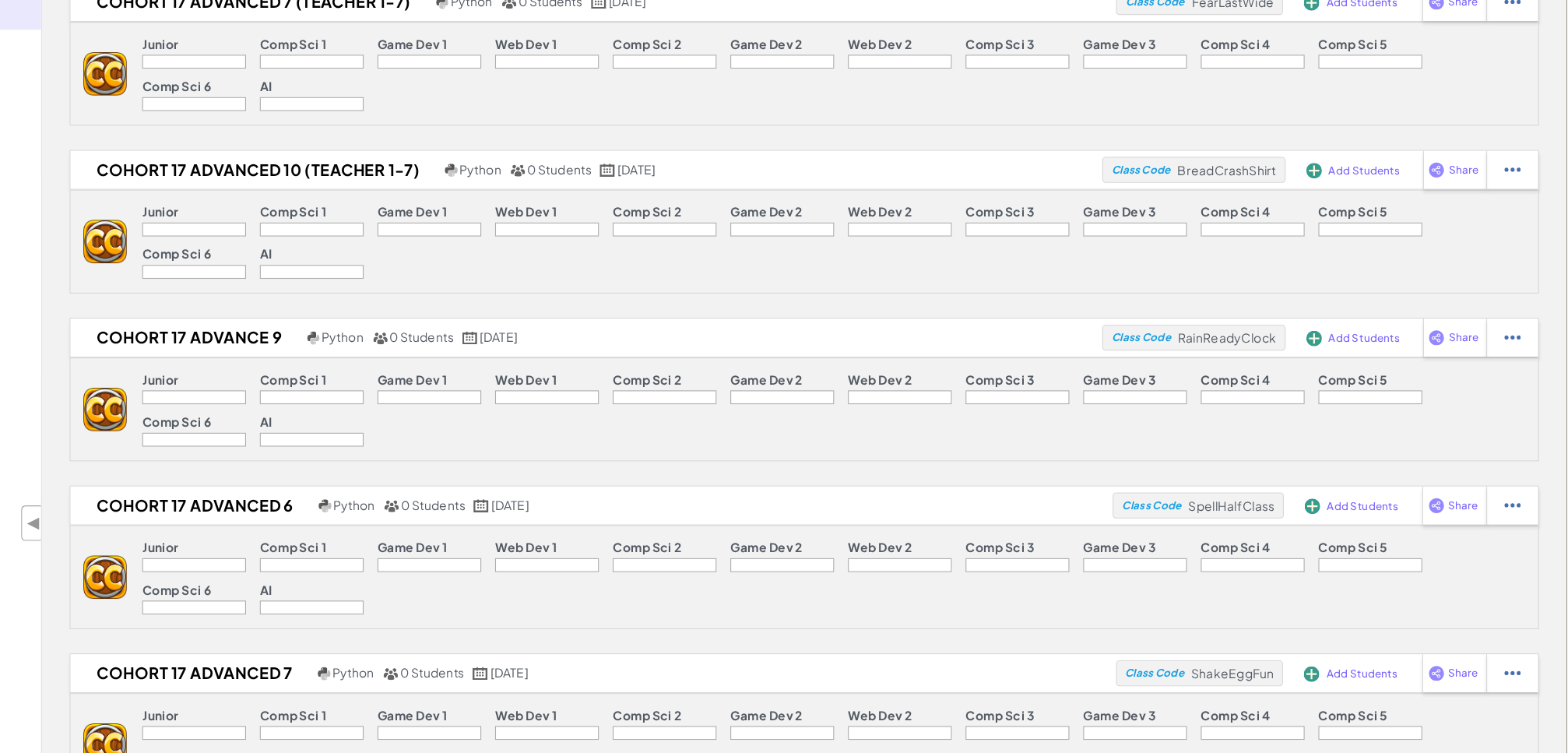
scroll to position [311, 0]
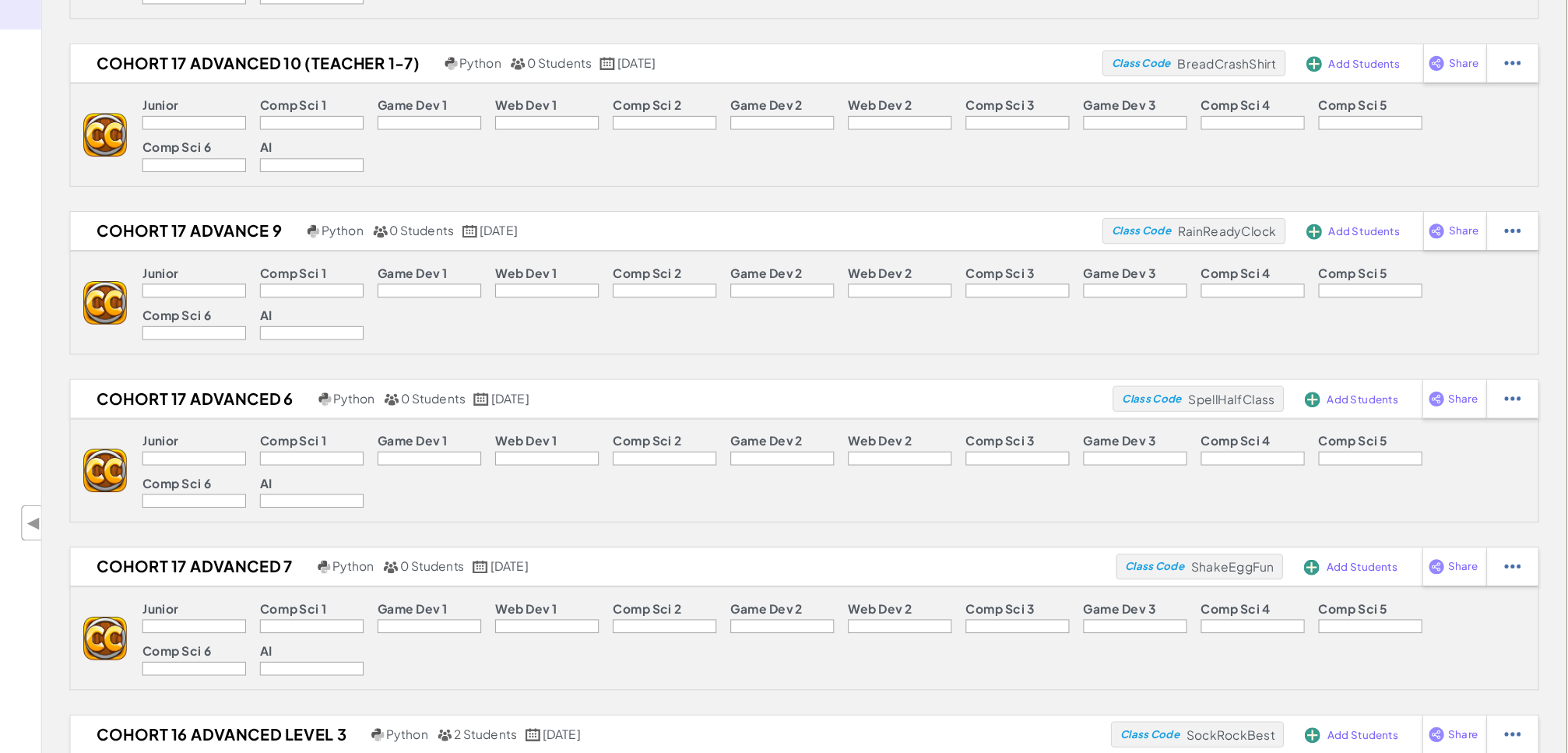
select select "write"
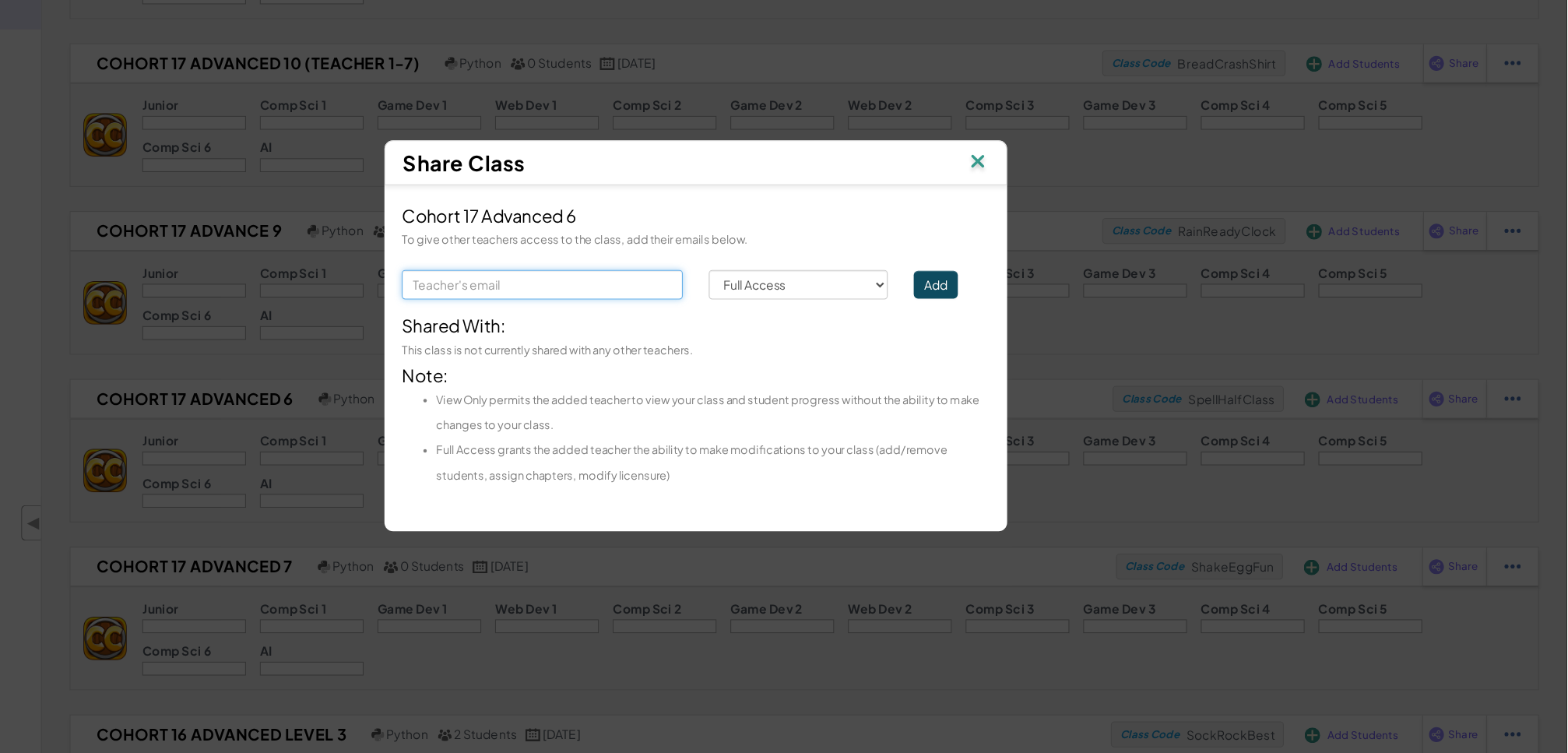
click at [601, 330] on input "text" at bounding box center [646, 330] width 253 height 26
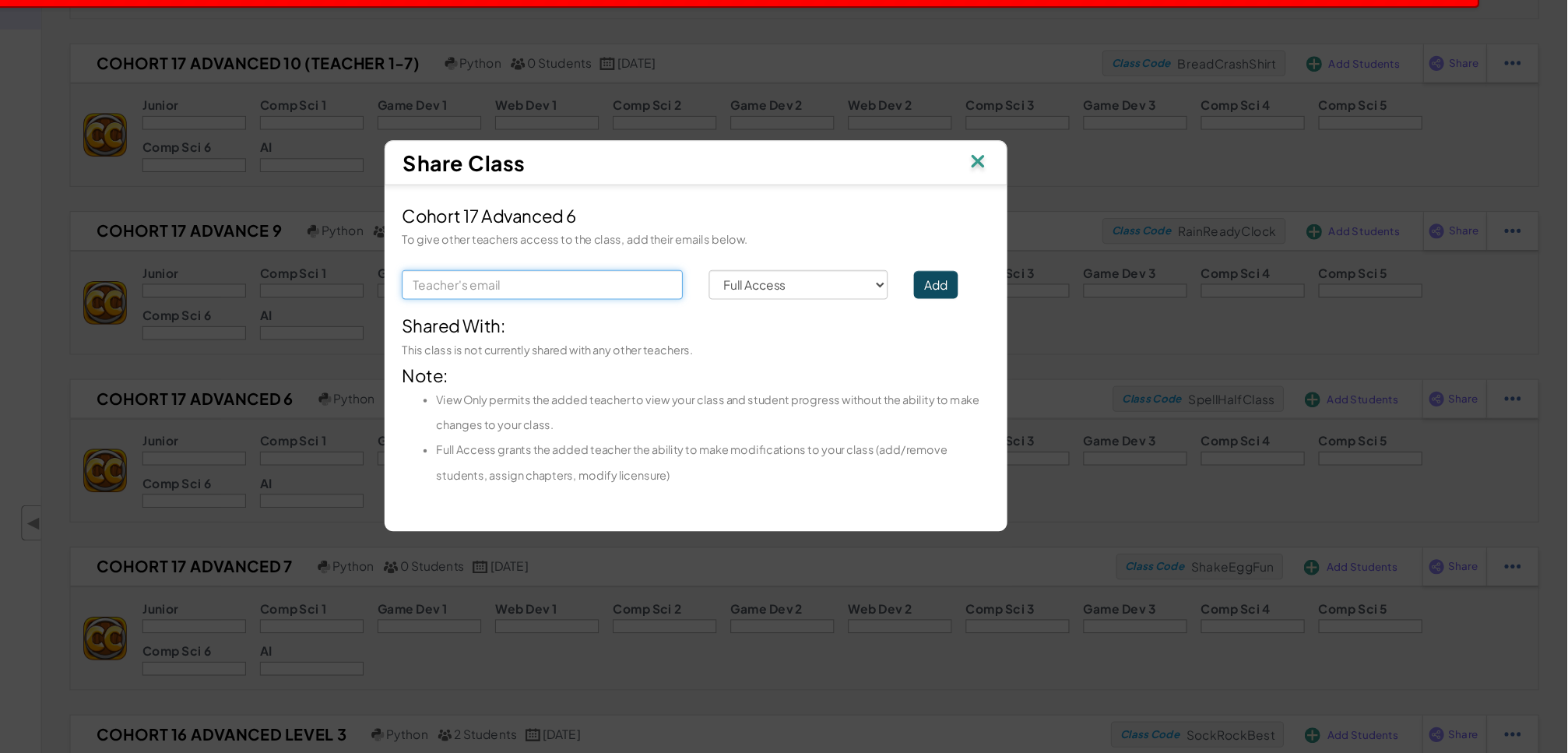
click at [560, 331] on input "text" at bounding box center [646, 330] width 253 height 26
click at [690, 319] on input "text" at bounding box center [646, 330] width 253 height 26
click at [987, 332] on button "Add" at bounding box center [1000, 330] width 40 height 25
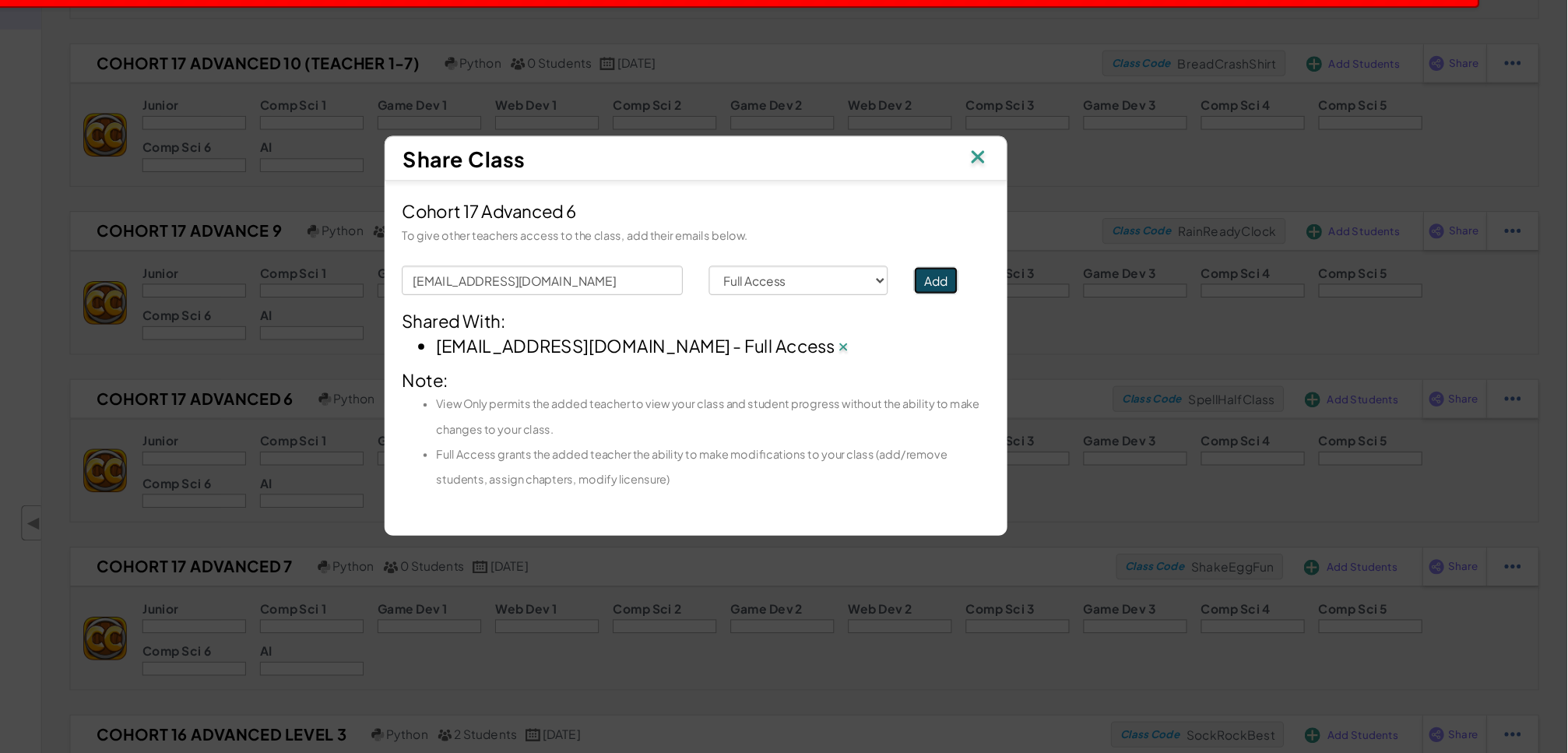
click at [1007, 320] on button "Add" at bounding box center [1000, 326] width 40 height 25
click at [716, 323] on div "[EMAIL_ADDRESS][DOMAIN_NAME]" at bounding box center [646, 326] width 276 height 26
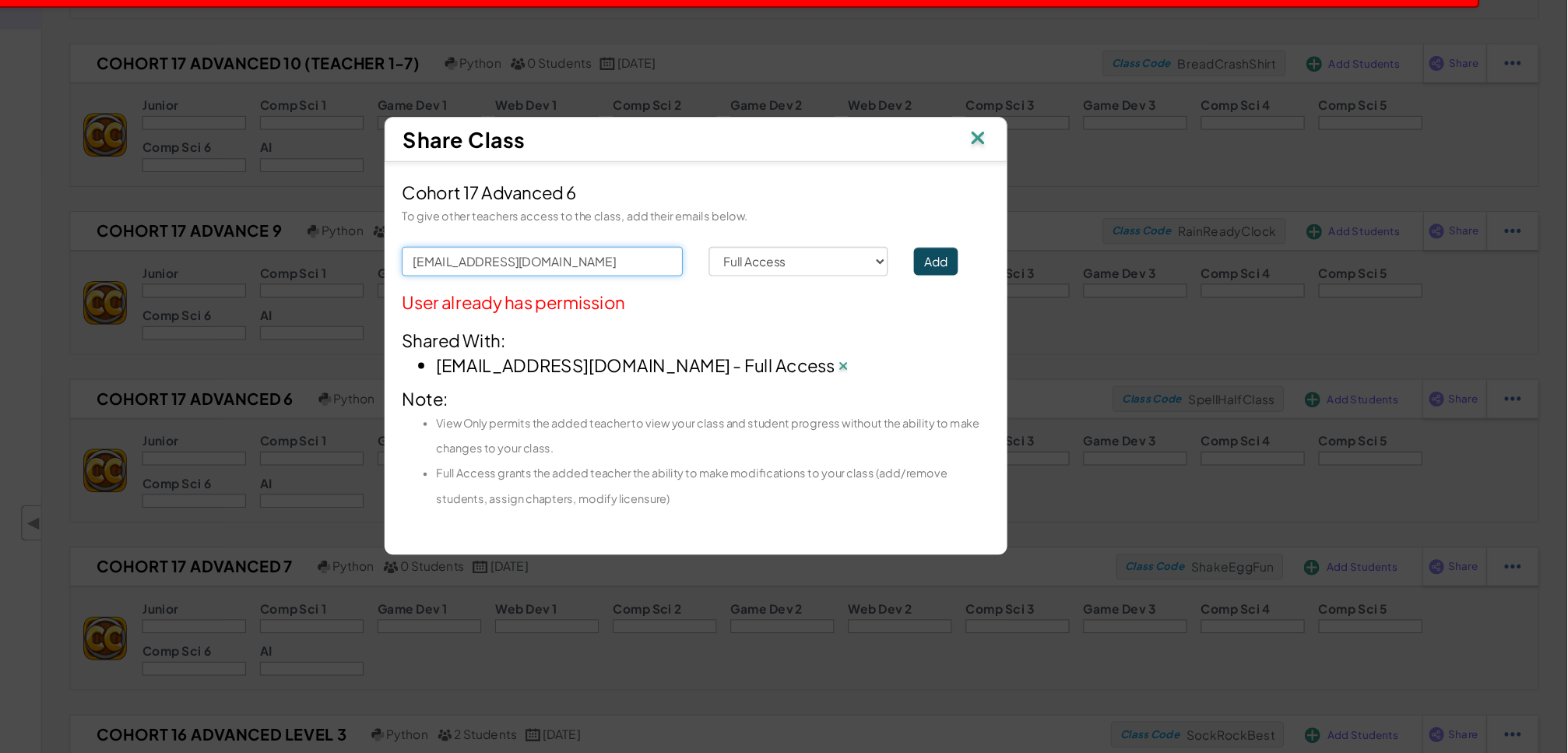
click at [696, 314] on input "[EMAIL_ADDRESS][DOMAIN_NAME]" at bounding box center [646, 310] width 253 height 26
type input "b"
click at [696, 314] on input "text" at bounding box center [646, 310] width 253 height 26
click at [996, 305] on button "Add" at bounding box center [1000, 310] width 40 height 25
click at [996, 305] on form "kayode.alegbemi@gmail.com Permission Full Access View Only Add User already has…" at bounding box center [783, 319] width 529 height 76
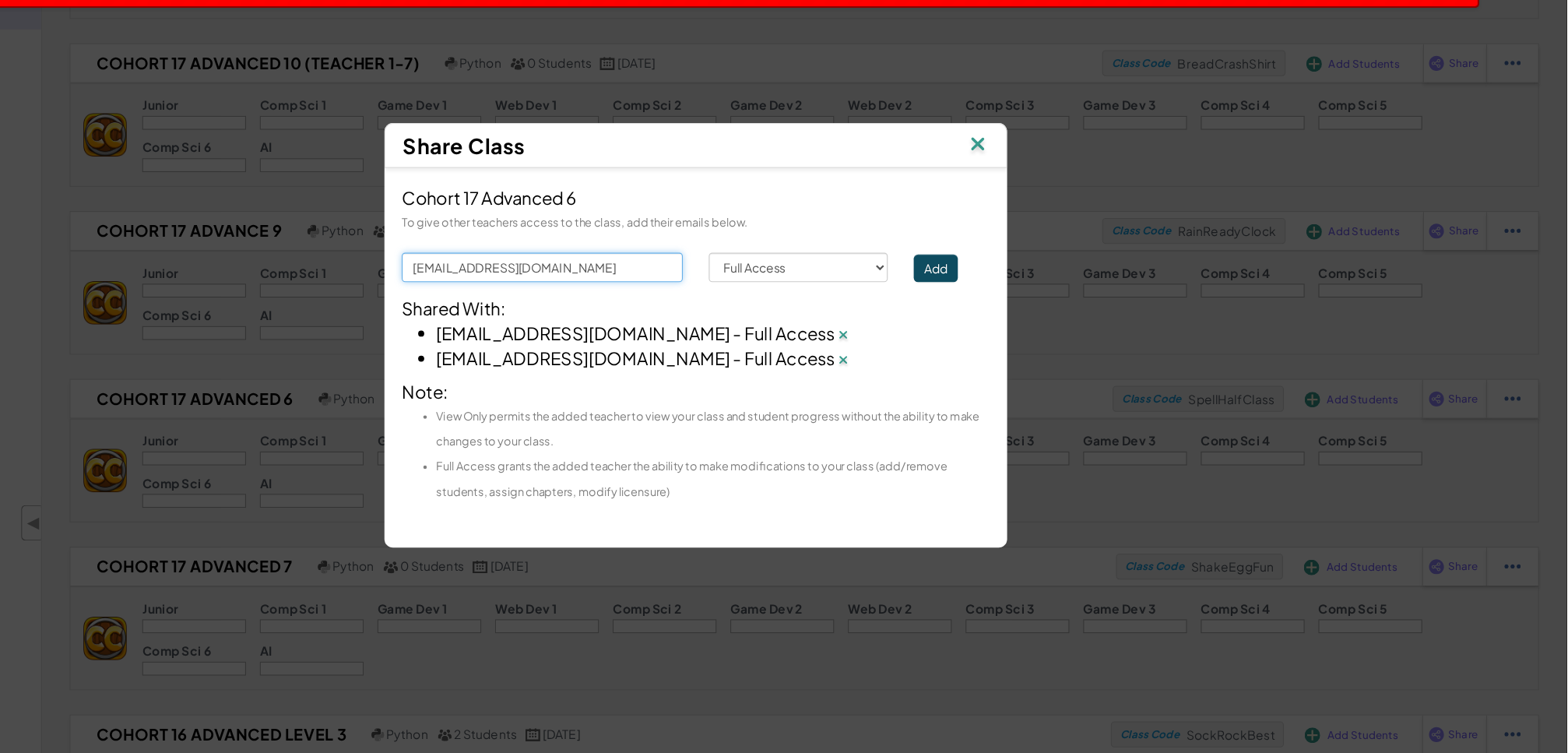
click at [692, 305] on input "[EMAIL_ADDRESS][DOMAIN_NAME]" at bounding box center [646, 315] width 253 height 26
type input "k"
click at [700, 310] on input "text" at bounding box center [646, 315] width 253 height 26
type input "[EMAIL_ADDRESS][DOMAIN_NAME]"
click at [993, 320] on button "Add" at bounding box center [1000, 316] width 40 height 25
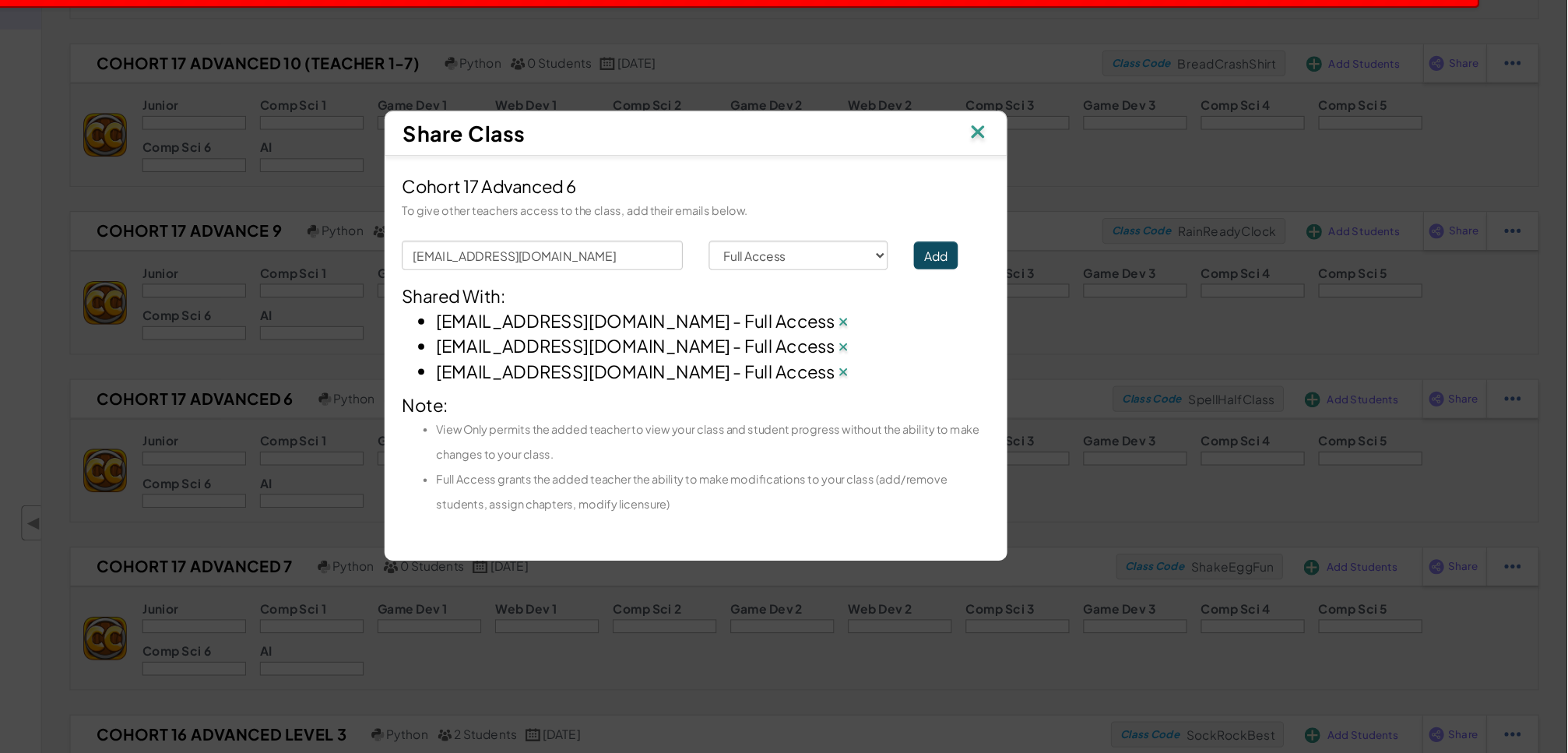
click at [1038, 197] on img at bounding box center [1037, 194] width 20 height 23
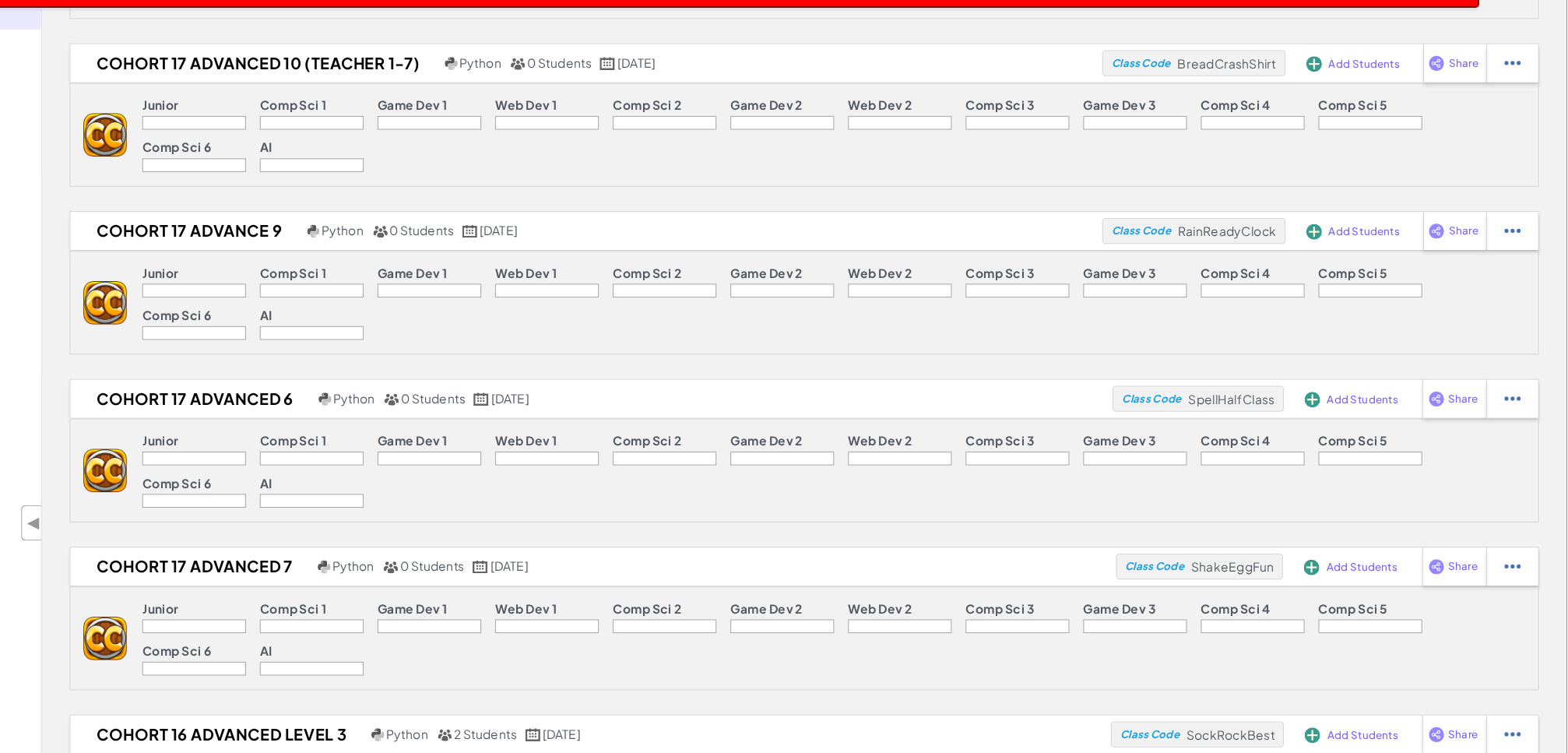
select select "write"
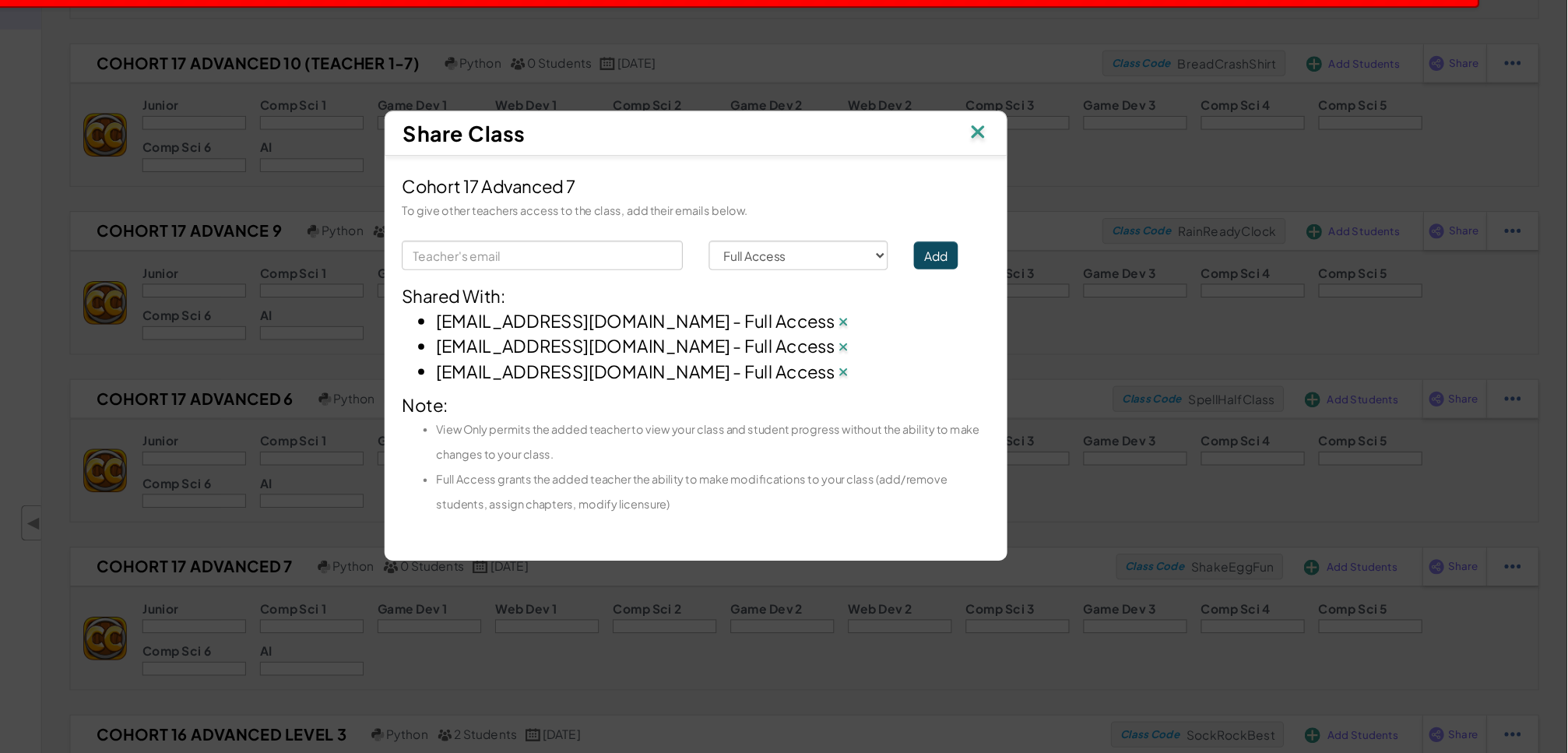
click at [1038, 187] on img at bounding box center [1037, 194] width 20 height 23
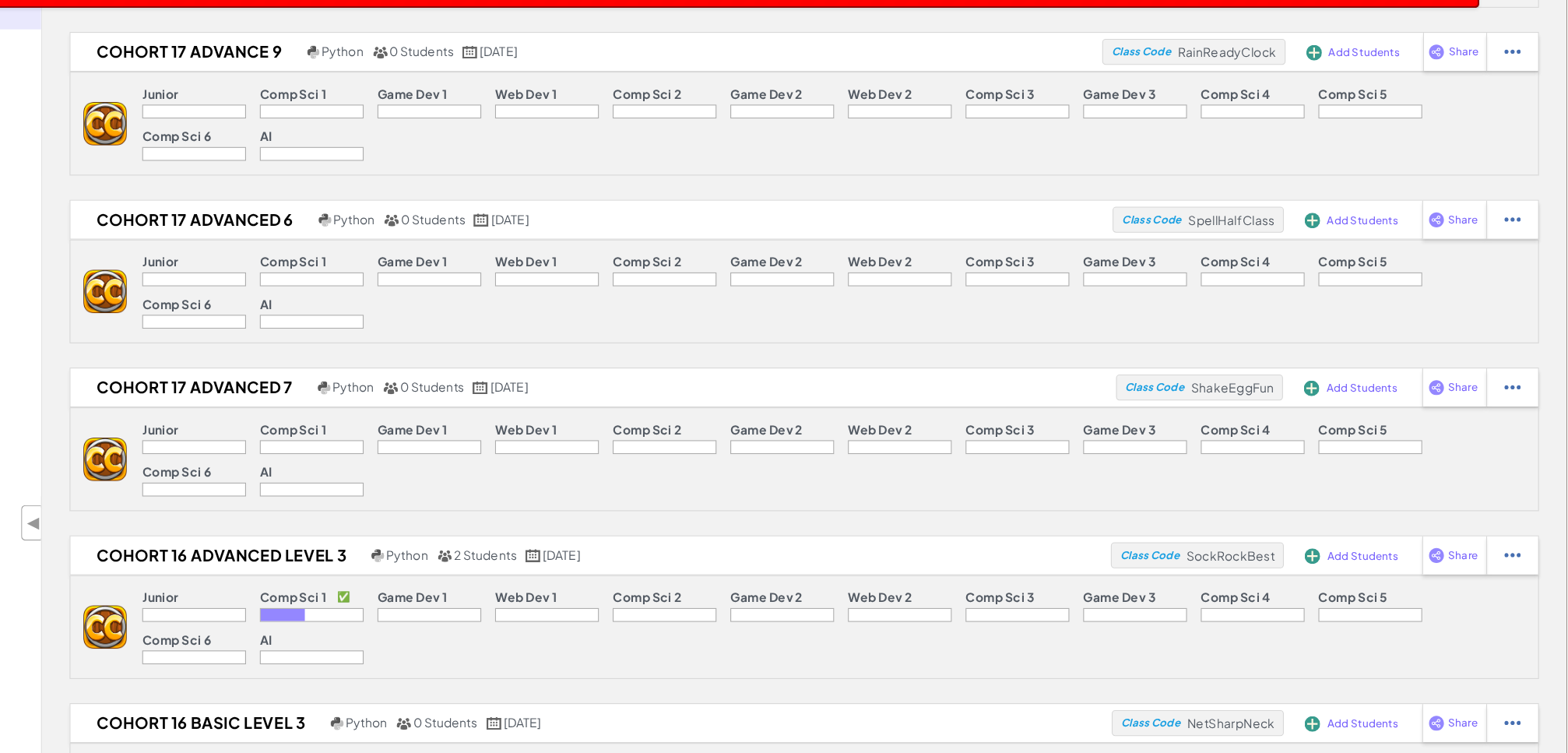
scroll to position [0, 0]
